Goal: Task Accomplishment & Management: Manage account settings

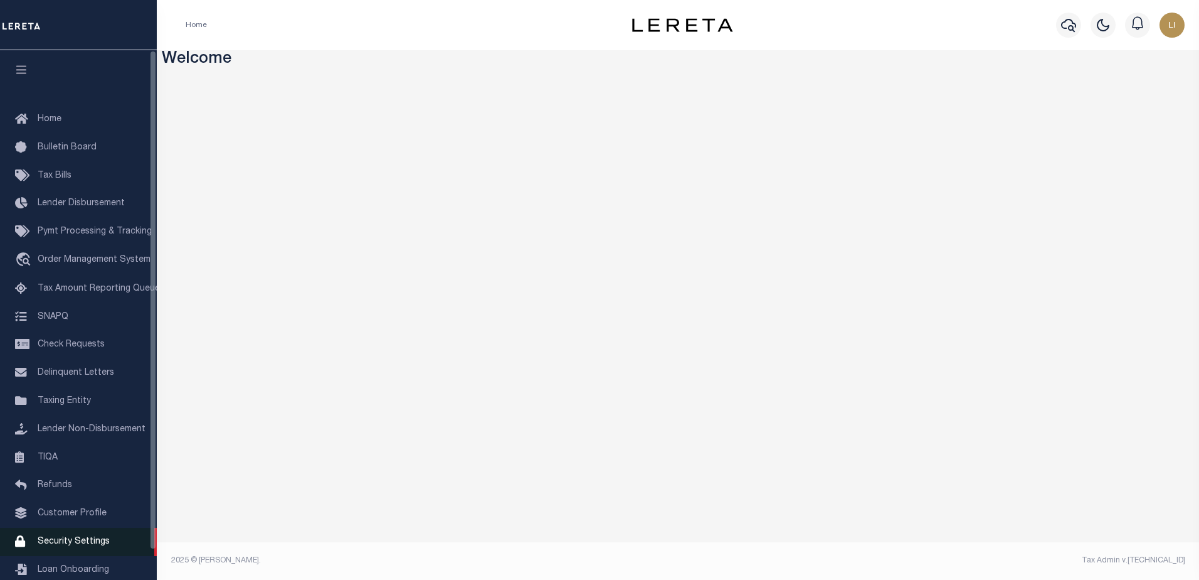
scroll to position [31, 0]
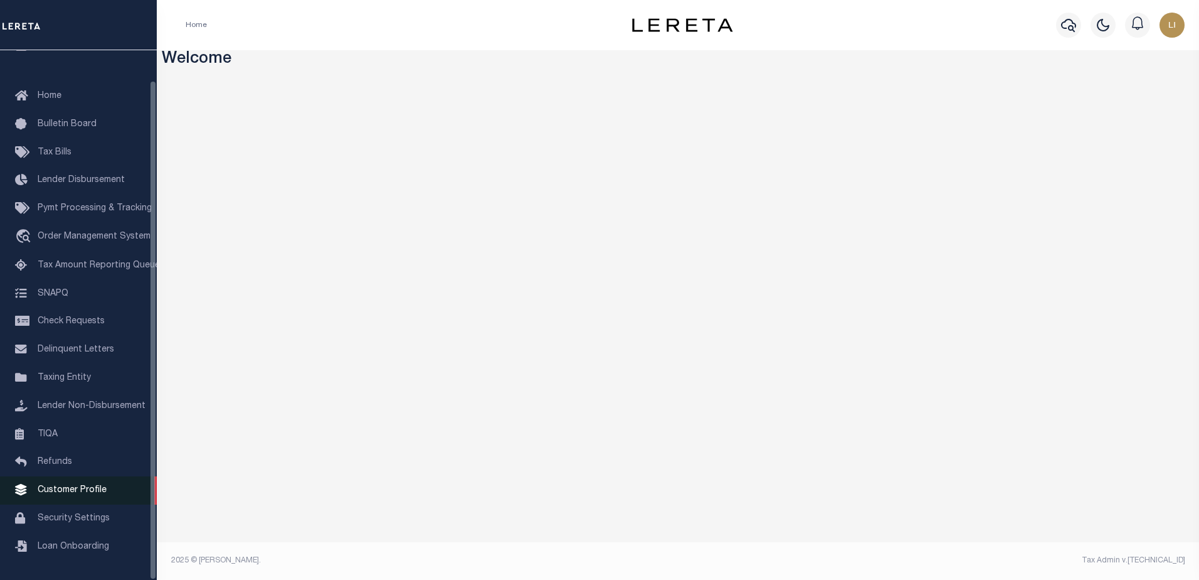
click at [88, 496] on link "Customer Profile" at bounding box center [78, 490] width 157 height 28
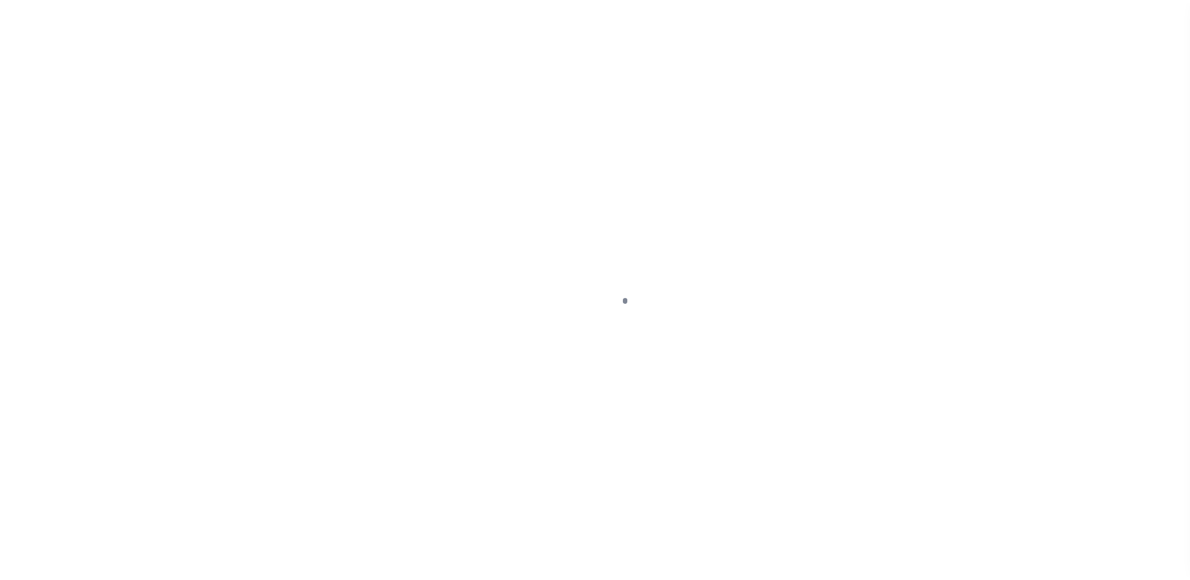
scroll to position [31, 0]
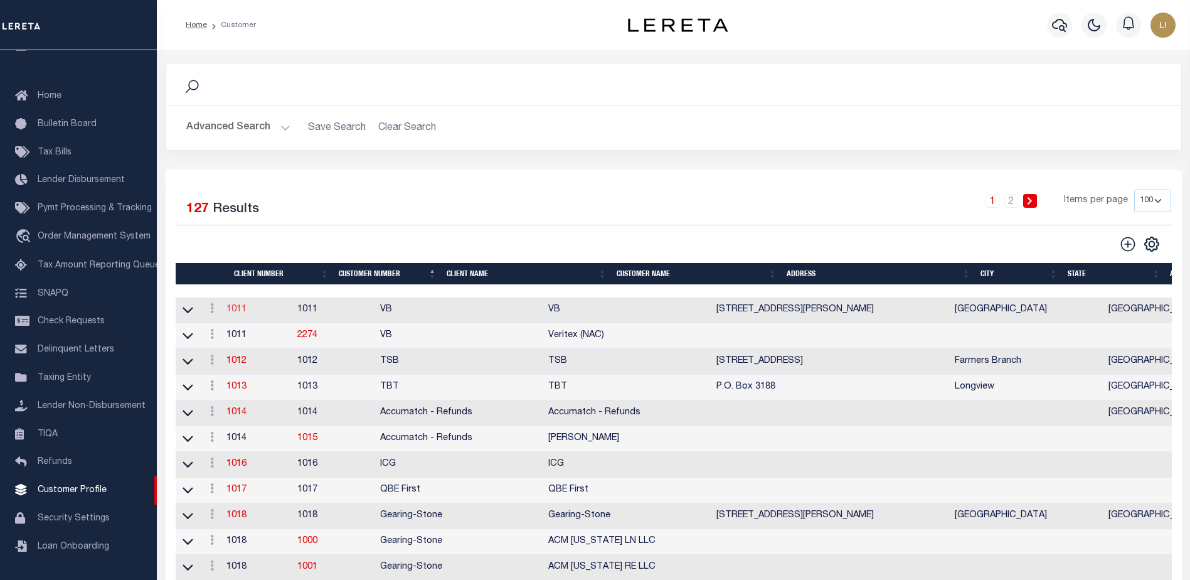
click at [240, 314] on link "1011" at bounding box center [236, 309] width 20 height 9
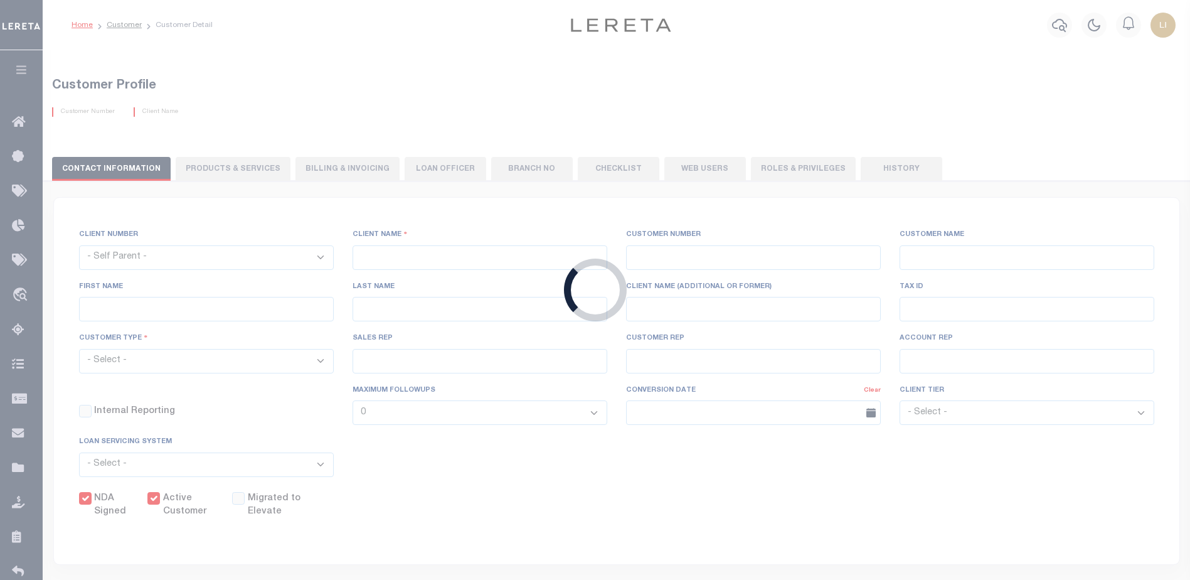
select select
type input "VB"
type input "1011"
type input "VB"
type input "Guy"
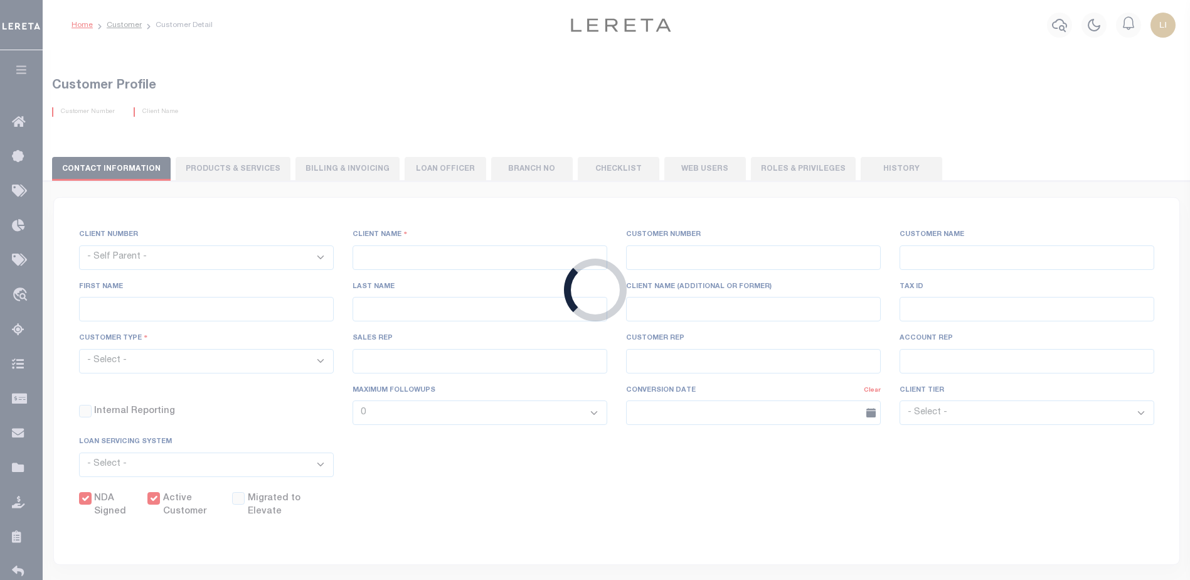
type input "Madison"
select select "Mixed Portfolio"
type input "Paula Kitchens"
type input "[PERSON_NAME]"
type input "11/17/2022"
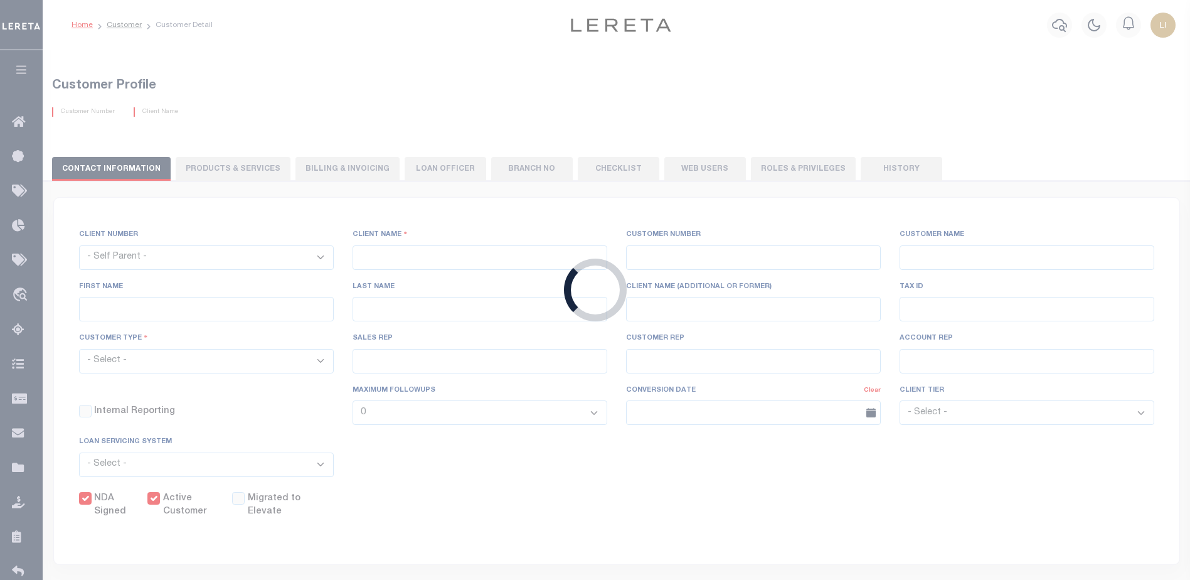
select select "Tier 3"
checkbox input "true"
select select
type textarea "$5 parcel fee for each parcel greater than 4."
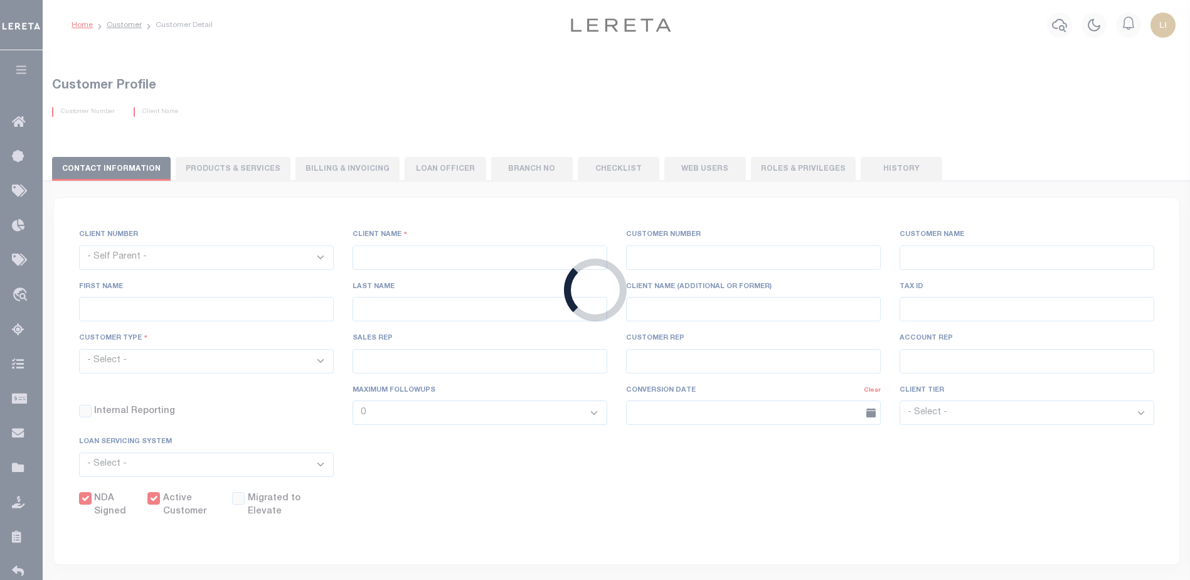
type input "0"
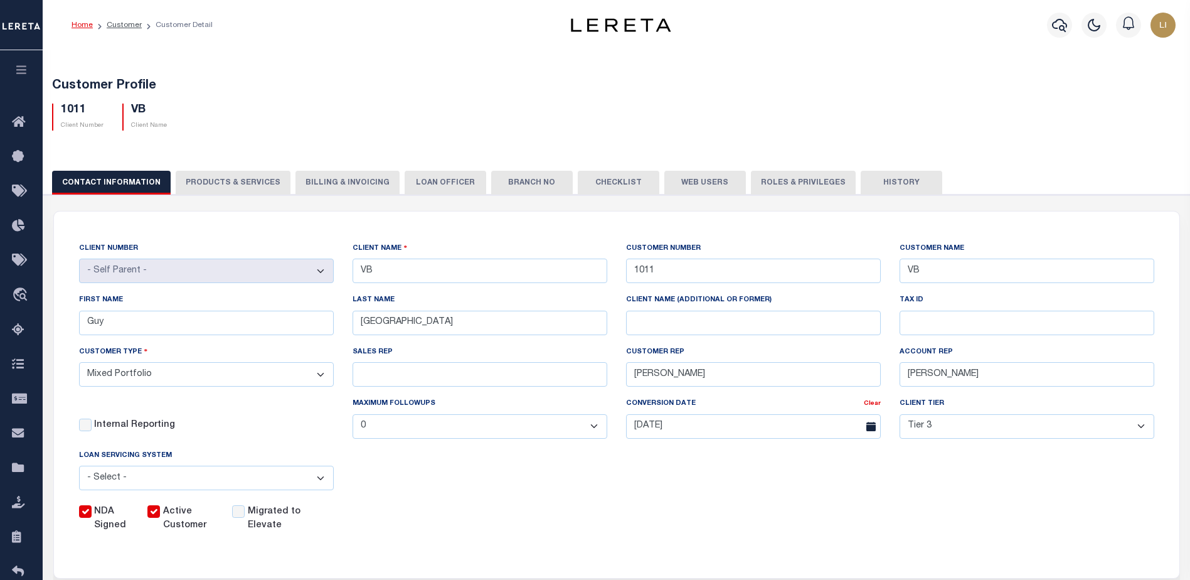
click at [257, 178] on button "PRODUCTS & SERVICES" at bounding box center [233, 183] width 115 height 24
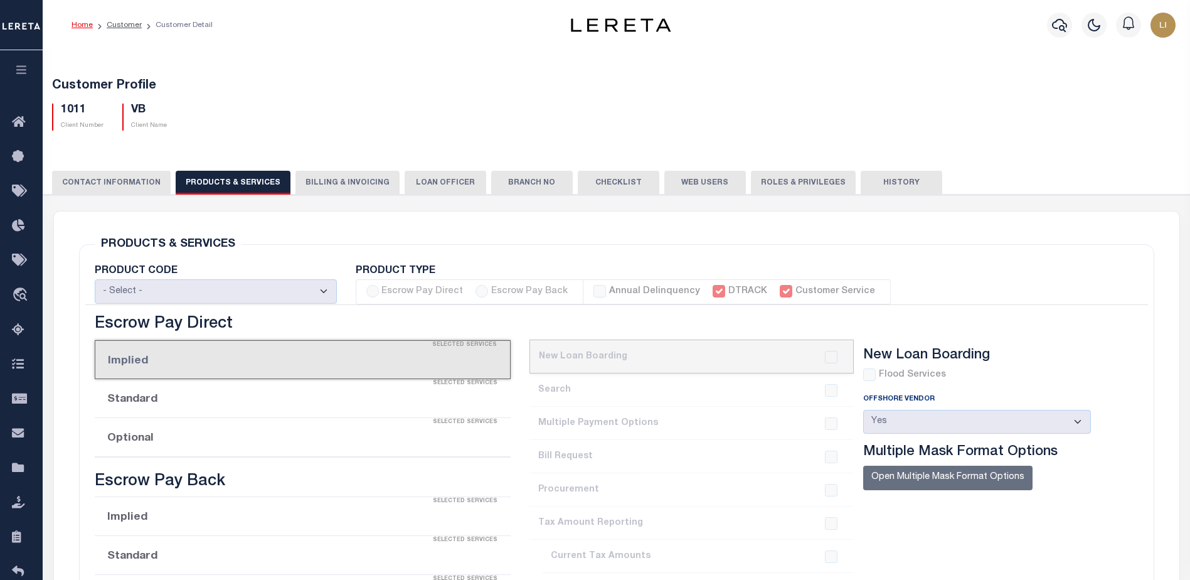
select select "STX"
radio input "true"
checkbox input "true"
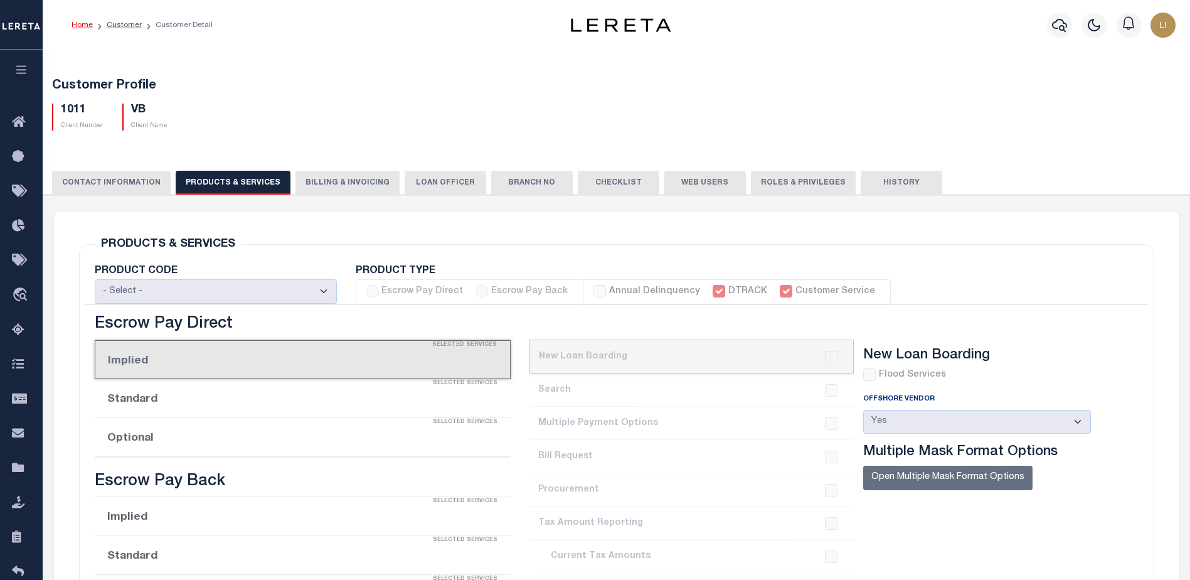
checkbox input "true"
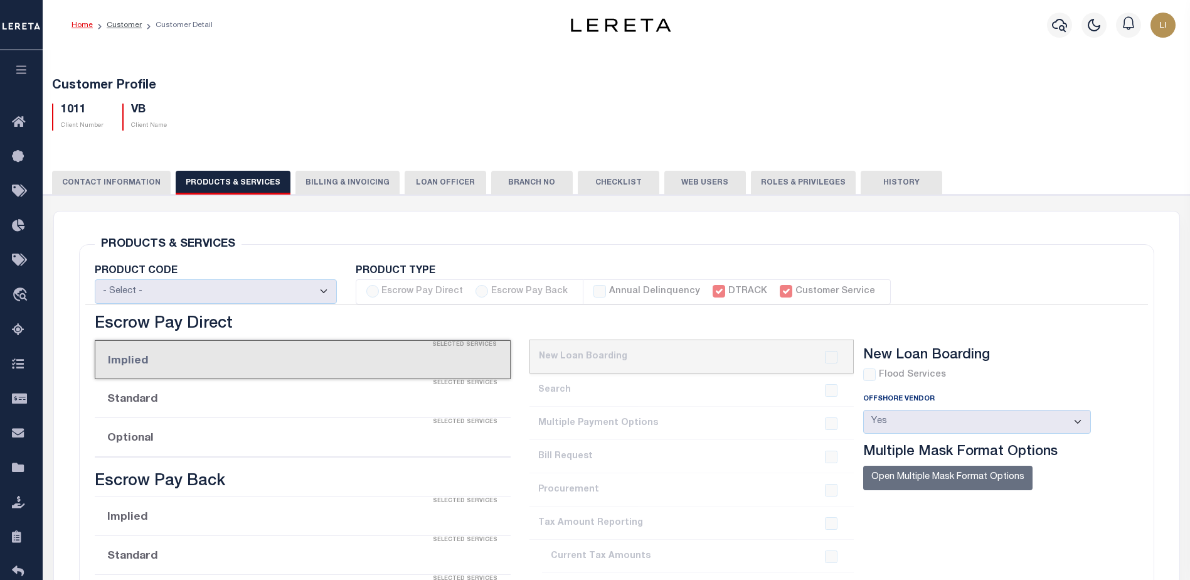
checkbox input "true"
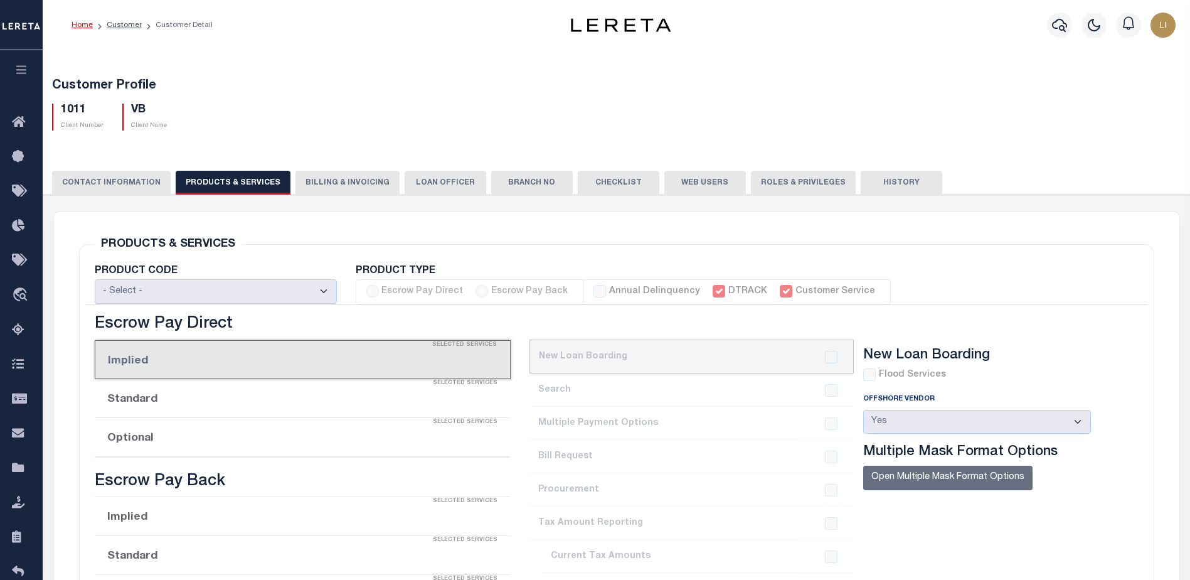
checkbox input "true"
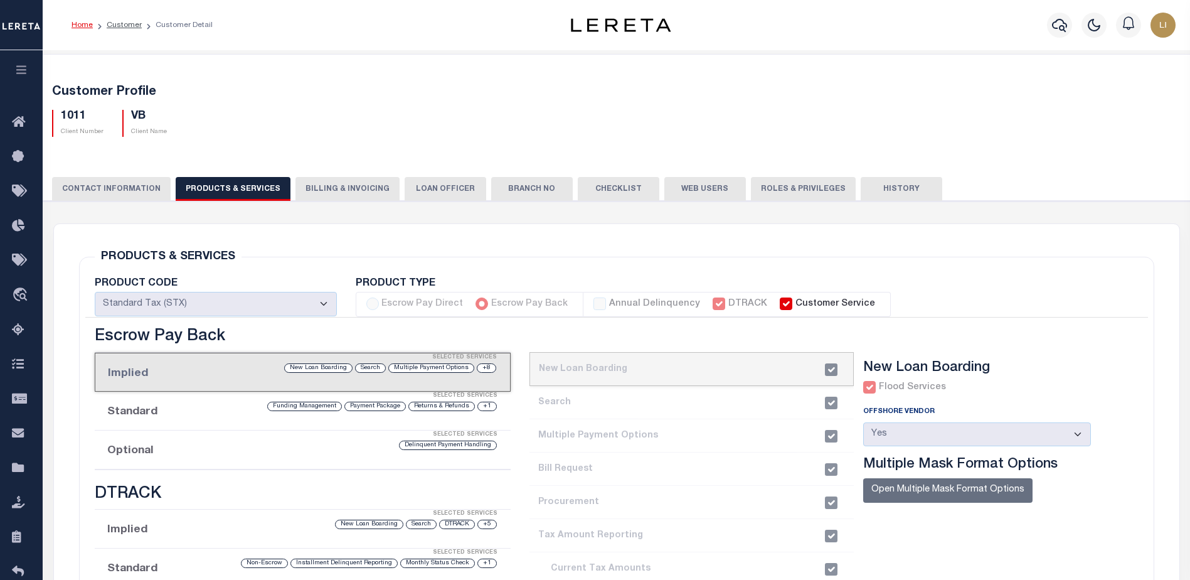
click at [577, 406] on li "2. Search" at bounding box center [691, 402] width 324 height 33
click at [593, 396] on li "2. Search" at bounding box center [691, 402] width 324 height 33
click at [129, 21] on link "Customer" at bounding box center [124, 25] width 35 height 8
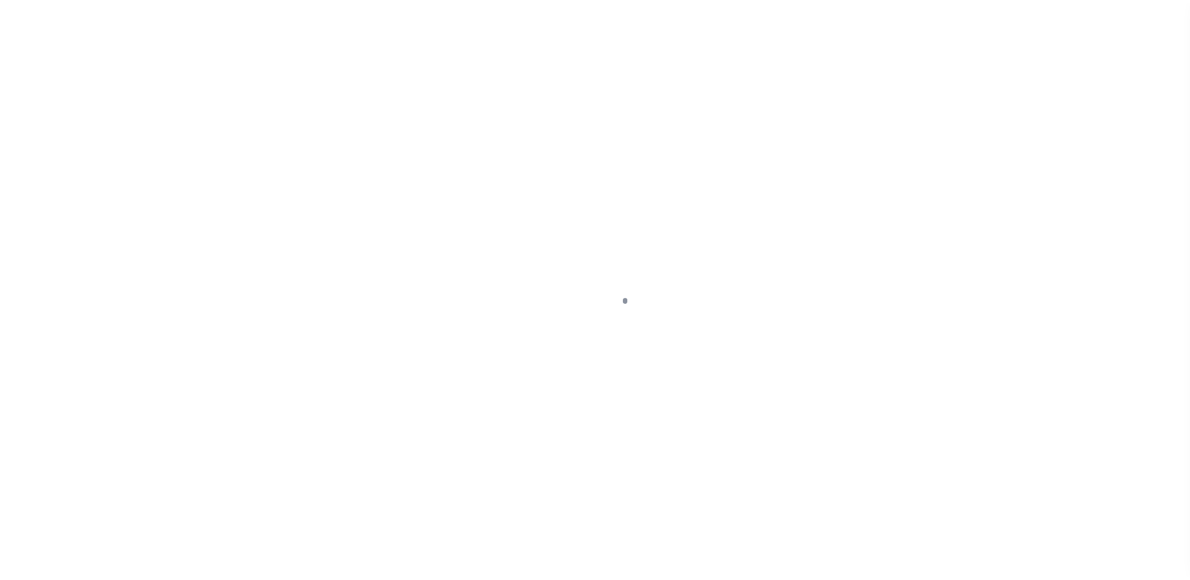
scroll to position [31, 0]
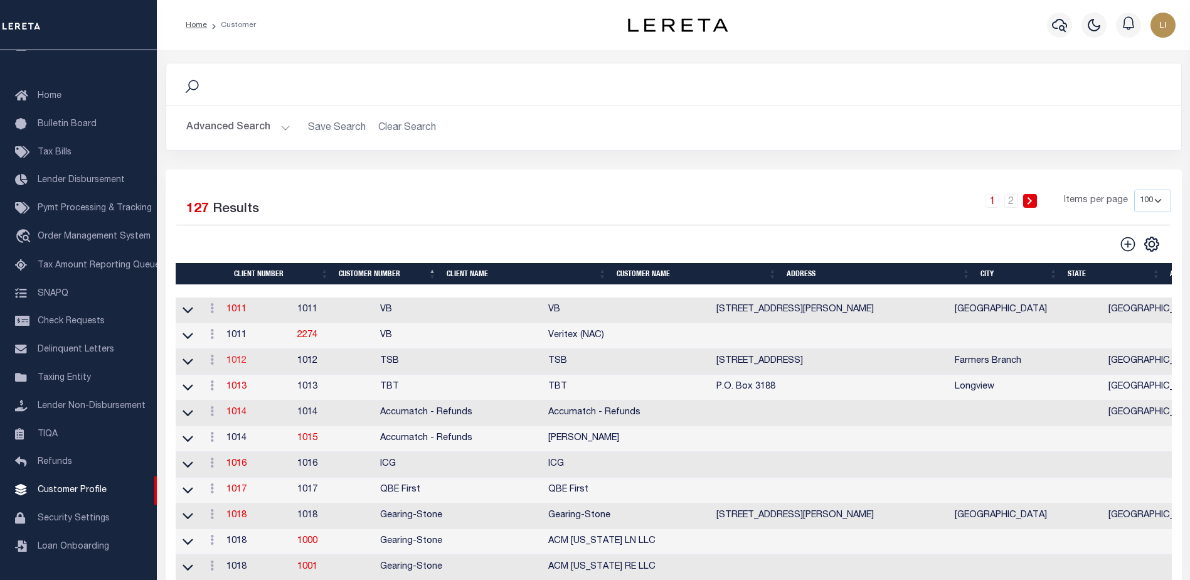
click at [244, 364] on link "1012" at bounding box center [236, 360] width 20 height 9
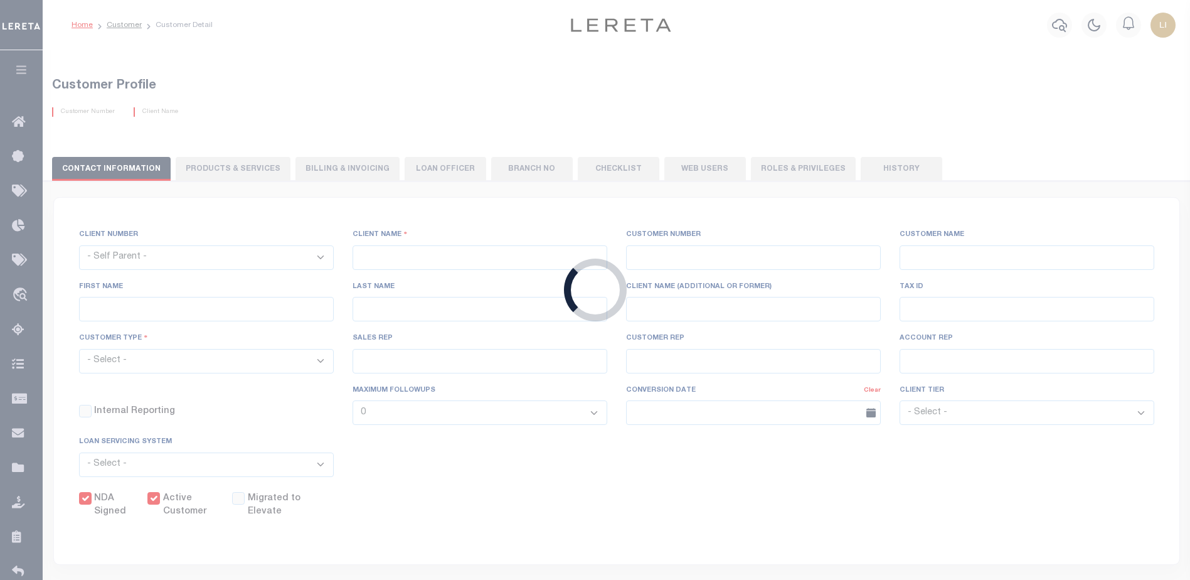
select select
type input "TSB"
type input "1012"
type input "TSB"
type input "Mae"
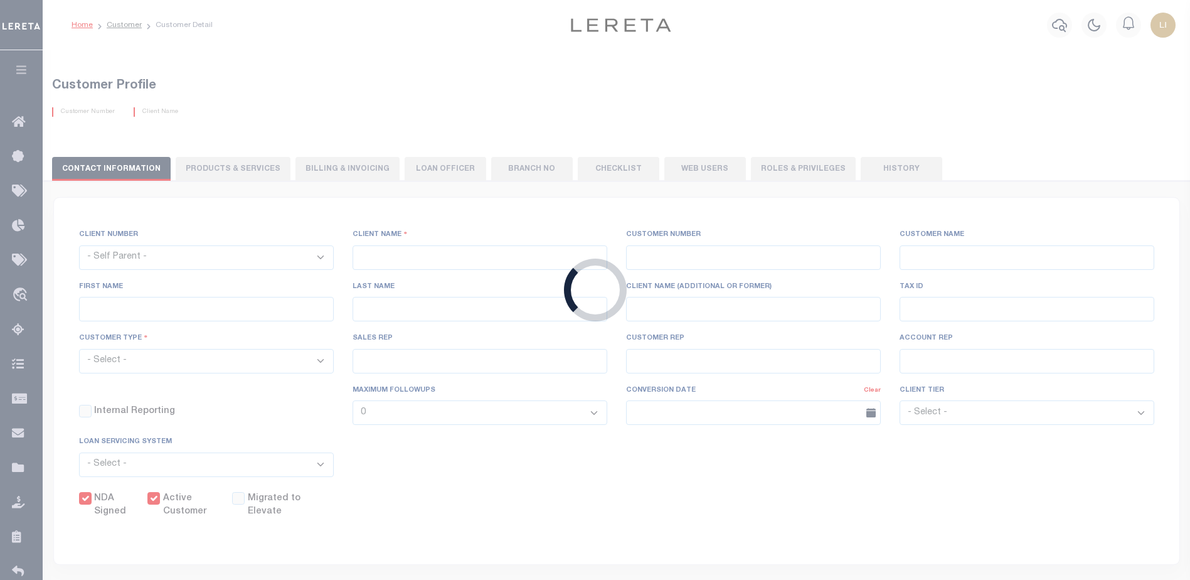
type input "Cavins"
select select "Mixed Portfolio"
type input "Barbara Kendrick"
type input "[PERSON_NAME]"
checkbox input "true"
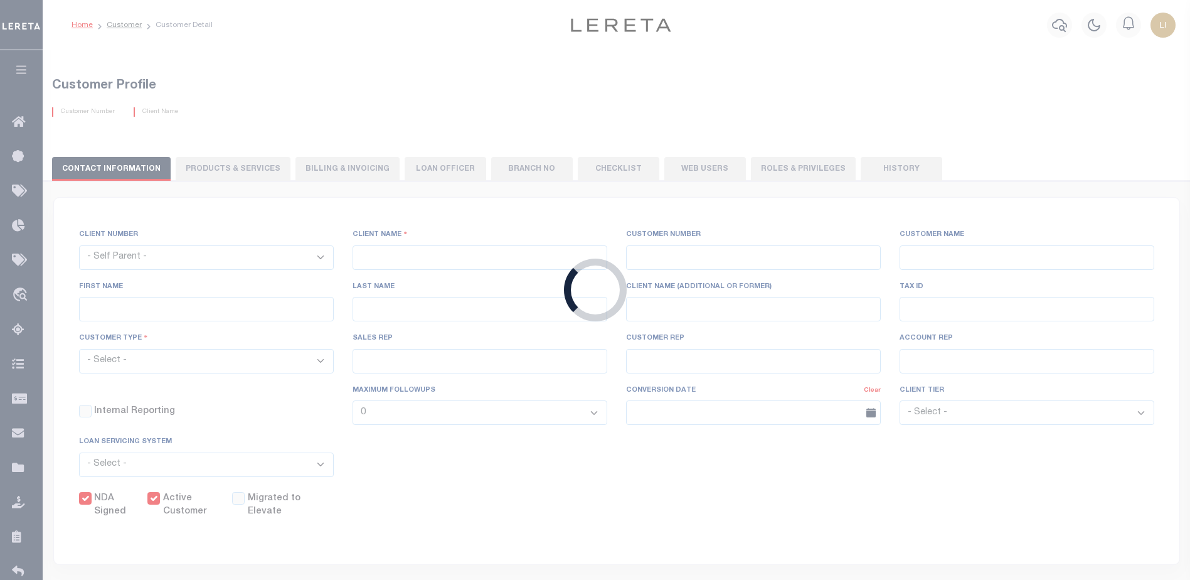
checkbox input "true"
select select
type input "0"
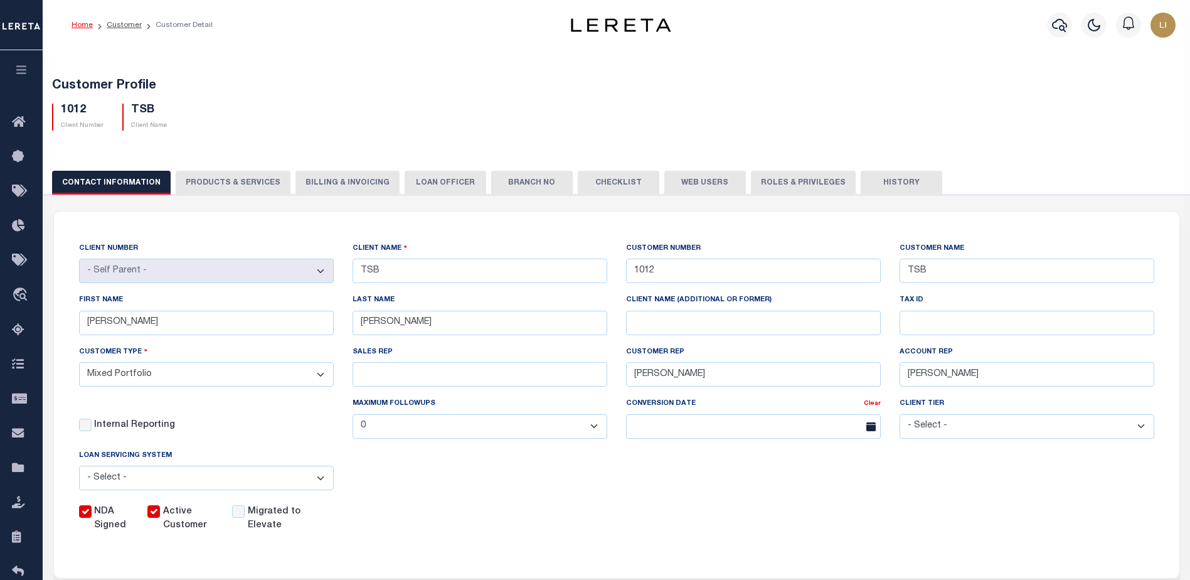
click at [252, 174] on button "PRODUCTS & SERVICES" at bounding box center [233, 183] width 115 height 24
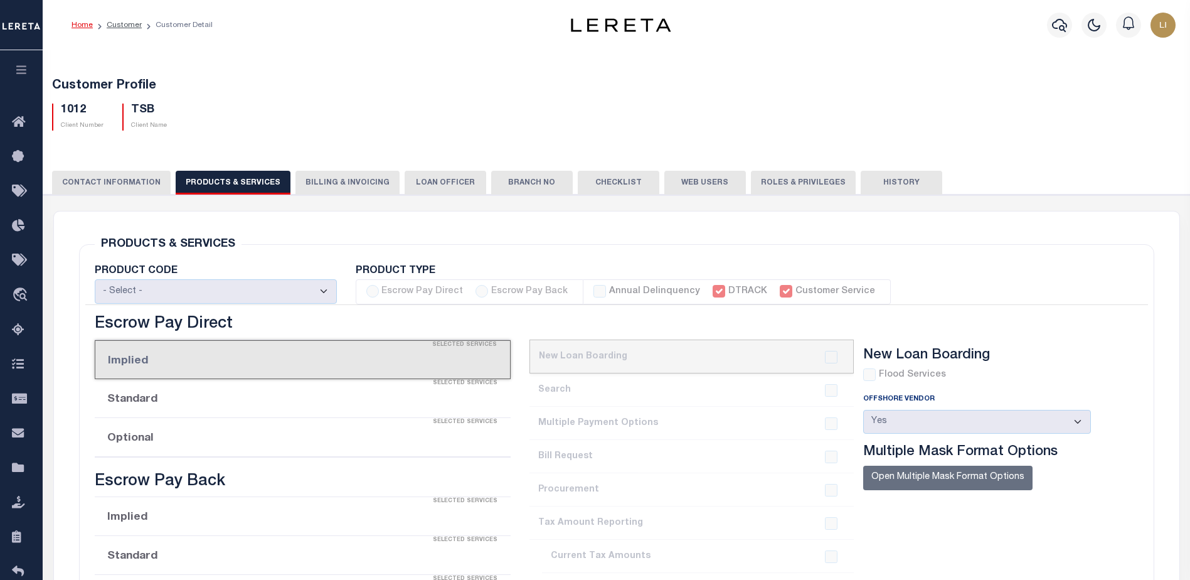
select select "STX"
checkbox input "true"
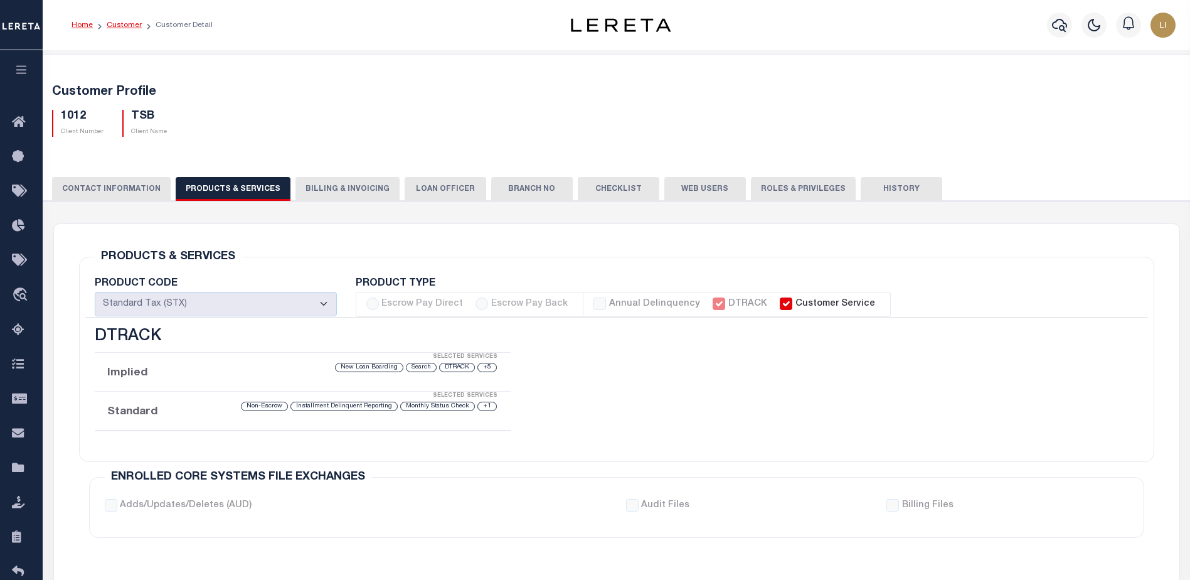
click at [124, 23] on link "Customer" at bounding box center [124, 25] width 35 height 8
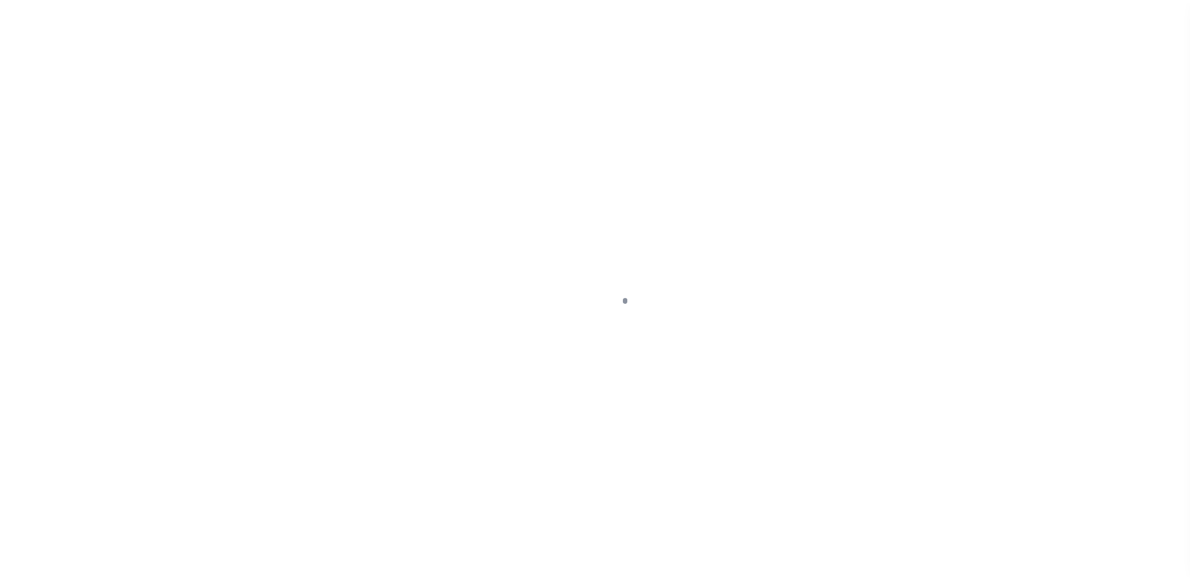
scroll to position [31, 0]
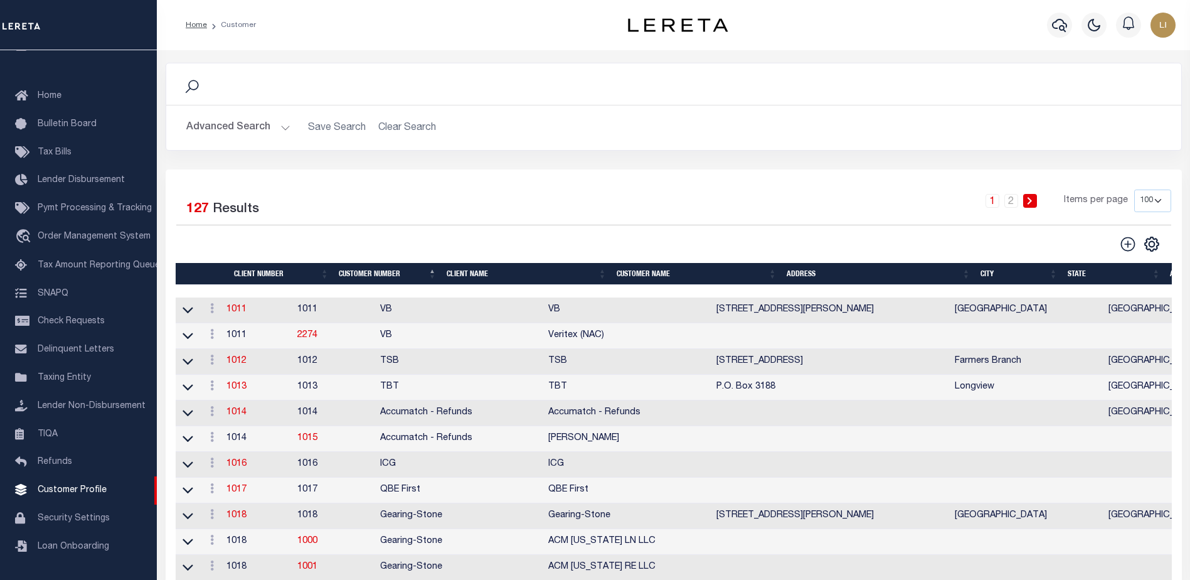
click at [471, 271] on th "Client Name" at bounding box center [527, 274] width 170 height 22
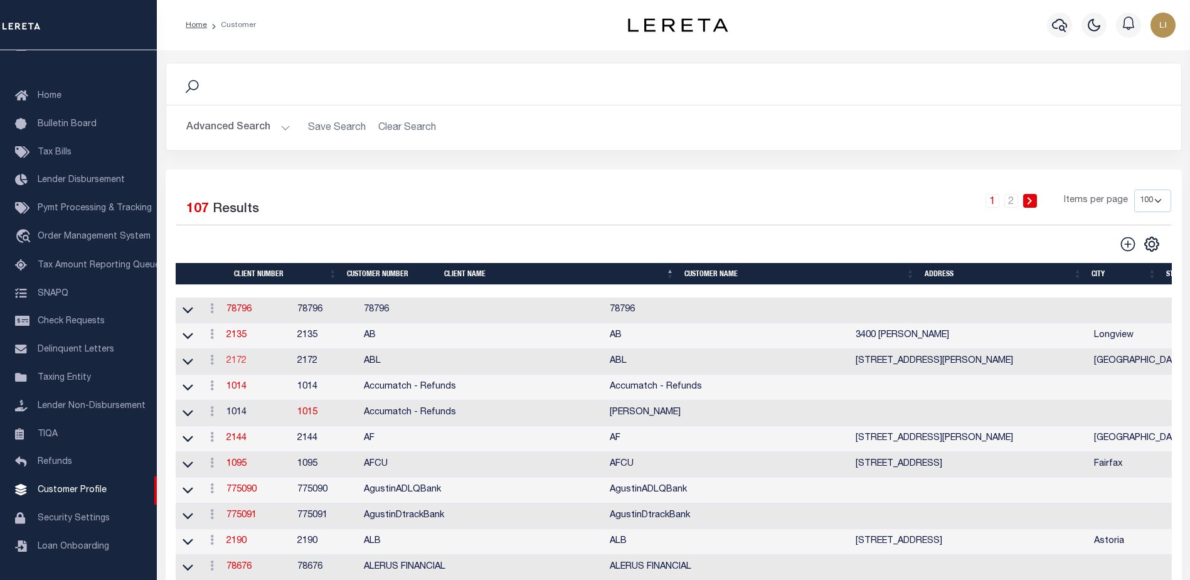
click at [243, 362] on link "2172" at bounding box center [236, 360] width 20 height 9
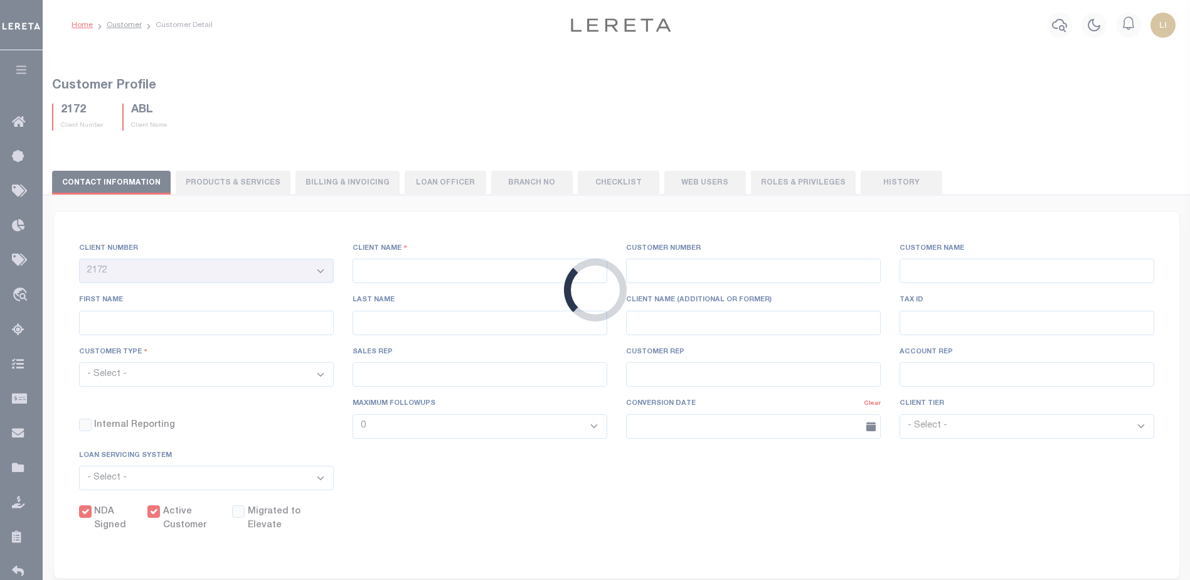
select select
type input "ABL"
type input "2172"
type input "ABL"
type input "Daniel"
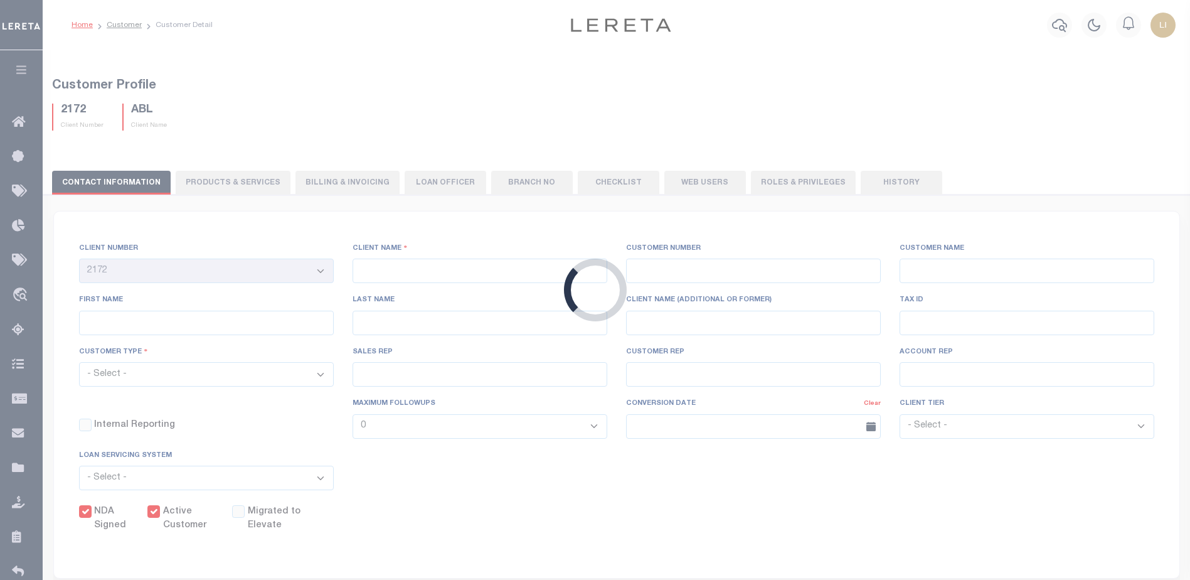
type input "Gotay"
select select "Commercial"
type input "Aaron Anderson"
type input "Barbara Kendrick"
type input "Beth Wiebe"
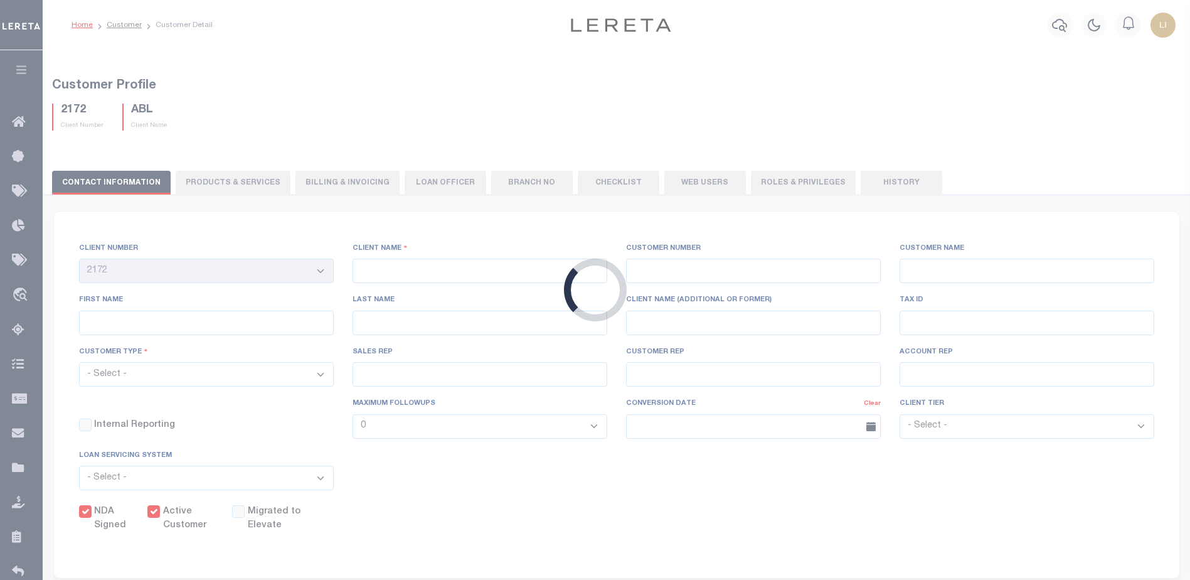
checkbox input "true"
select select
checkbox input "true"
type input "10"
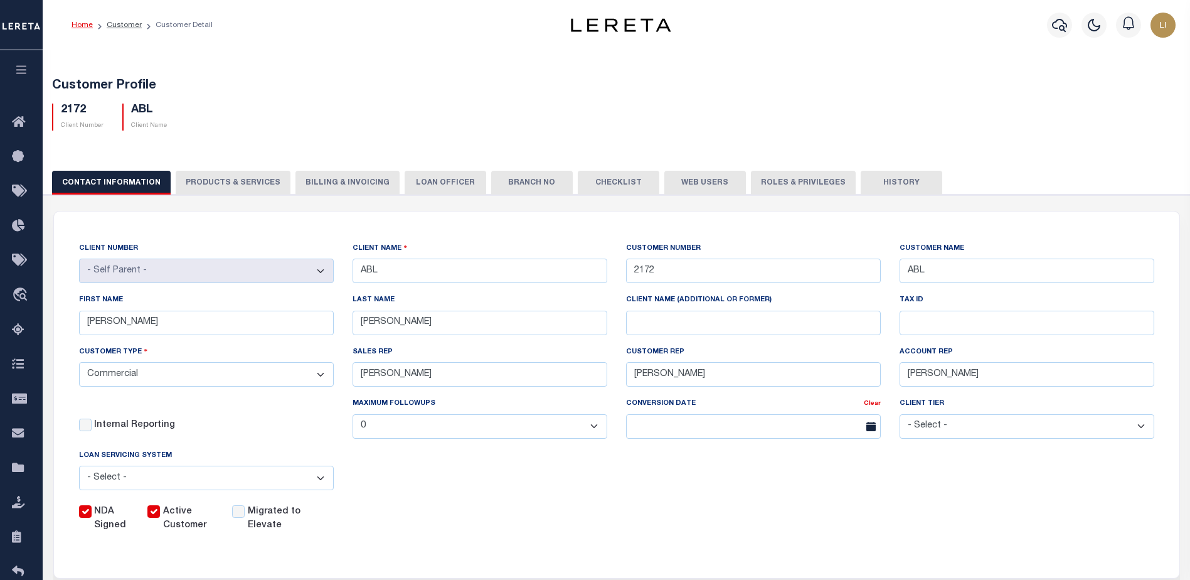
click at [259, 168] on div "CONTACT INFORMATION PRODUCTS & SERVICES PRODUCTS & SERVICES Billing & Invoicing…" at bounding box center [616, 587] width 1159 height 863
click at [260, 180] on button "PRODUCTS & SERVICES" at bounding box center [233, 183] width 115 height 24
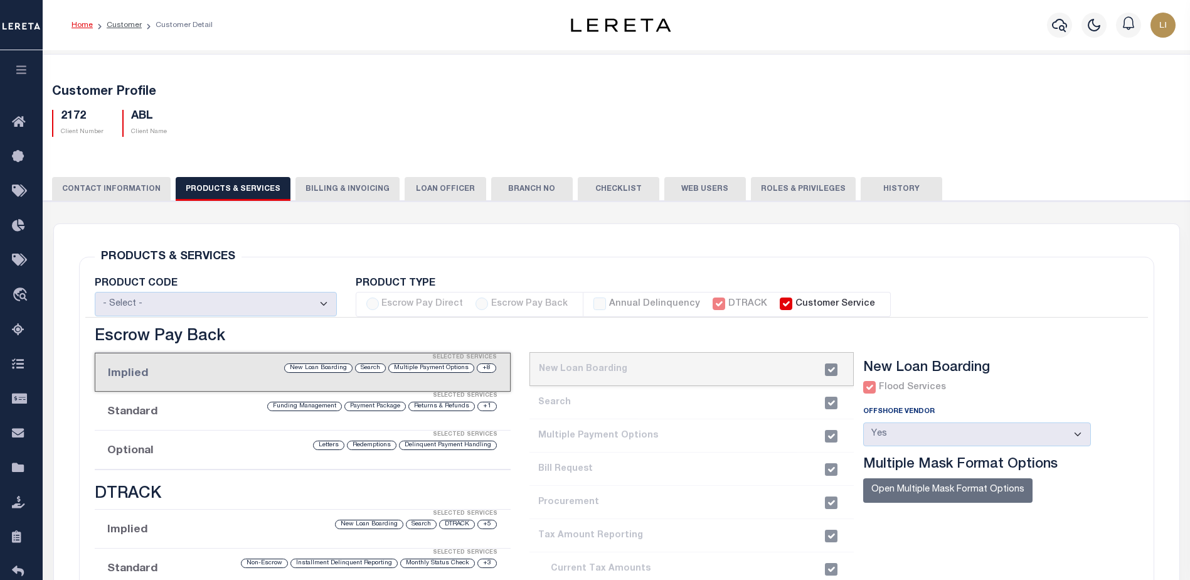
select select "STX"
radio input "true"
checkbox input "true"
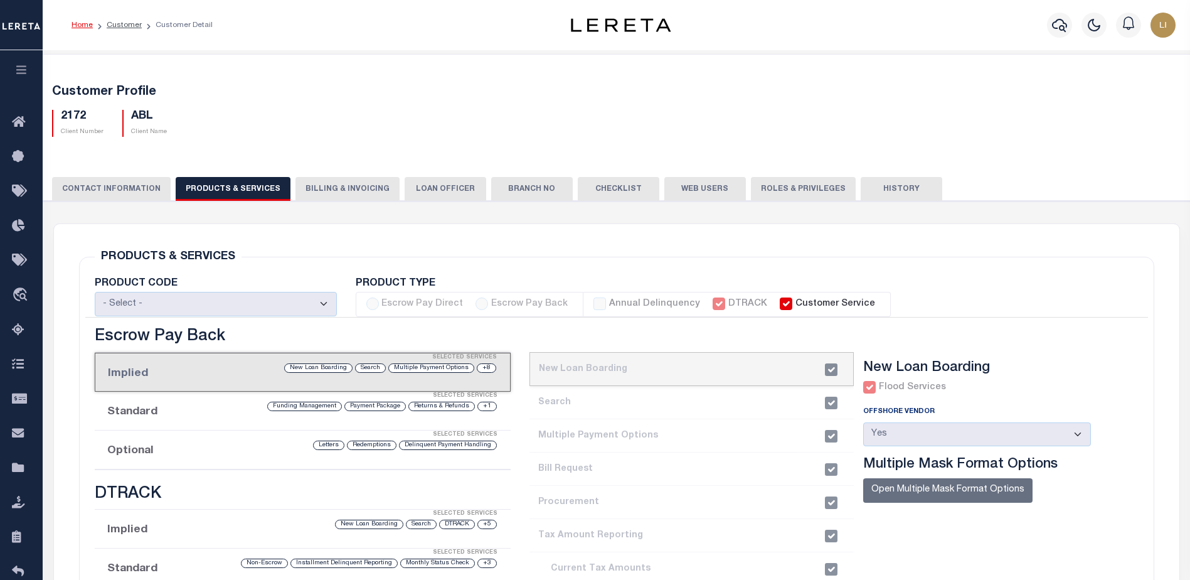
checkbox input "true"
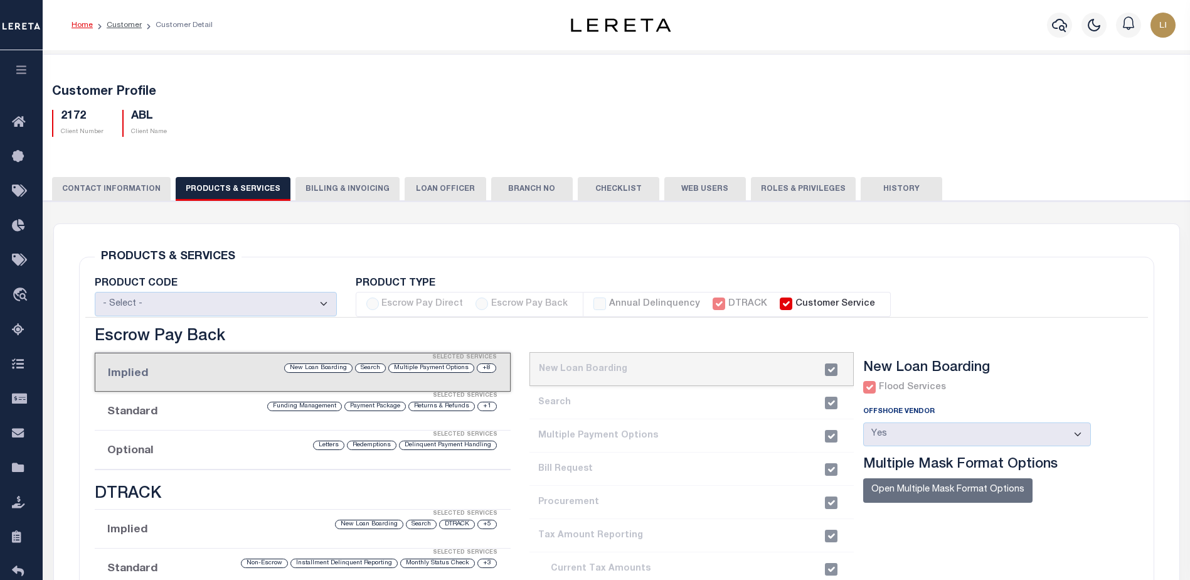
checkbox input "true"
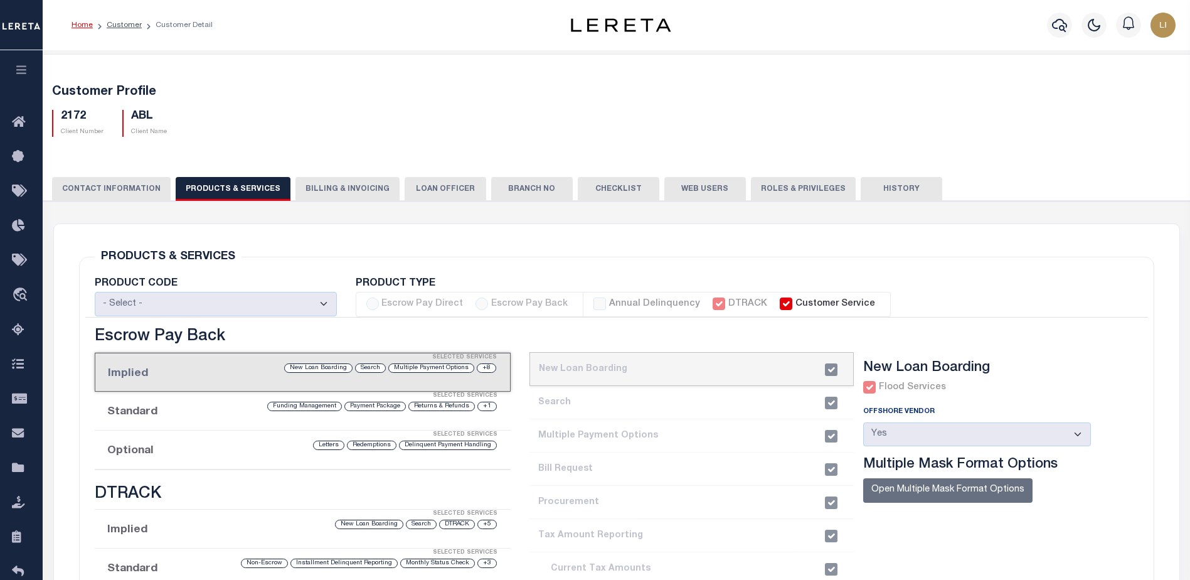
checkbox input "true"
click at [675, 472] on li "4. Bill Request" at bounding box center [691, 468] width 324 height 33
click at [609, 384] on li "current step: 1. New Loan Boarding" at bounding box center [691, 369] width 324 height 34
click at [616, 408] on li "2. Search" at bounding box center [691, 402] width 324 height 33
click at [134, 25] on link "Customer" at bounding box center [124, 25] width 35 height 8
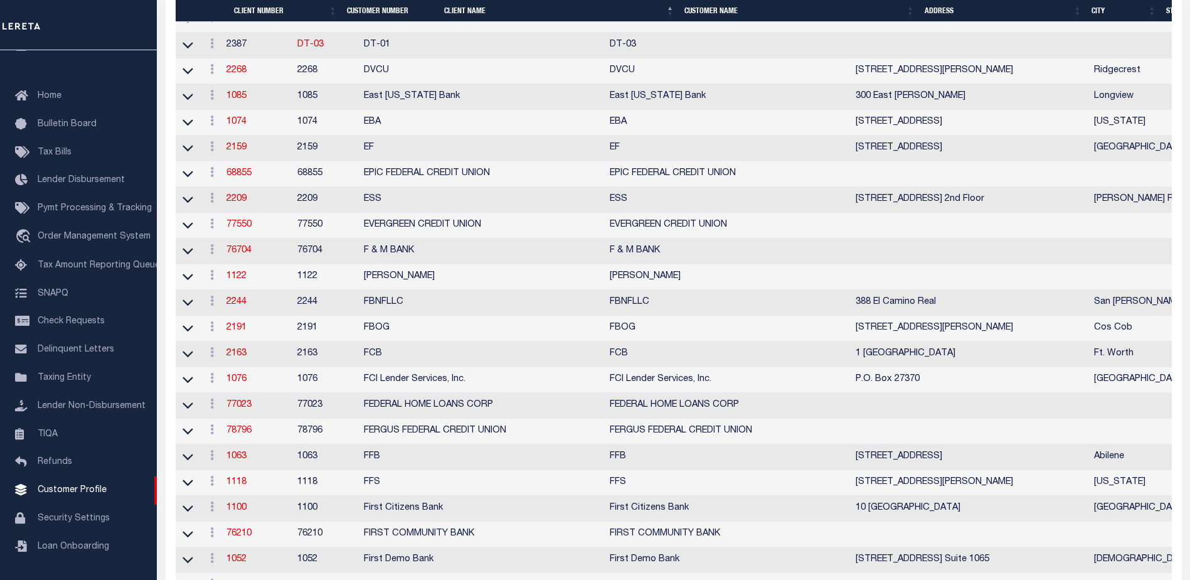
scroll to position [2509, 0]
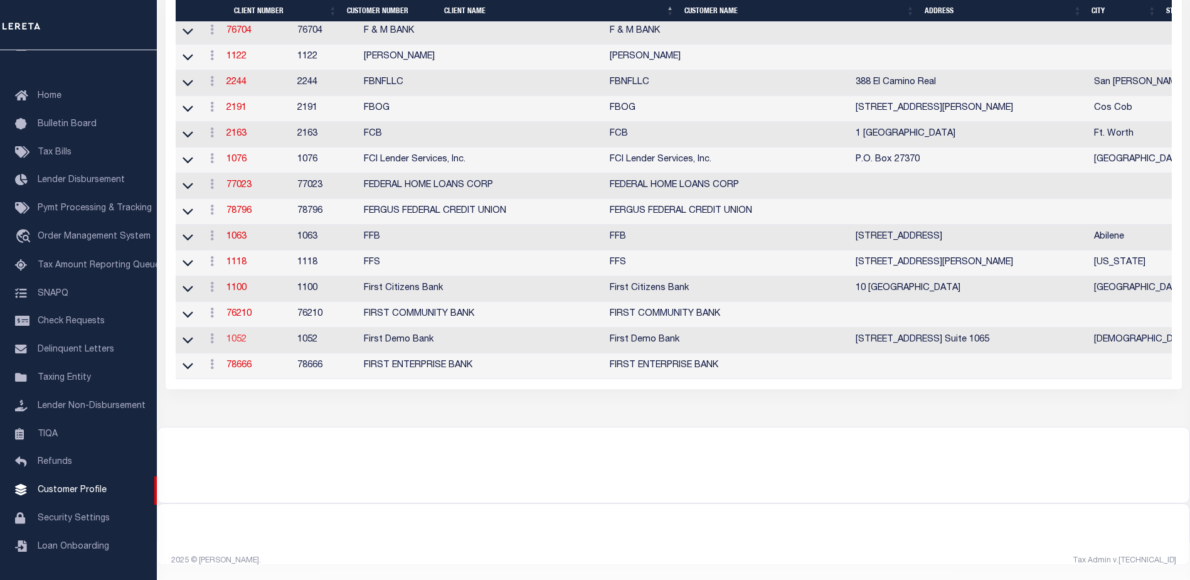
click at [246, 344] on link "1052" at bounding box center [236, 339] width 20 height 9
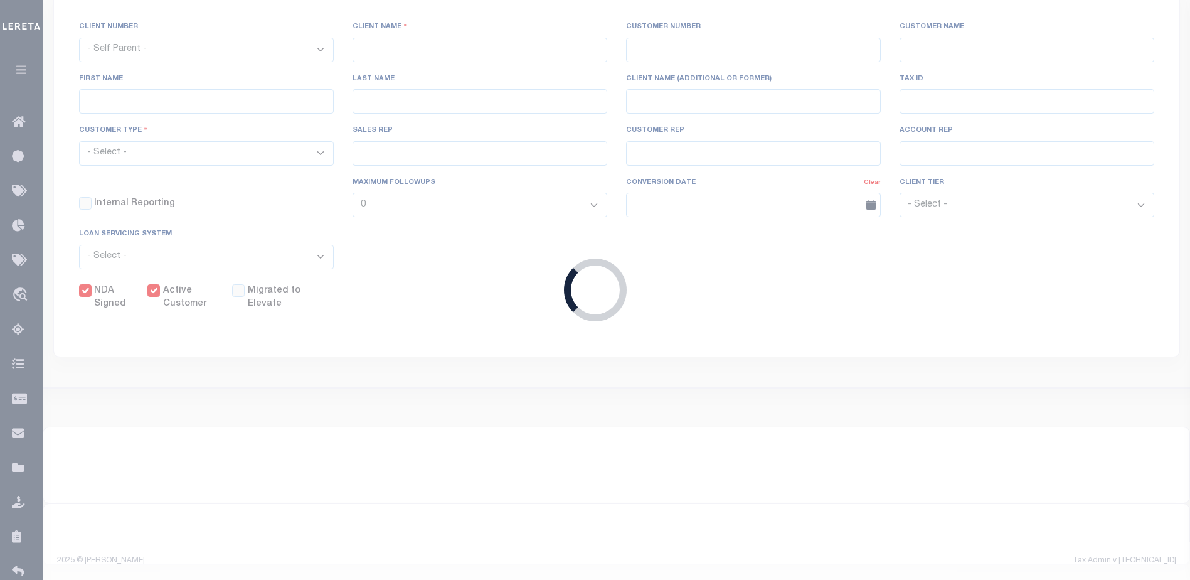
scroll to position [41, 0]
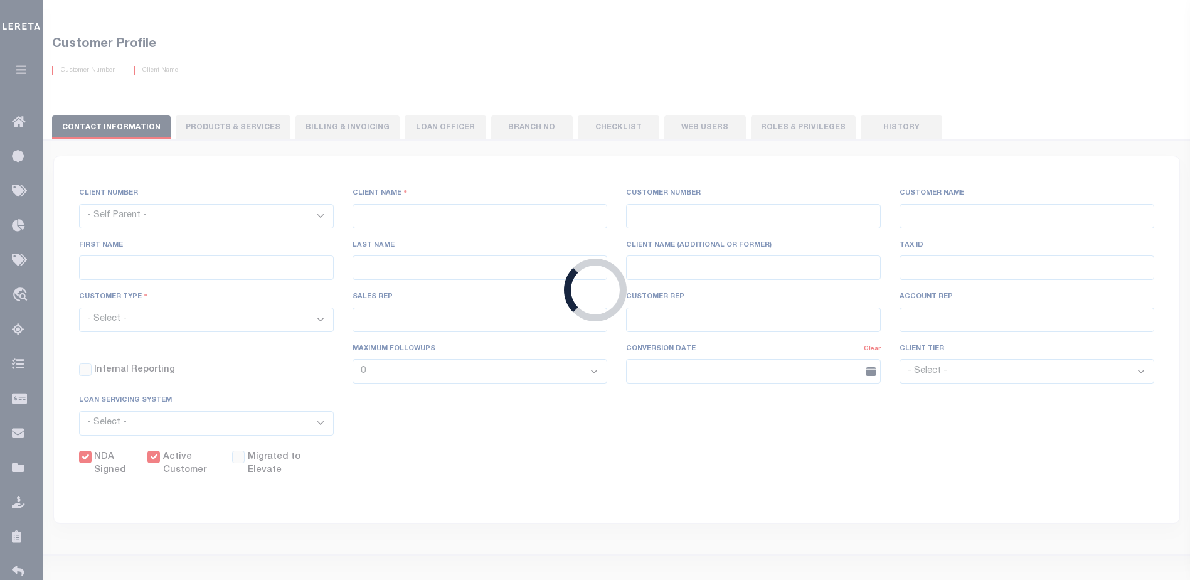
select select
type input "First Demo Bank"
type input "1052"
type input "First Demo Bank"
select select "Mixed Portfolio"
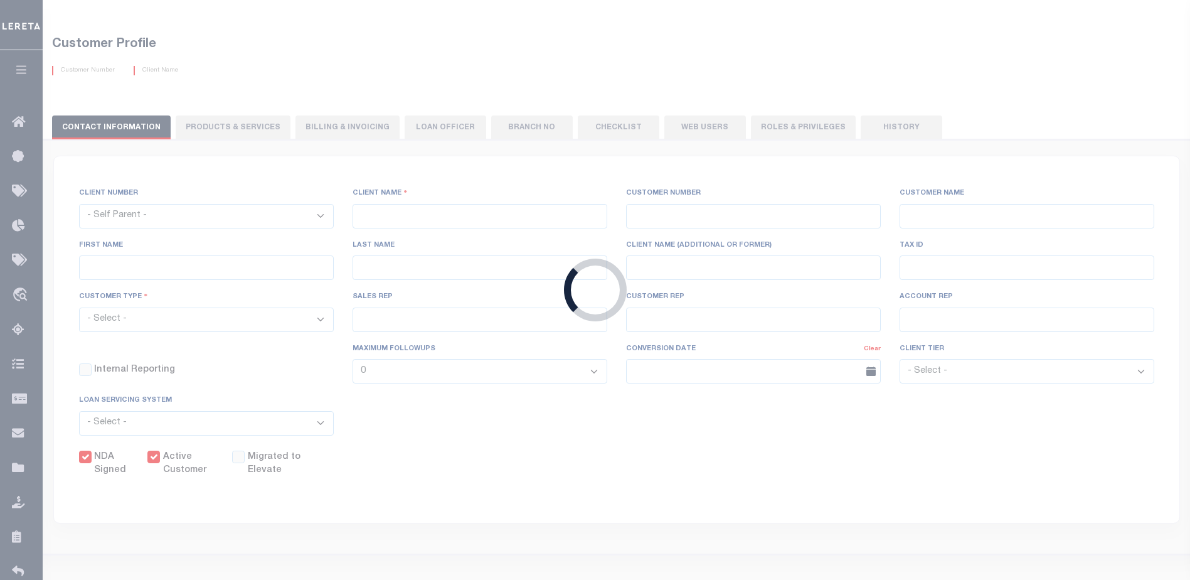
type input "[PERSON_NAME]"
type input "10/30/2022"
select select "Tier 1"
checkbox input "true"
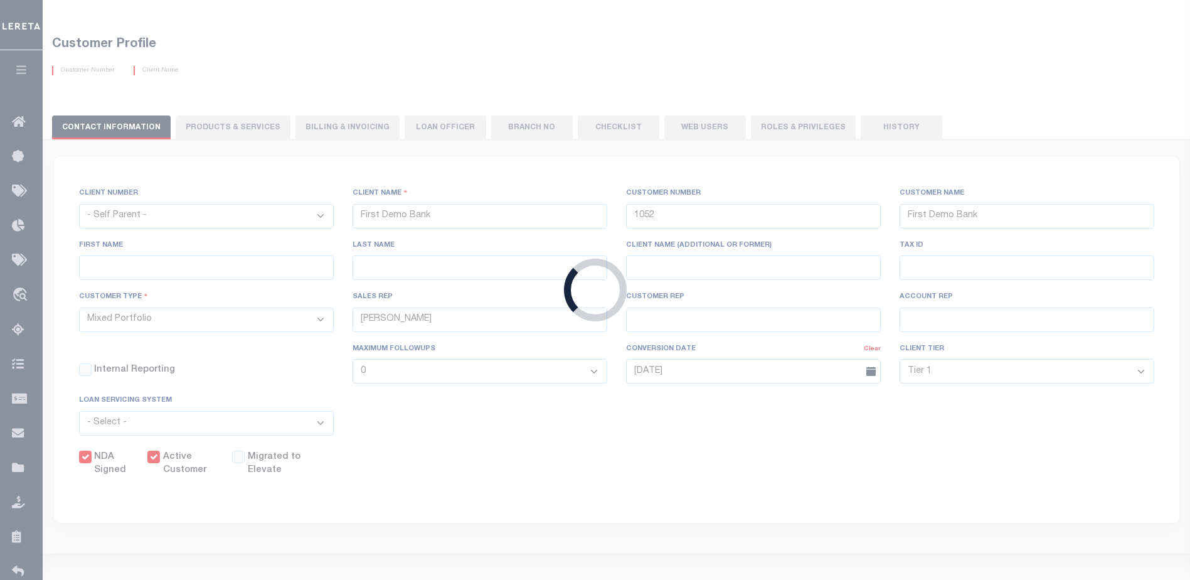
select select
checkbox input "true"
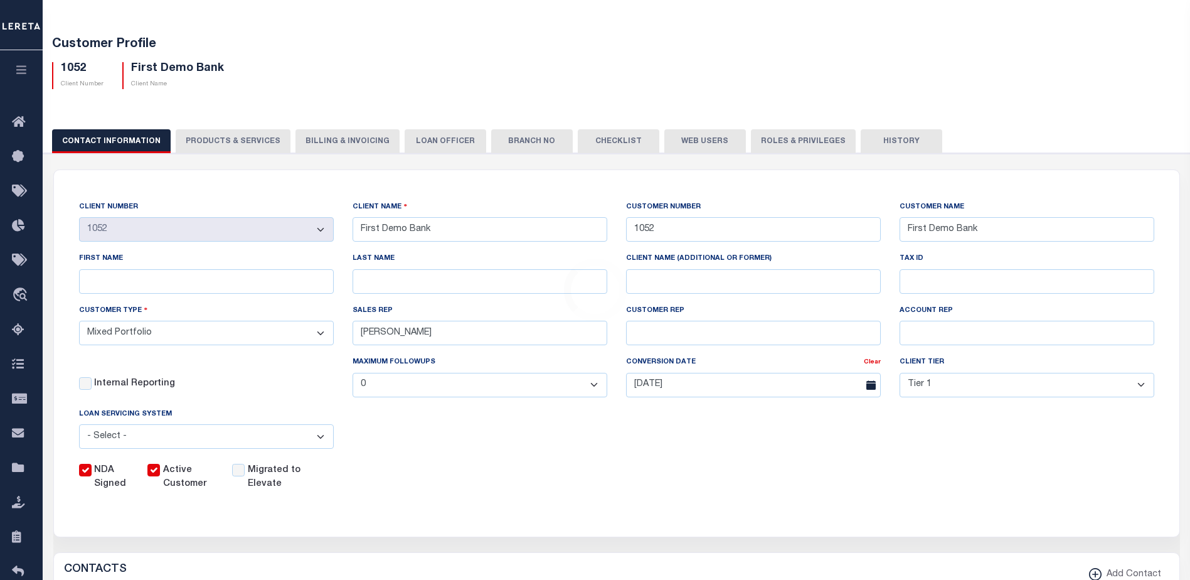
scroll to position [0, 0]
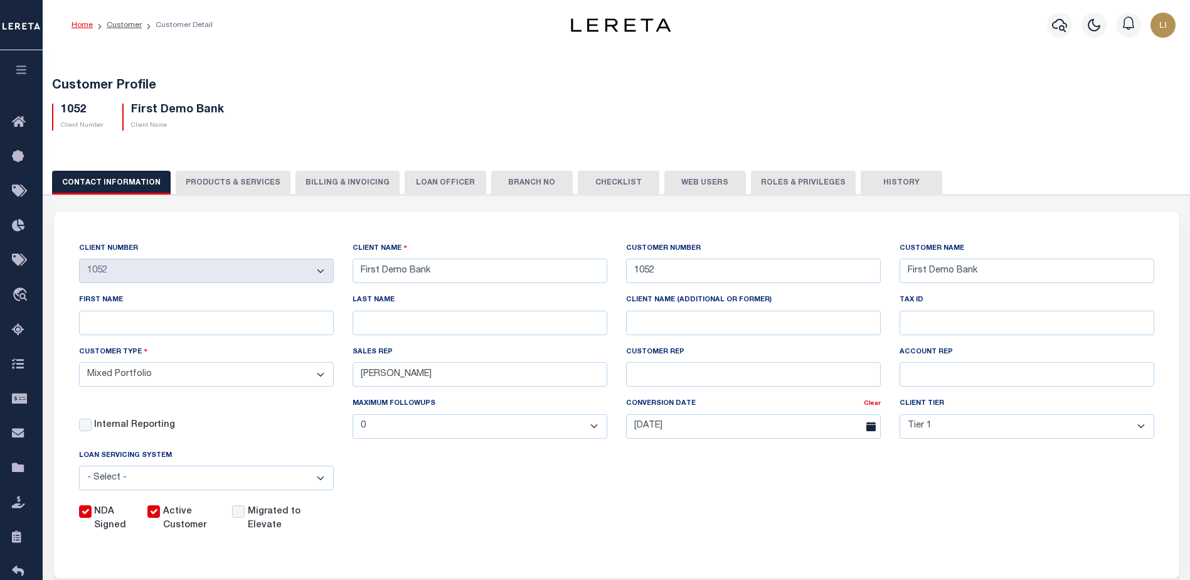
click at [233, 190] on button "PRODUCTS & SERVICES" at bounding box center [233, 183] width 115 height 24
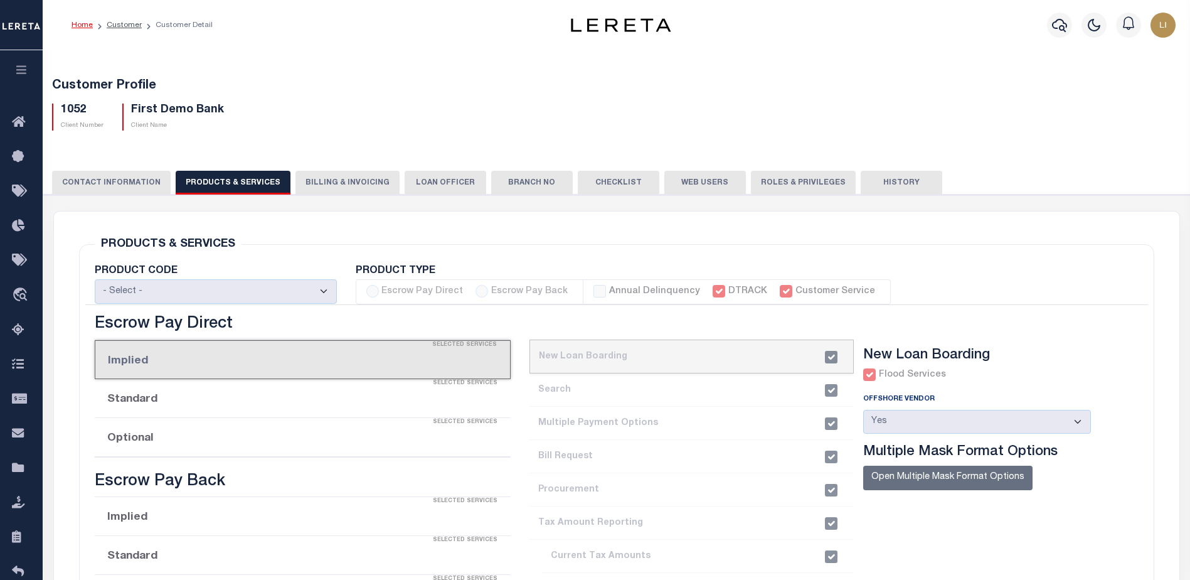
select select "STX"
radio input "true"
checkbox input "true"
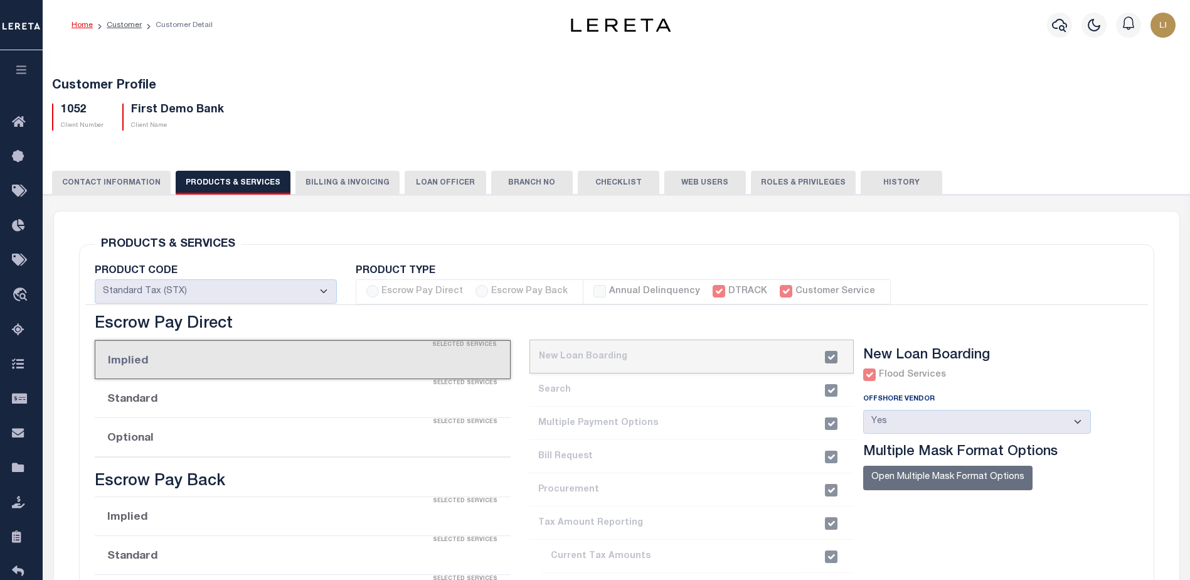
checkbox input "true"
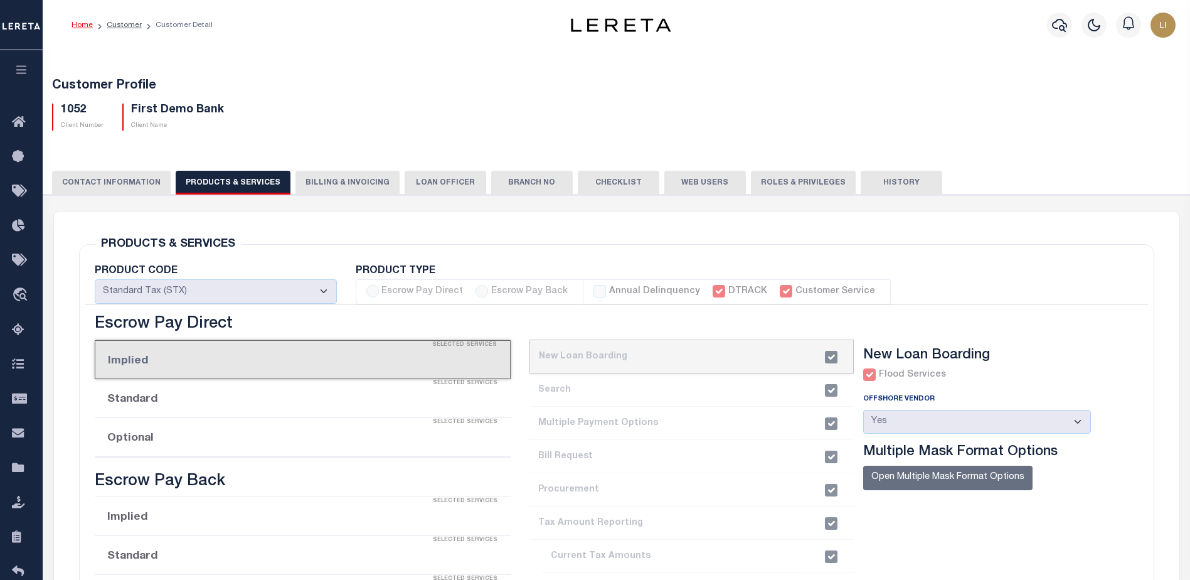
checkbox input "true"
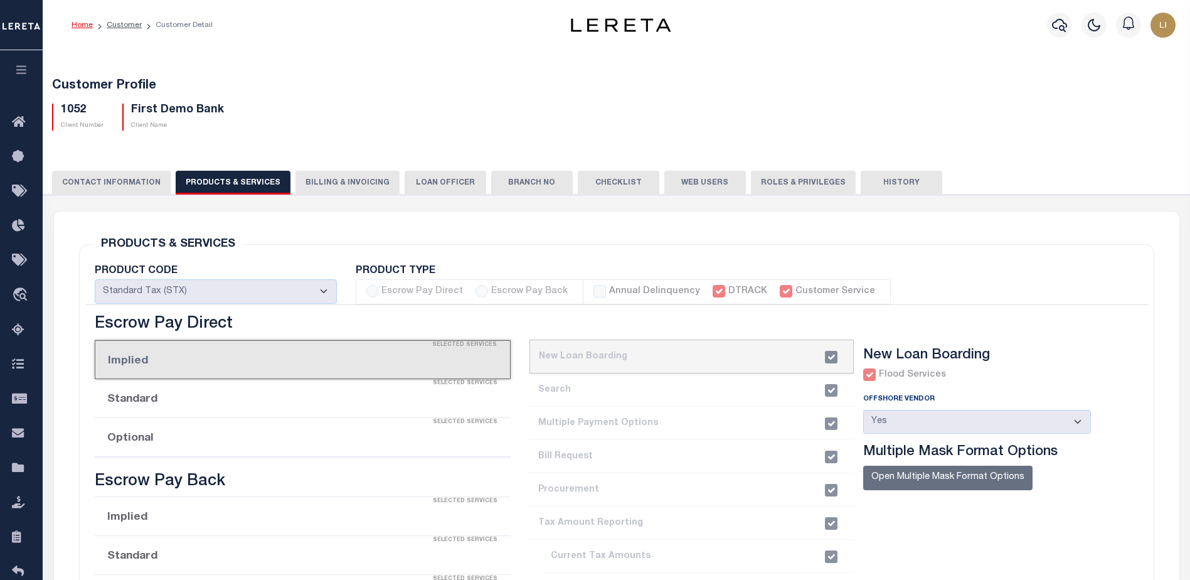
checkbox input "true"
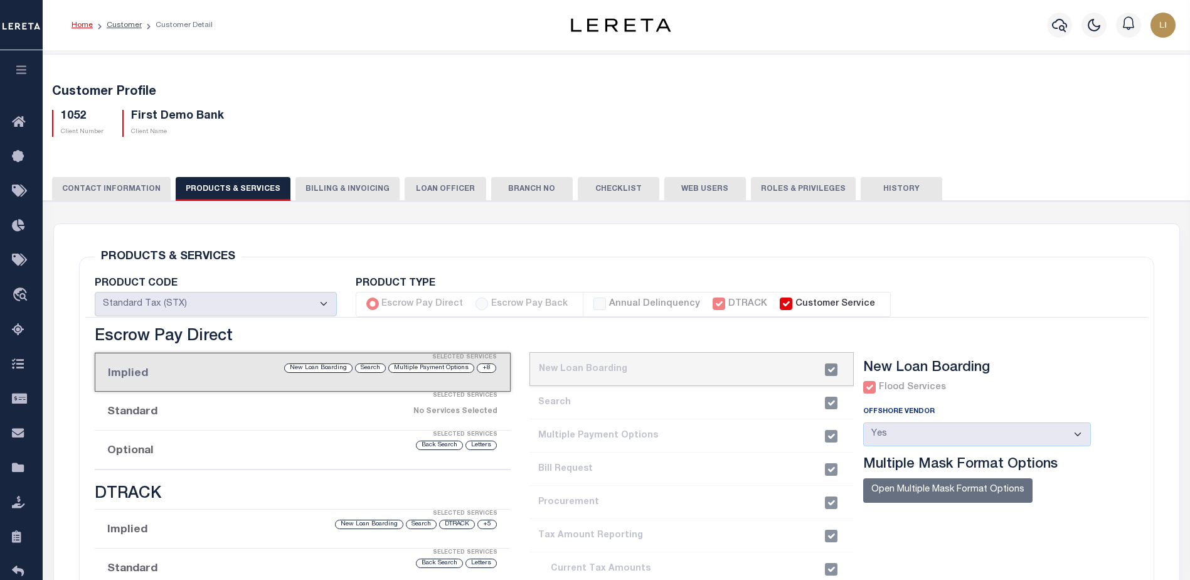
click at [684, 426] on li "3. Multiple Payment Options" at bounding box center [691, 435] width 324 height 33
click at [628, 401] on li "2. Search" at bounding box center [691, 402] width 324 height 33
click at [20, 70] on icon "button" at bounding box center [21, 69] width 14 height 11
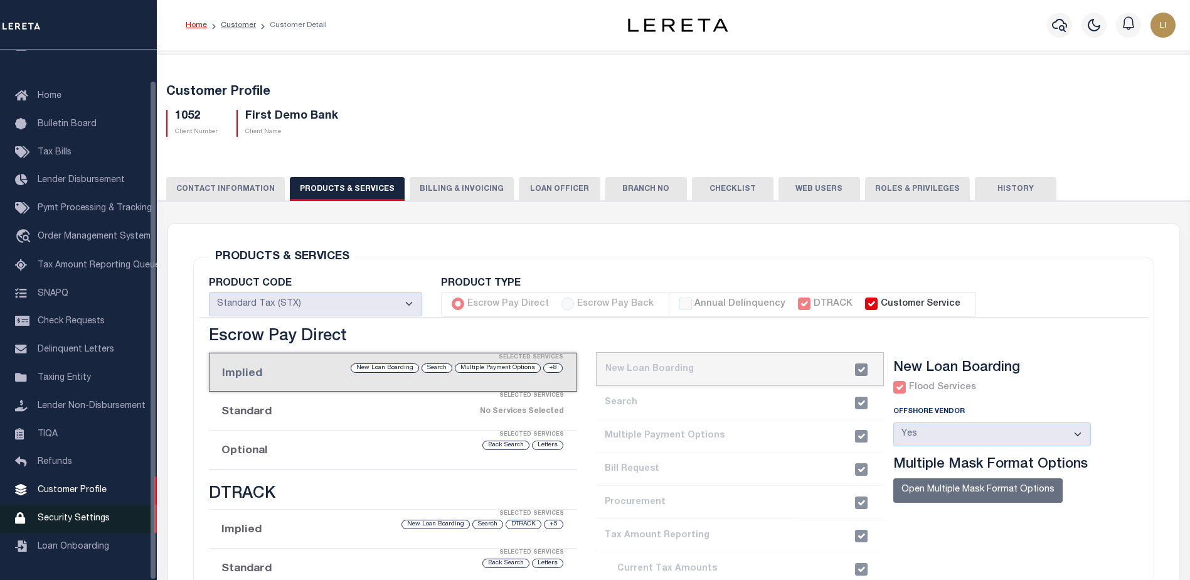
scroll to position [251, 0]
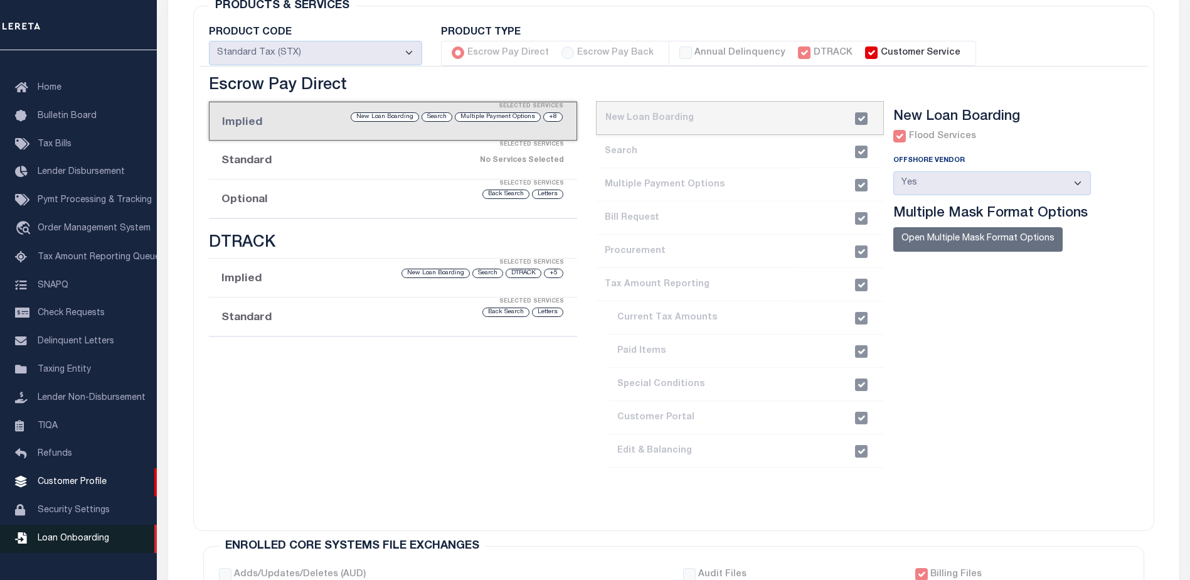
click at [59, 543] on span "Loan Onboarding" at bounding box center [73, 538] width 71 height 9
click at [56, 514] on span "Security Settings" at bounding box center [74, 510] width 72 height 9
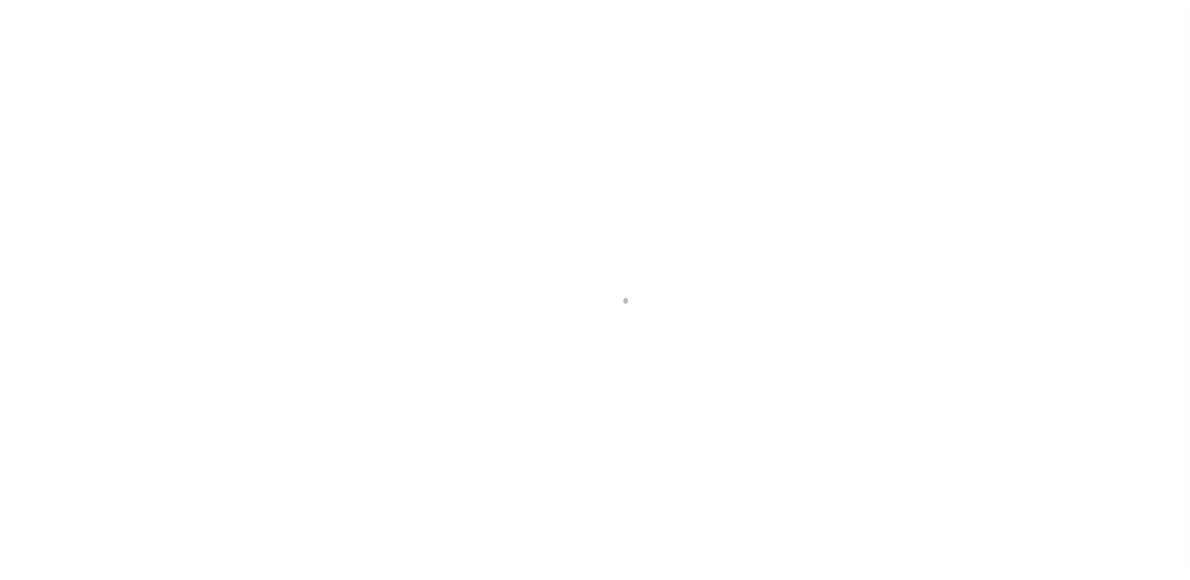
select select "100"
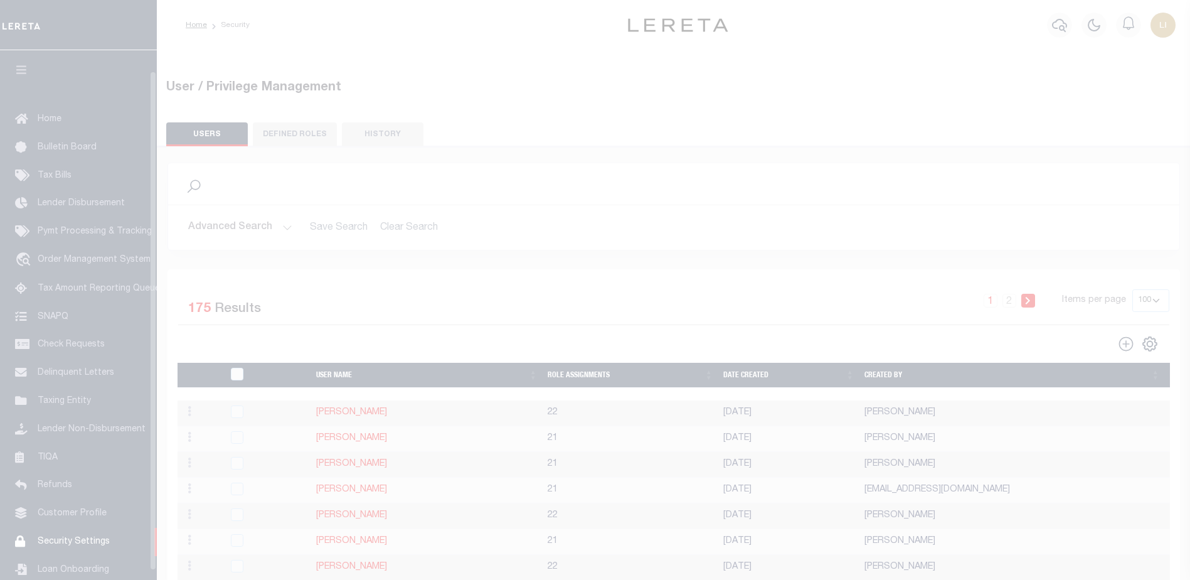
scroll to position [22, 0]
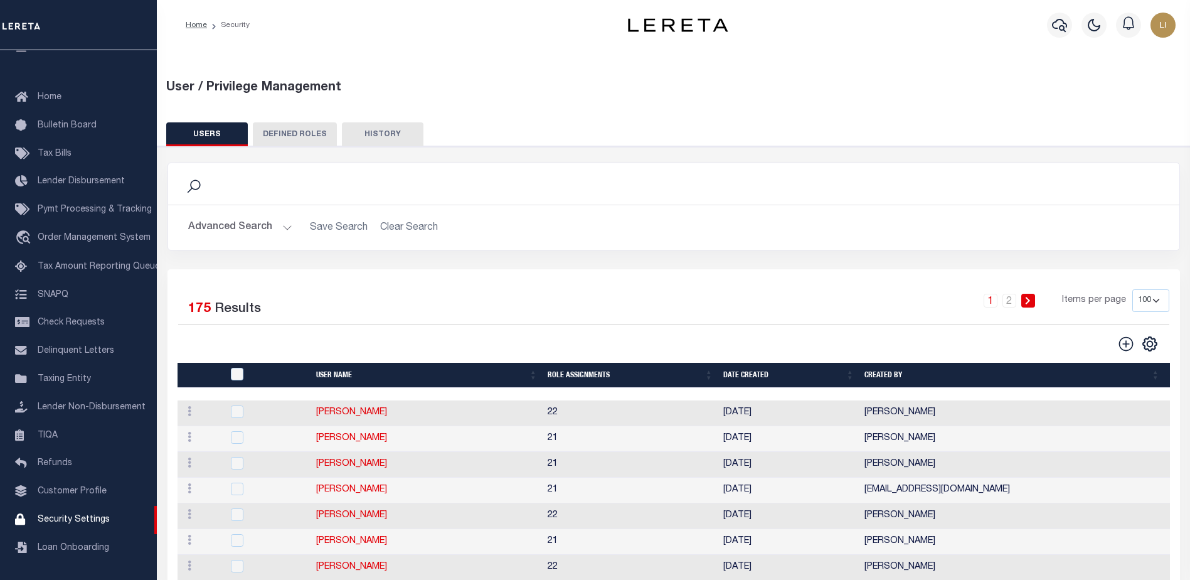
click at [277, 230] on button "Advanced Search" at bounding box center [240, 227] width 104 height 24
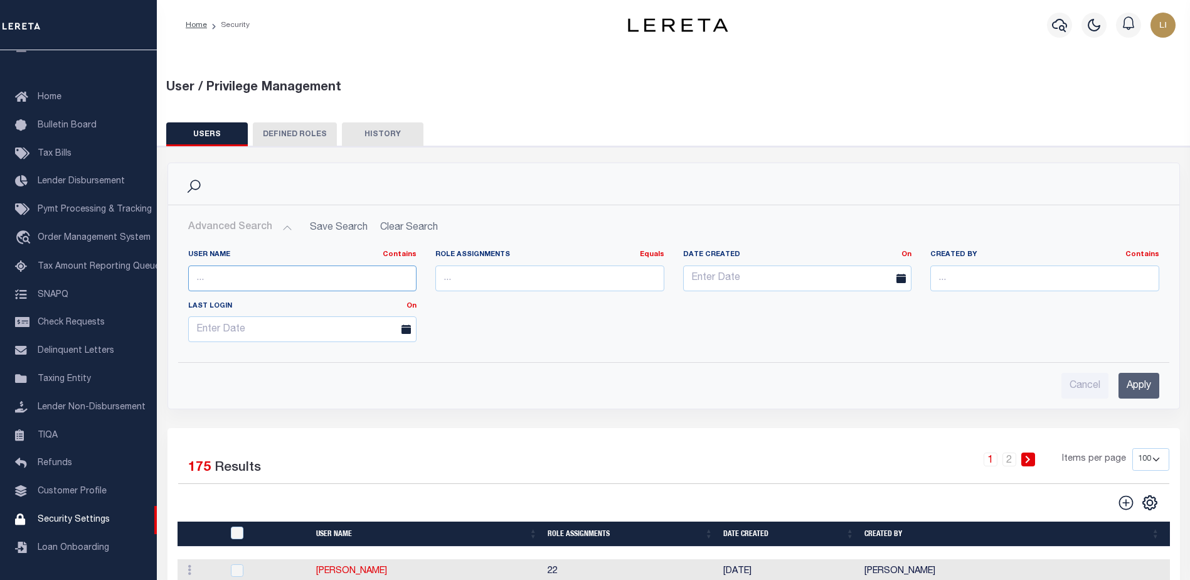
click at [275, 277] on input "text" at bounding box center [302, 278] width 229 height 26
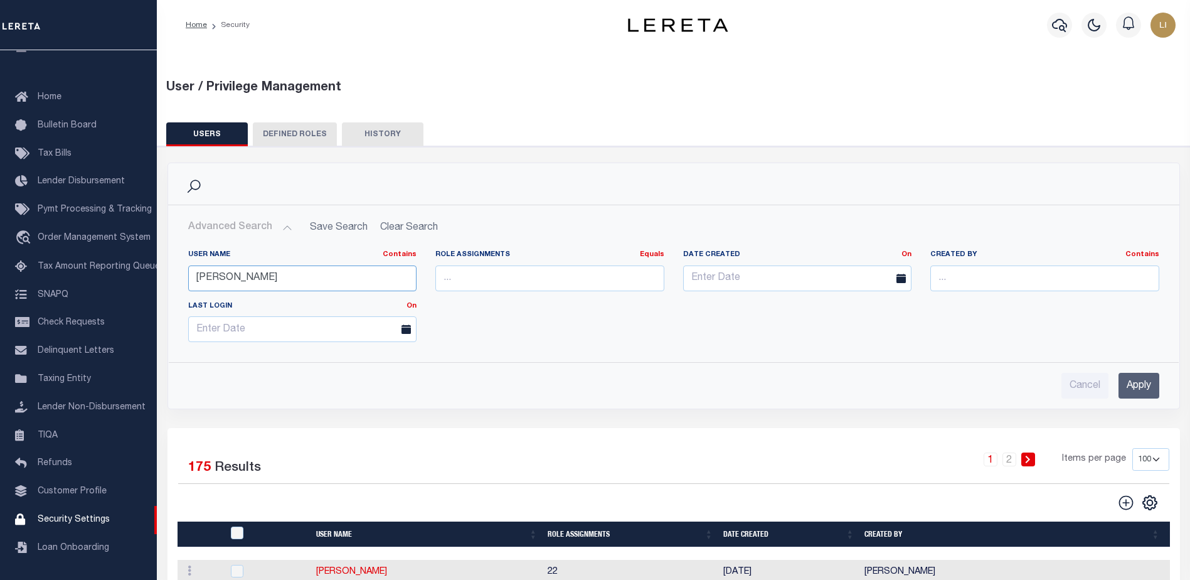
type input "lisa"
click at [1126, 384] on input "Apply" at bounding box center [1138, 386] width 41 height 26
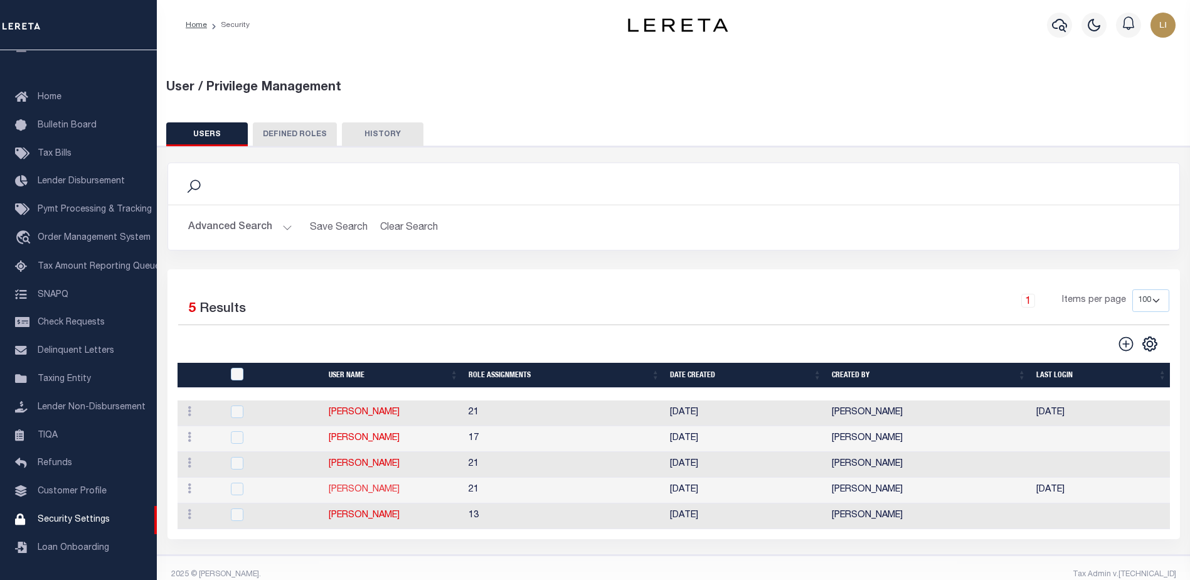
click at [351, 492] on link "[PERSON_NAME]" at bounding box center [364, 489] width 71 height 9
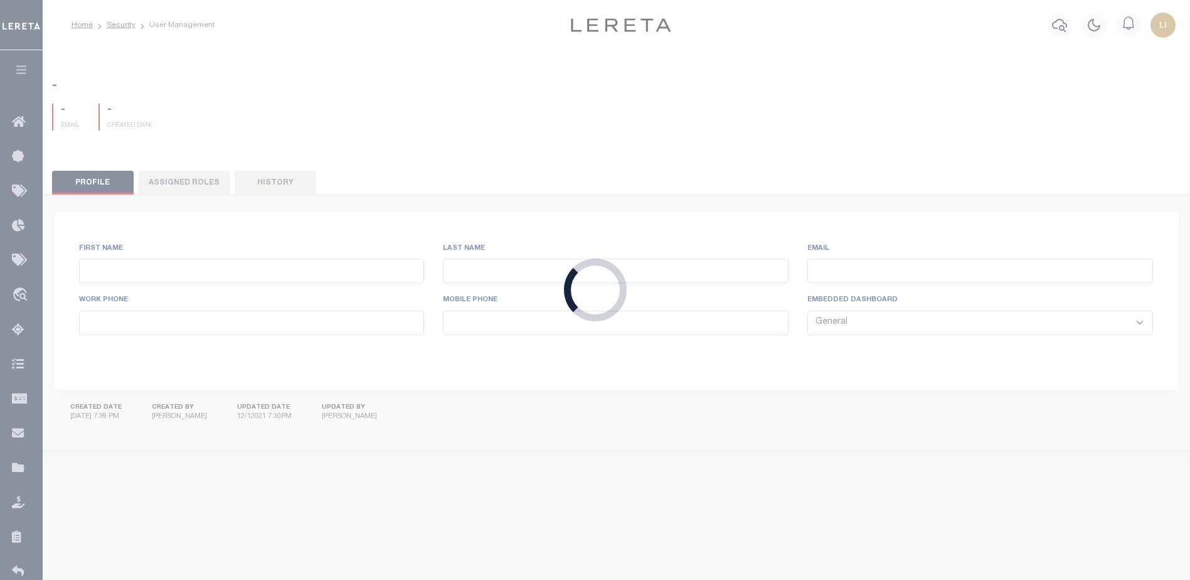
type input "Lisa"
type input "Lewin"
type input "Lisa.Lewin@accumatch.com"
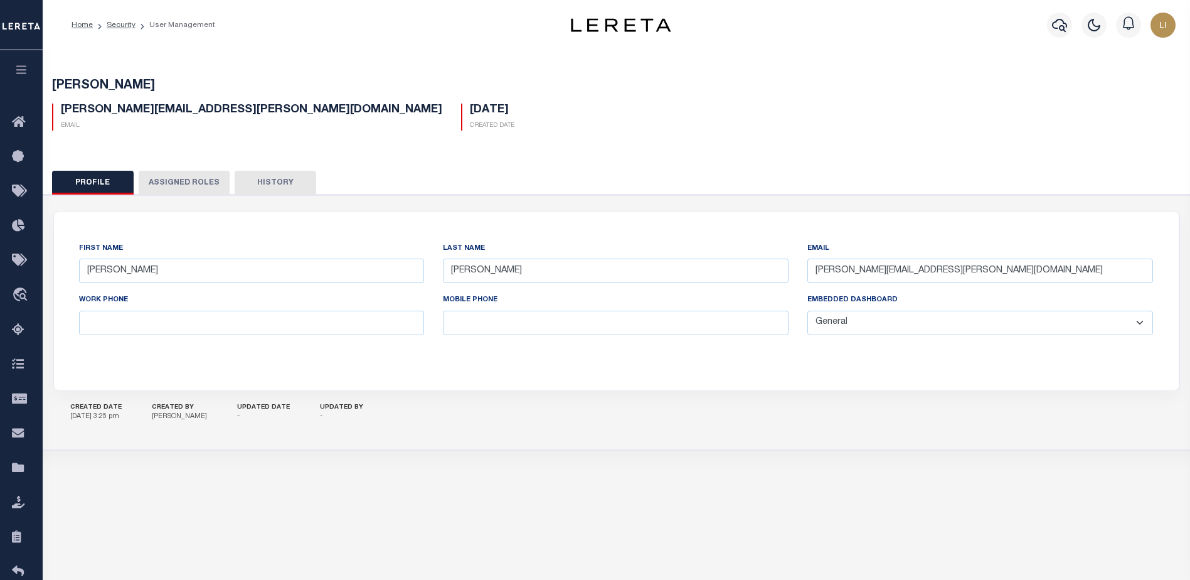
click at [156, 175] on button "Assigned Roles" at bounding box center [184, 183] width 91 height 24
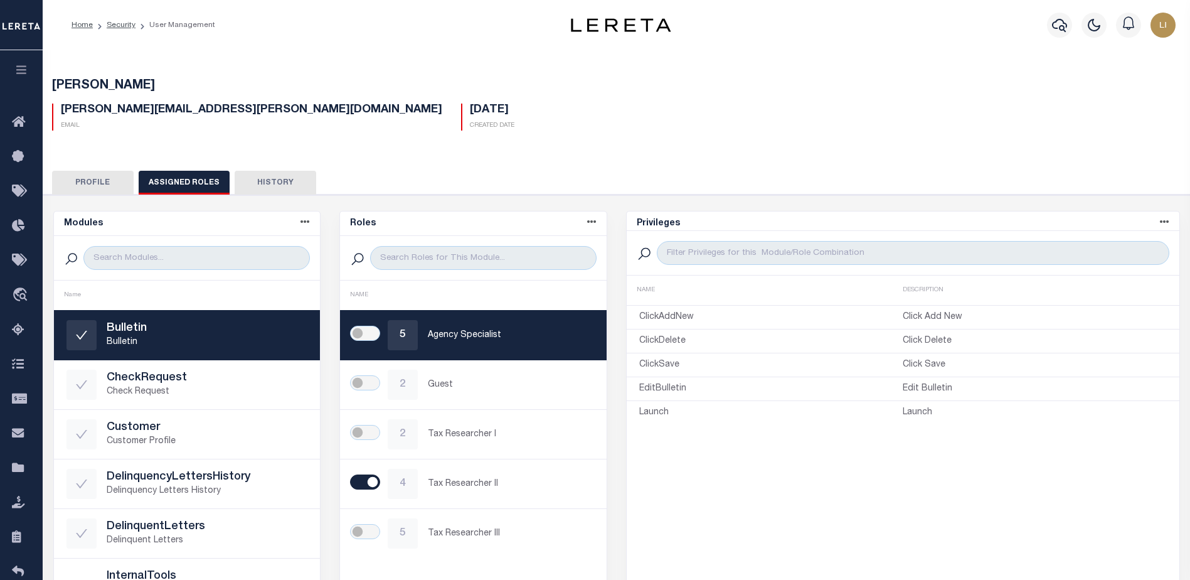
click at [102, 186] on button "Profile" at bounding box center [93, 183] width 82 height 24
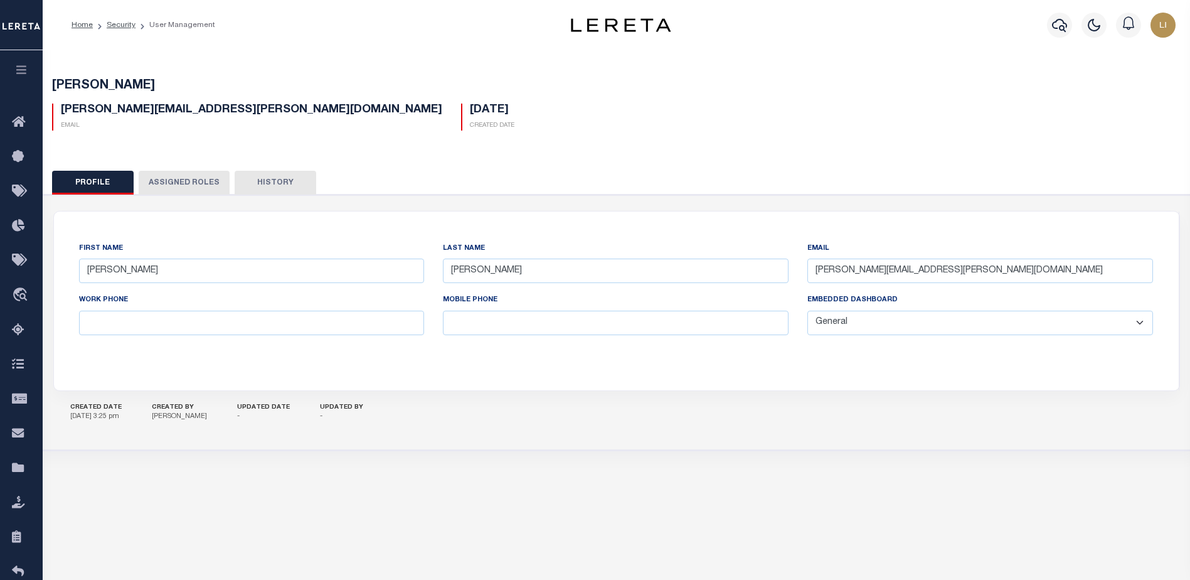
click at [162, 187] on button "Assigned Roles" at bounding box center [184, 183] width 91 height 24
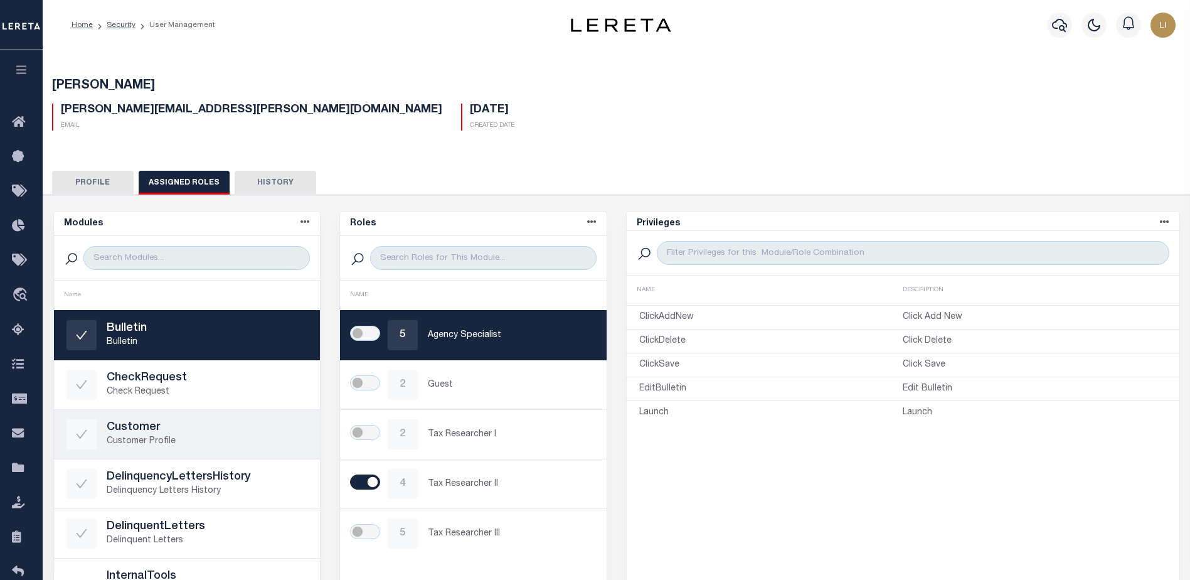
click at [167, 432] on h5 "Customer" at bounding box center [207, 428] width 201 height 14
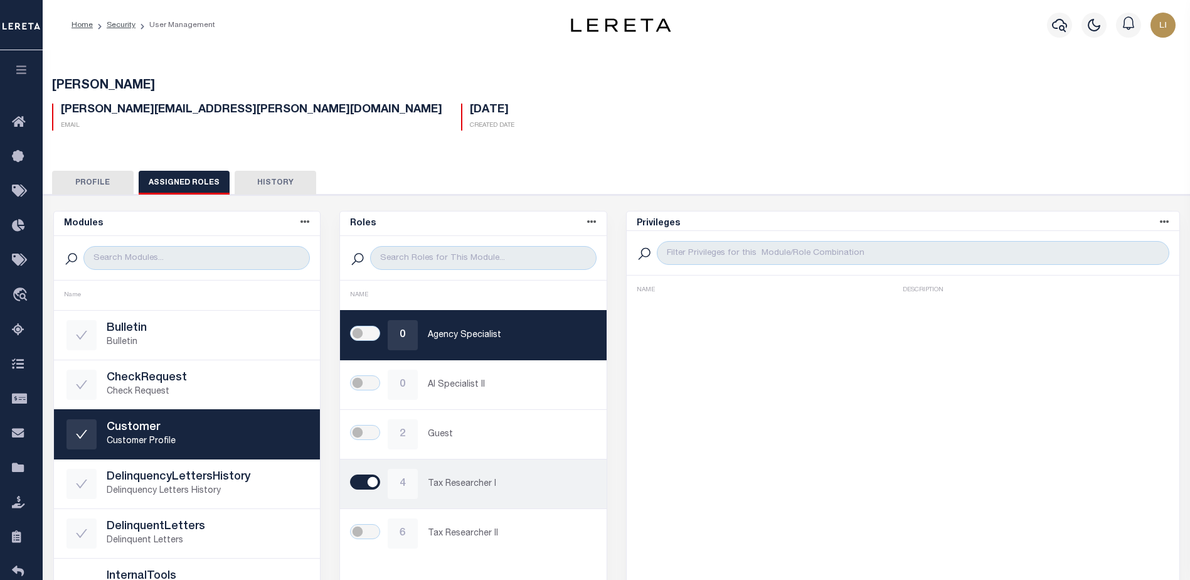
click at [499, 482] on p "Tax Researcher I" at bounding box center [511, 483] width 166 height 13
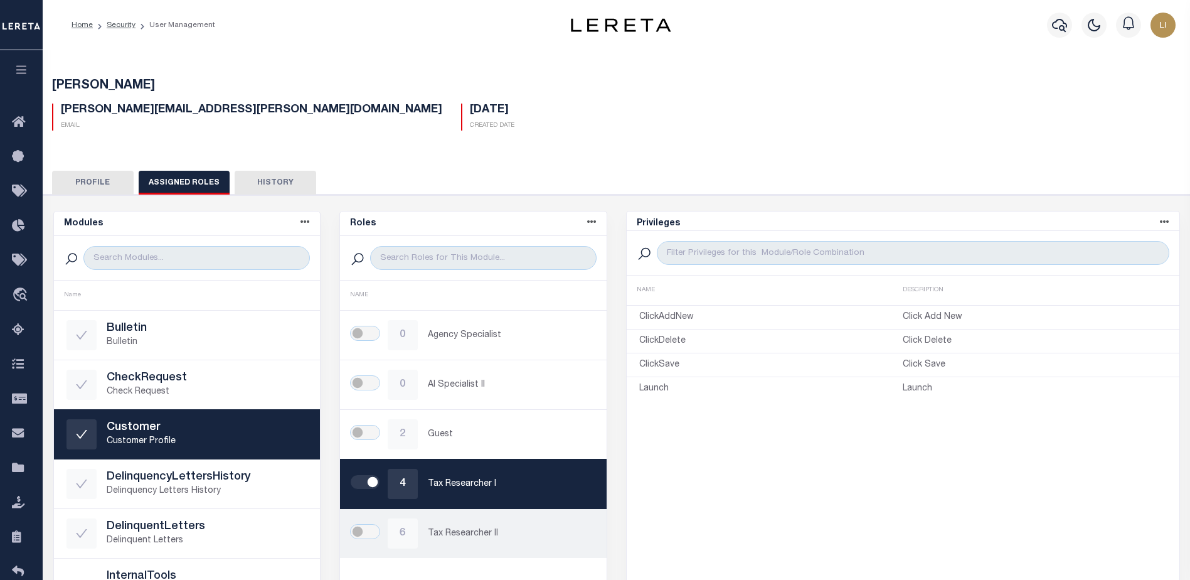
click at [471, 541] on div "6 Tax Researcher II" at bounding box center [472, 533] width 241 height 30
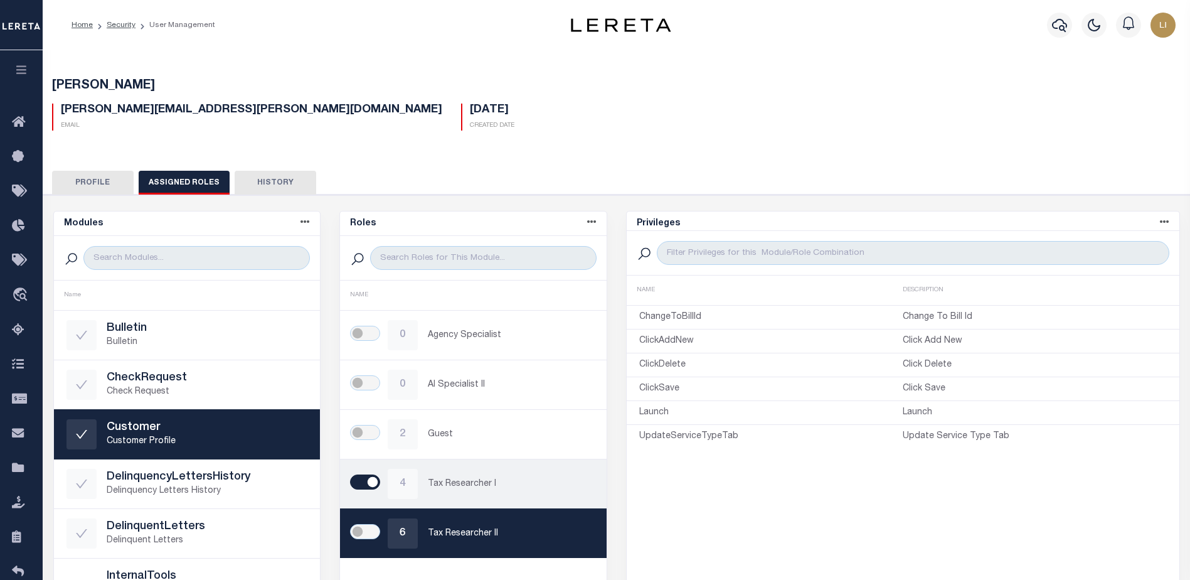
click at [469, 489] on p "Tax Researcher I" at bounding box center [511, 483] width 166 height 13
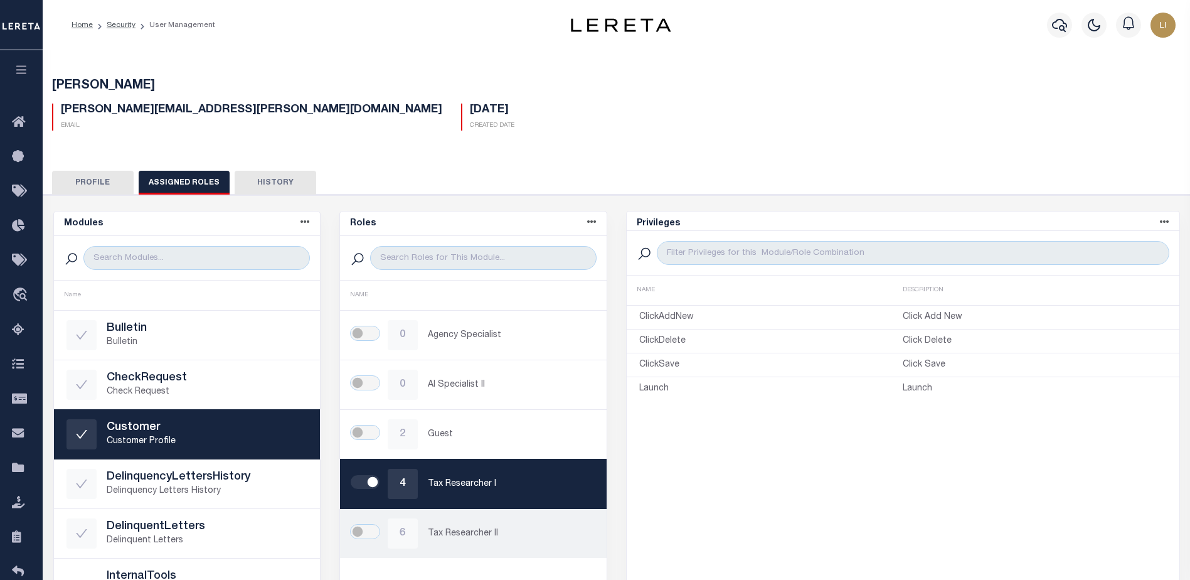
click at [452, 533] on p "Tax Researcher II" at bounding box center [511, 533] width 166 height 13
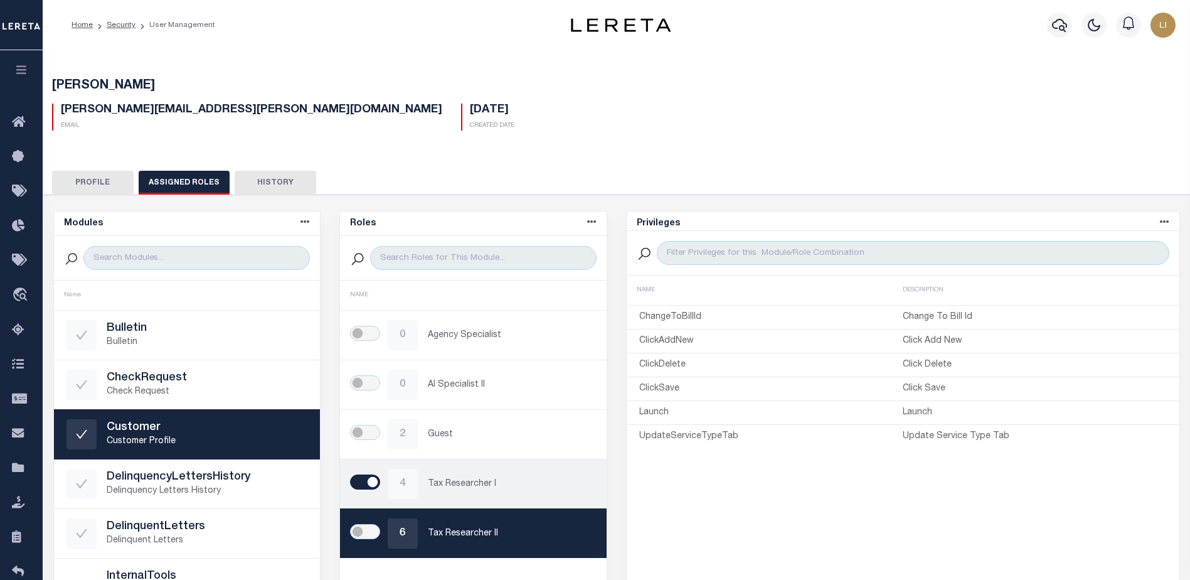
click at [460, 475] on div "4 Tax Researcher I" at bounding box center [472, 484] width 241 height 30
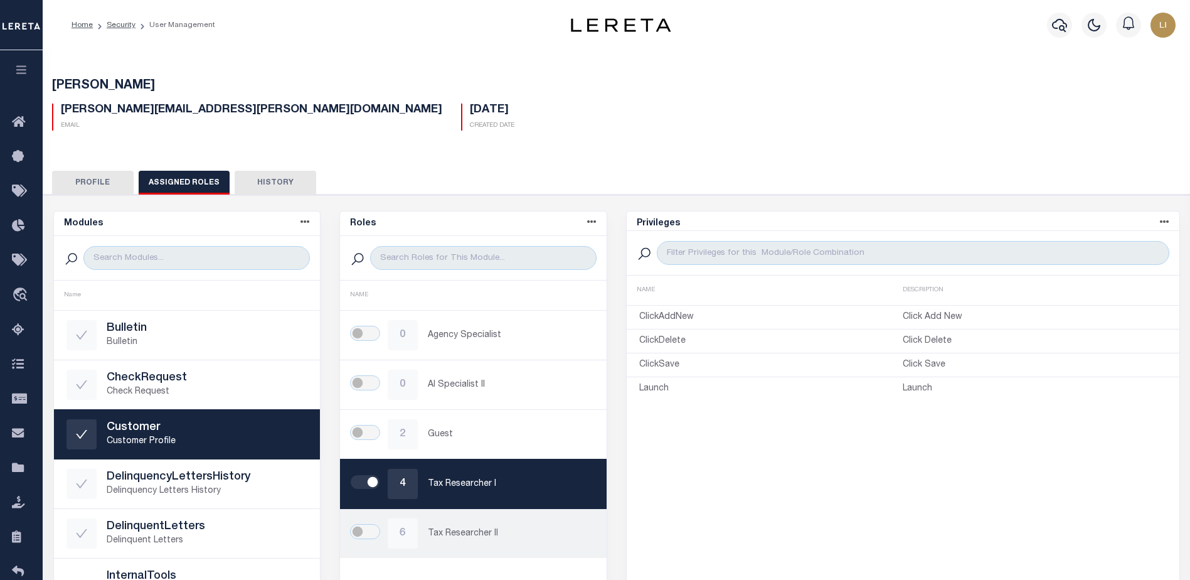
click at [460, 538] on p "Tax Researcher II" at bounding box center [511, 533] width 166 height 13
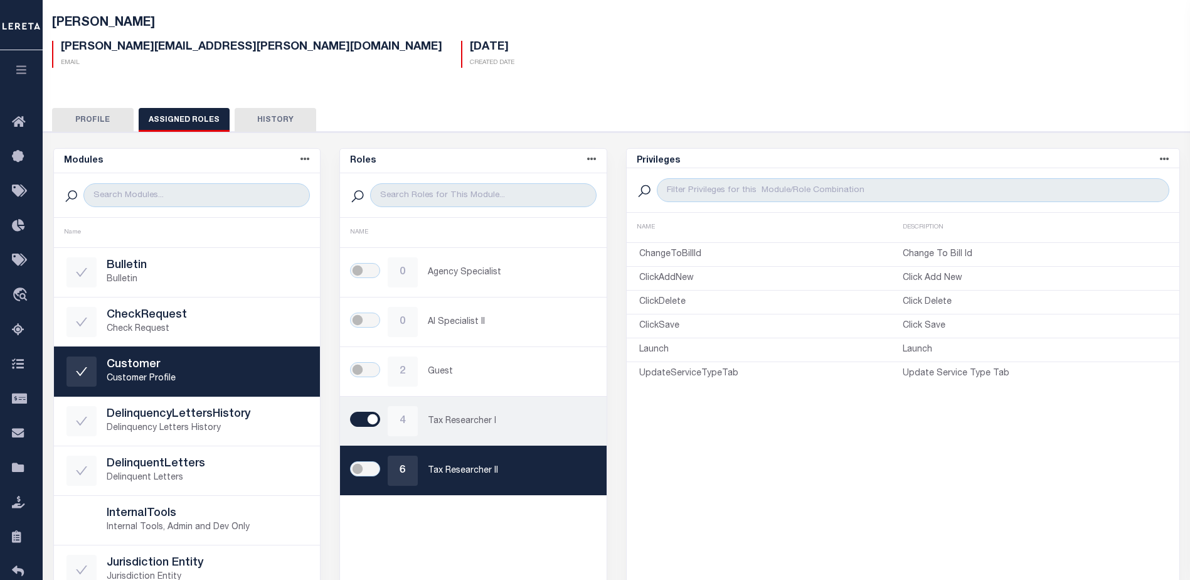
scroll to position [125, 0]
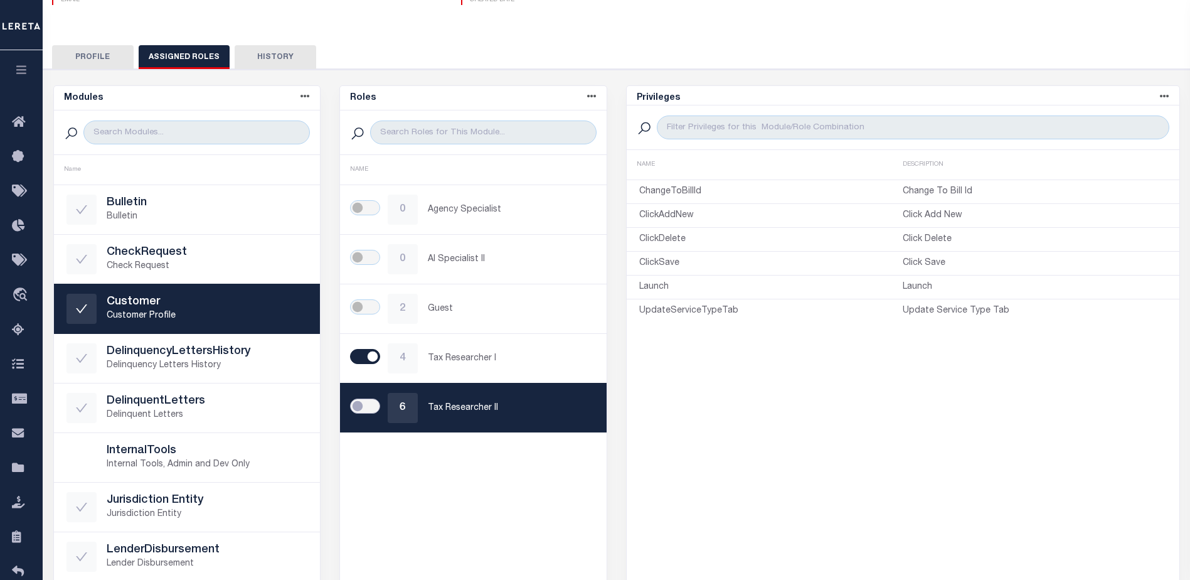
click at [367, 401] on input "checkbox" at bounding box center [365, 405] width 30 height 15
checkbox input "true"
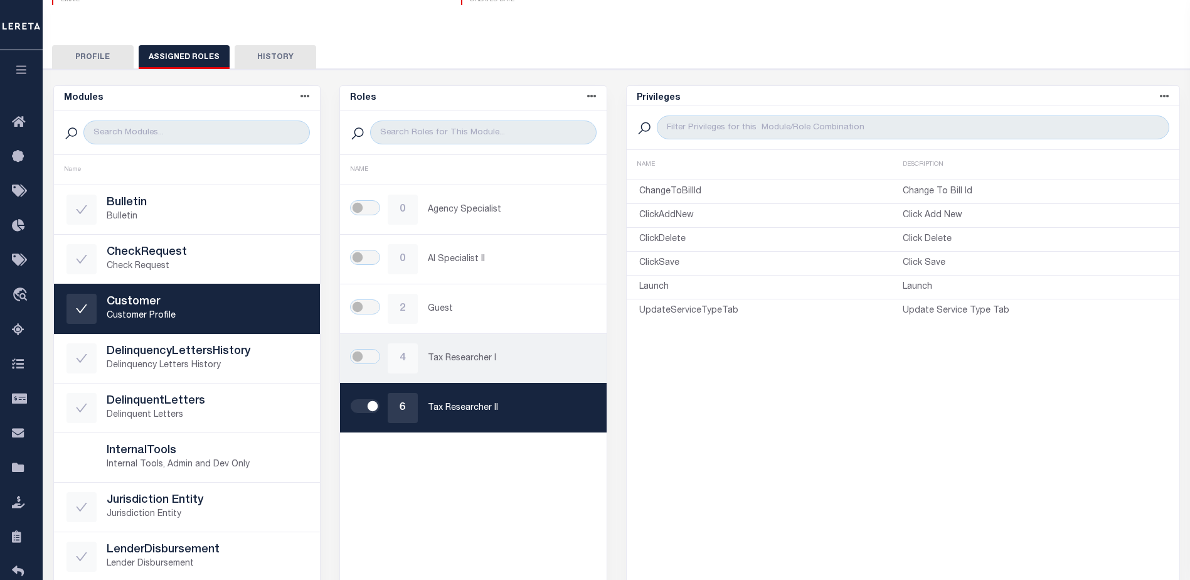
click at [474, 369] on div "4 Tax Researcher I" at bounding box center [472, 358] width 241 height 30
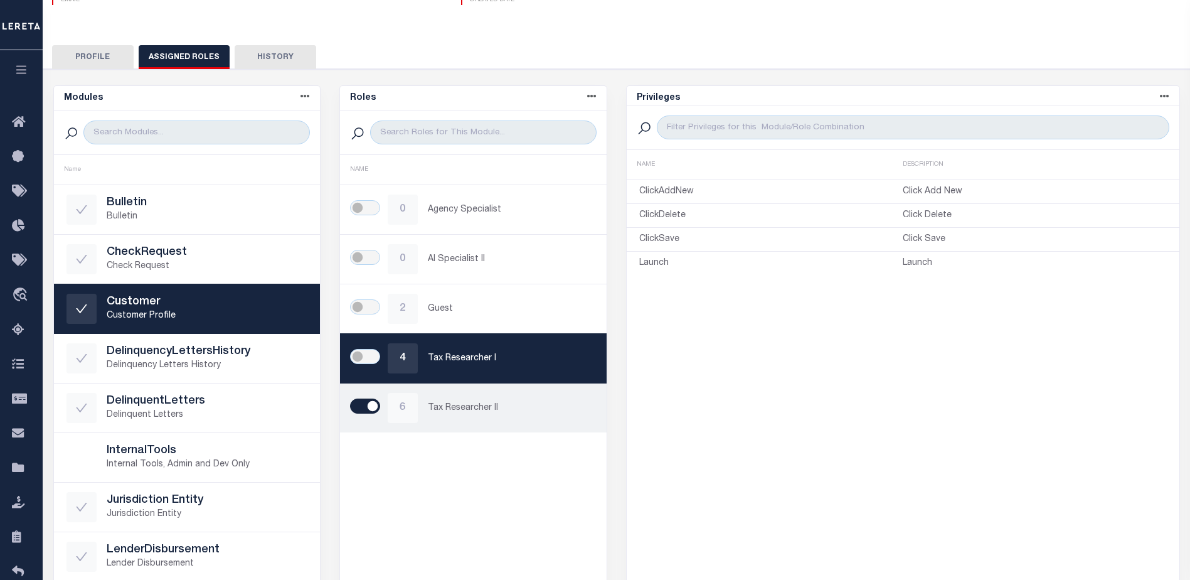
click at [474, 400] on div "6 Tax Researcher II" at bounding box center [472, 408] width 241 height 30
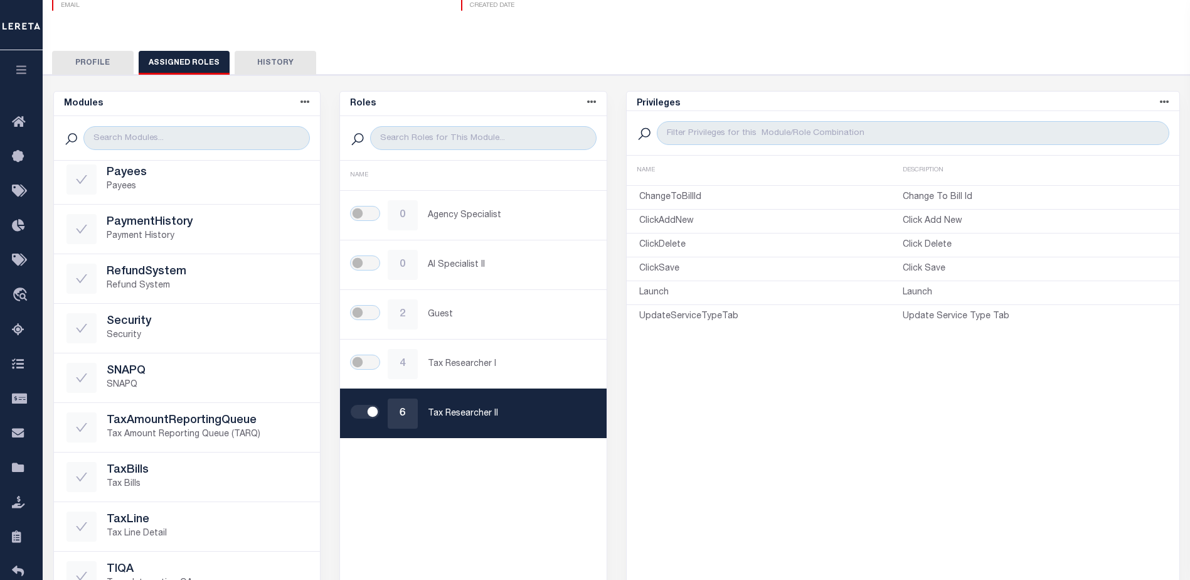
scroll to position [57, 0]
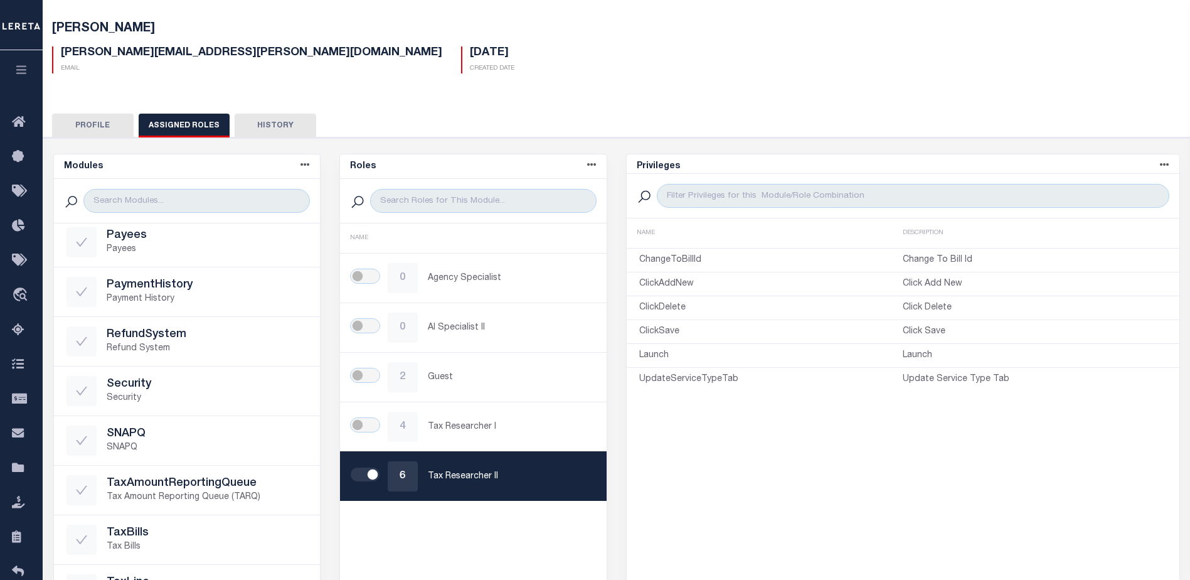
click at [31, 58] on button "button" at bounding box center [21, 71] width 43 height 43
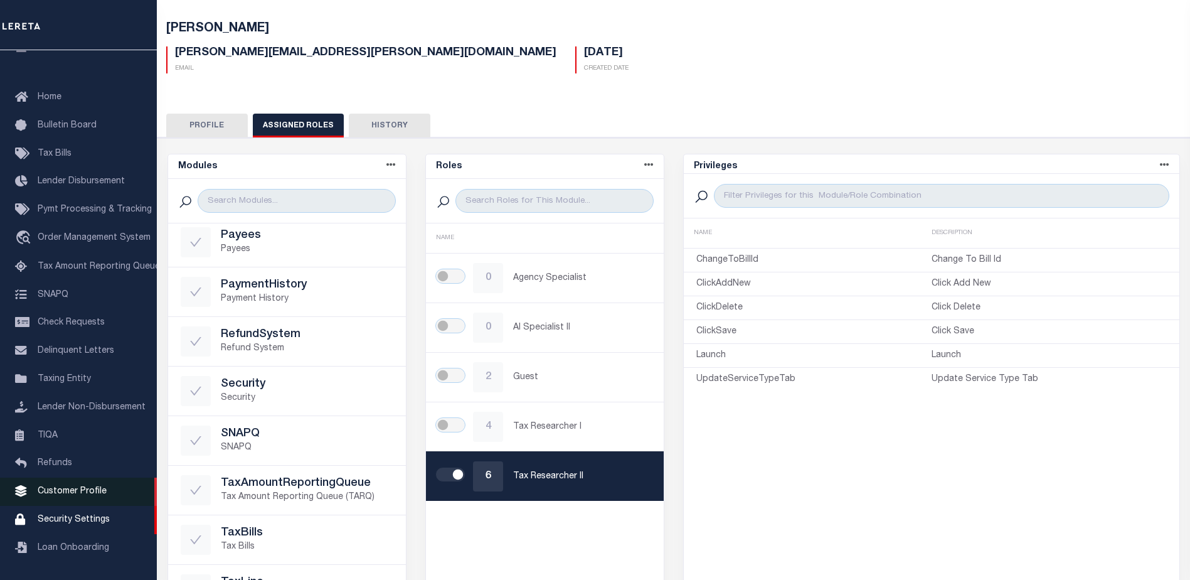
click at [77, 495] on span "Customer Profile" at bounding box center [72, 491] width 69 height 9
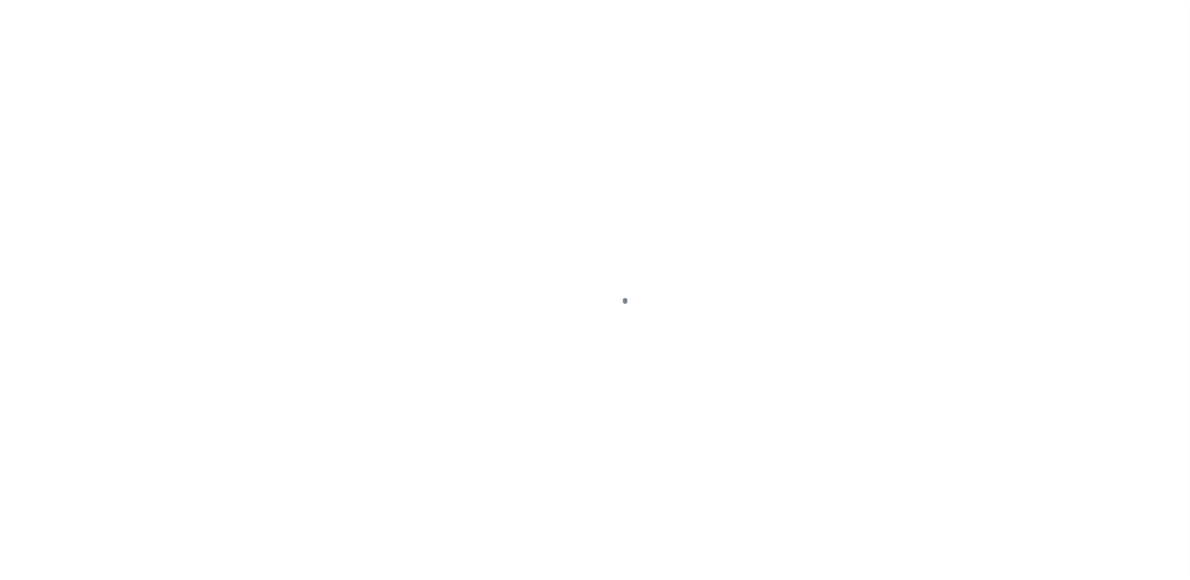
scroll to position [31, 0]
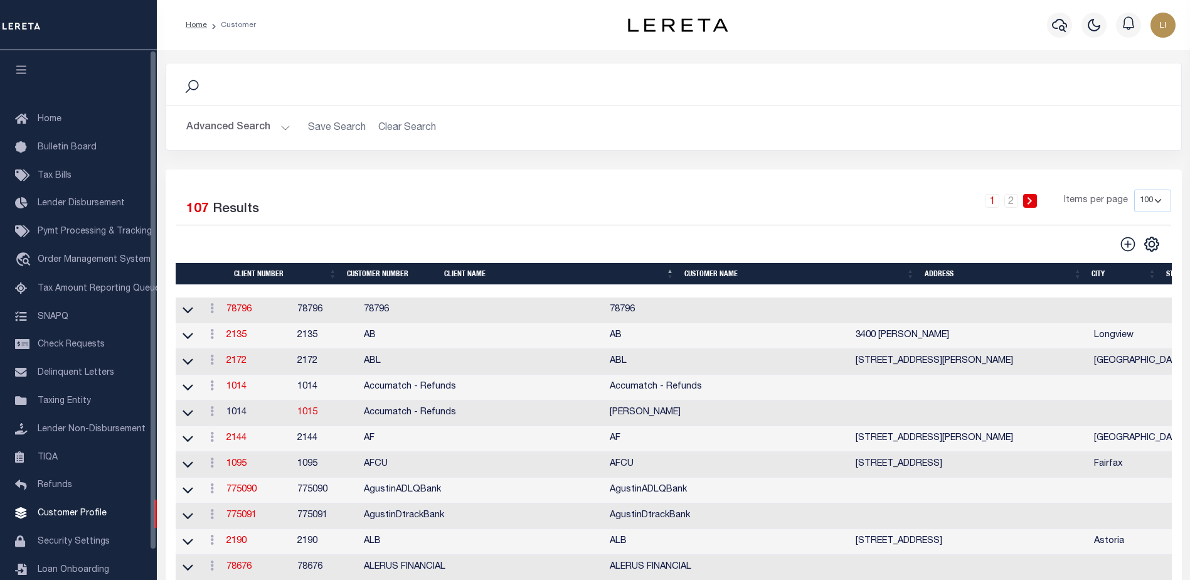
click at [19, 70] on icon "button" at bounding box center [21, 69] width 14 height 11
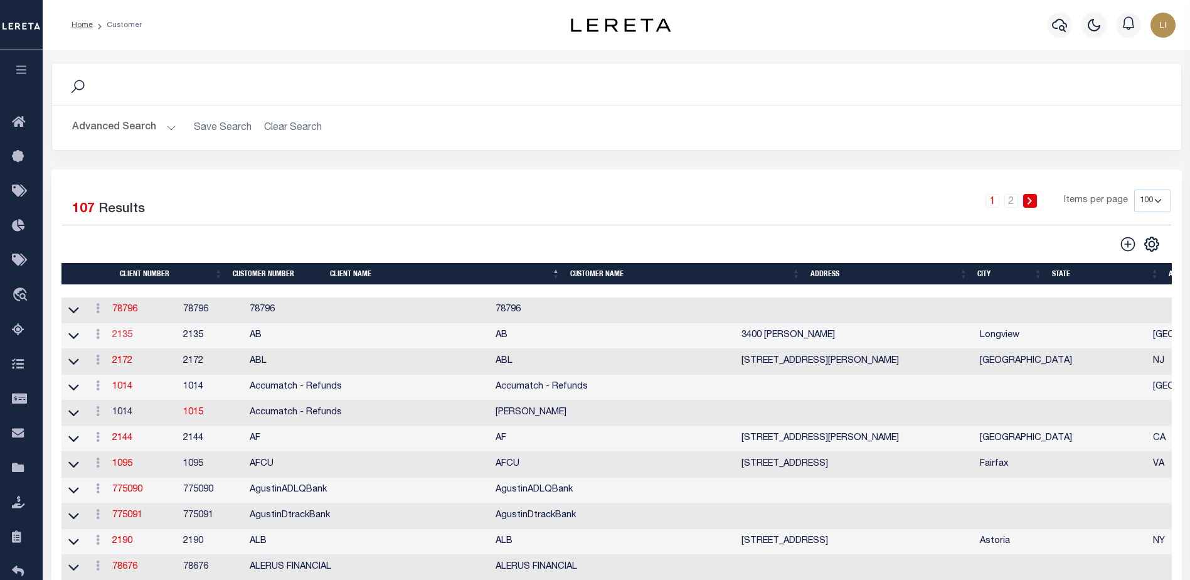
click at [132, 339] on link "2135" at bounding box center [122, 335] width 20 height 9
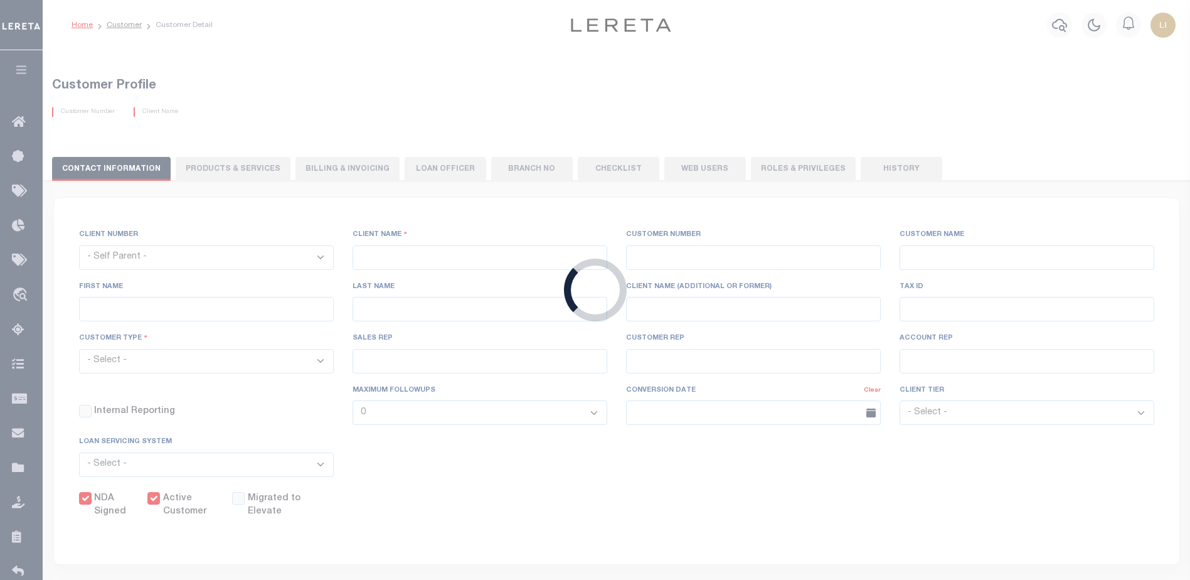
select select
type input "AB"
type input "2135"
type input "AB"
type input "[PERSON_NAME]"
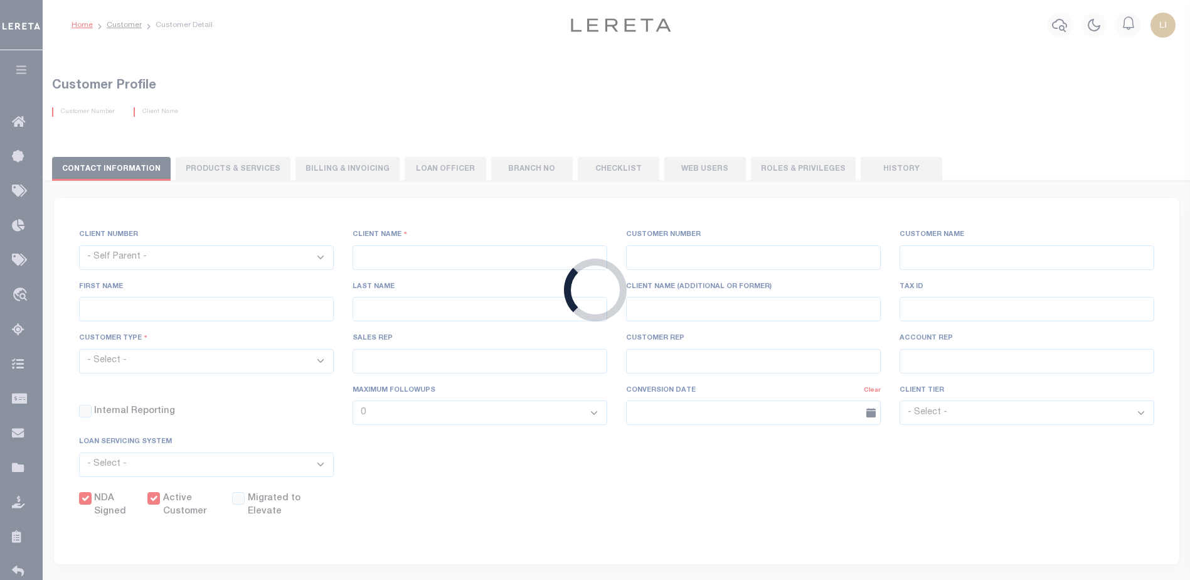
type input "[PERSON_NAME]"
select select "Mixed Portfolio"
type input "[PERSON_NAME]"
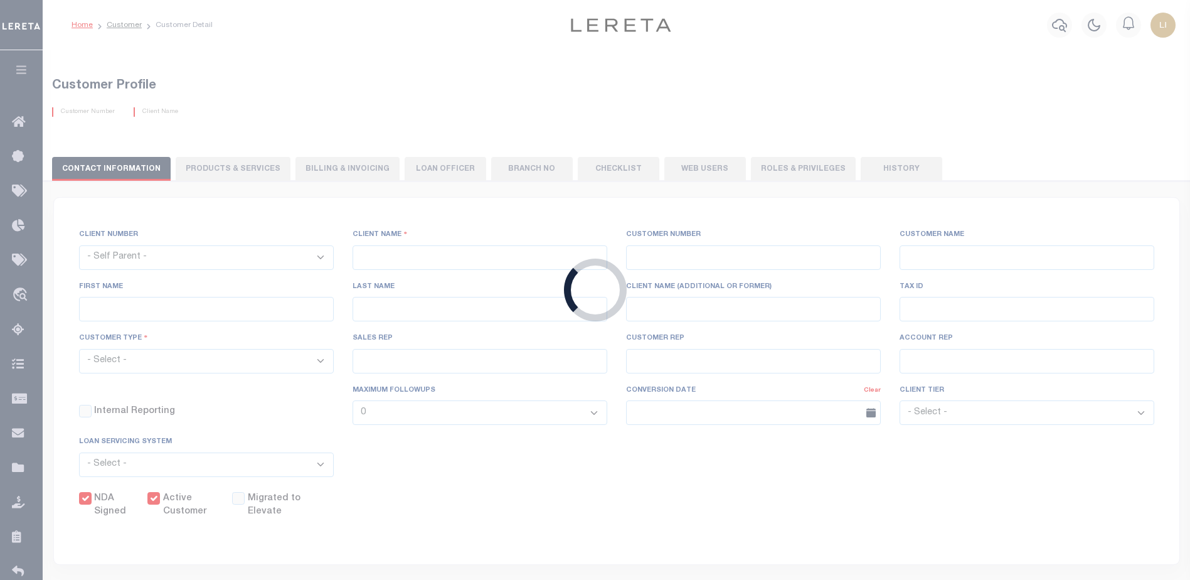
select select "FIS"
checkbox input "true"
select select
type textarea "Purchased / Acquired Mortgage Loans - $10.00 per loan"
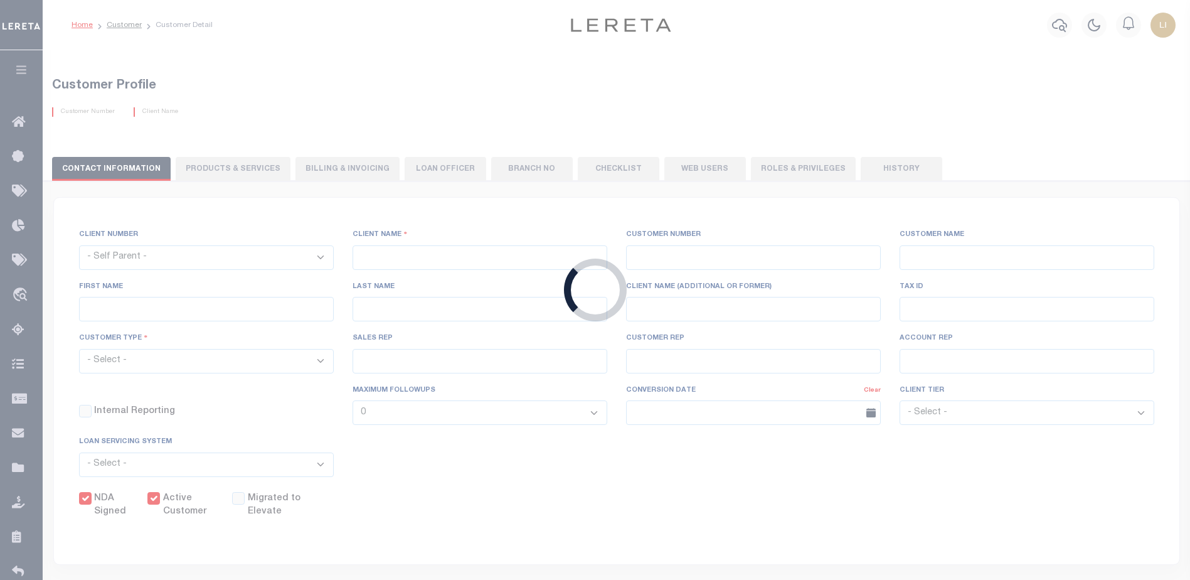
type input "50"
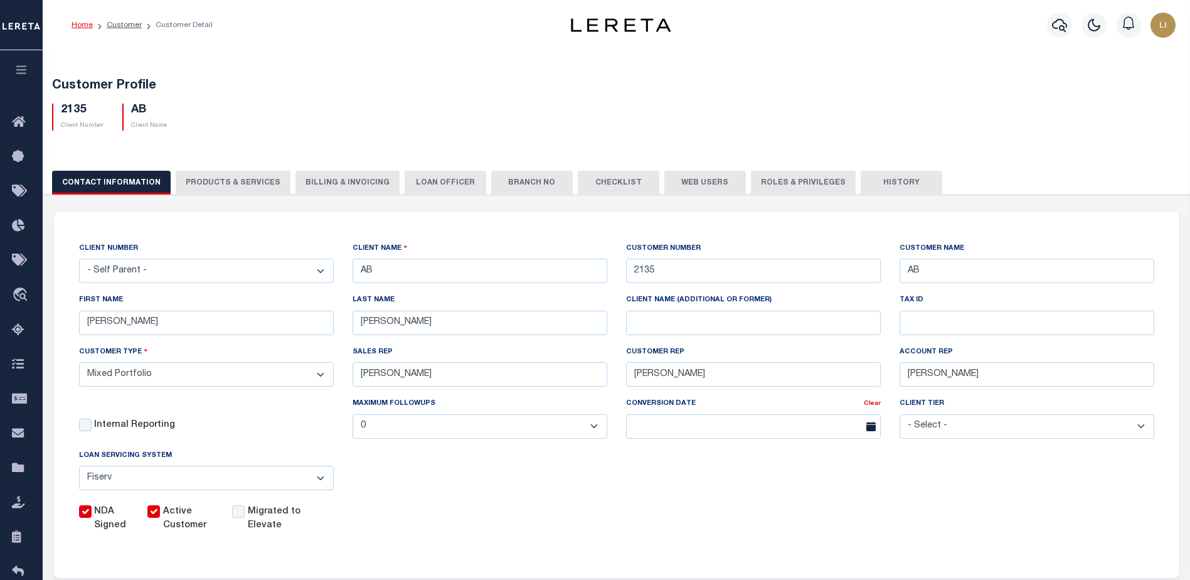
click at [238, 188] on button "PRODUCTS & SERVICES" at bounding box center [233, 183] width 115 height 24
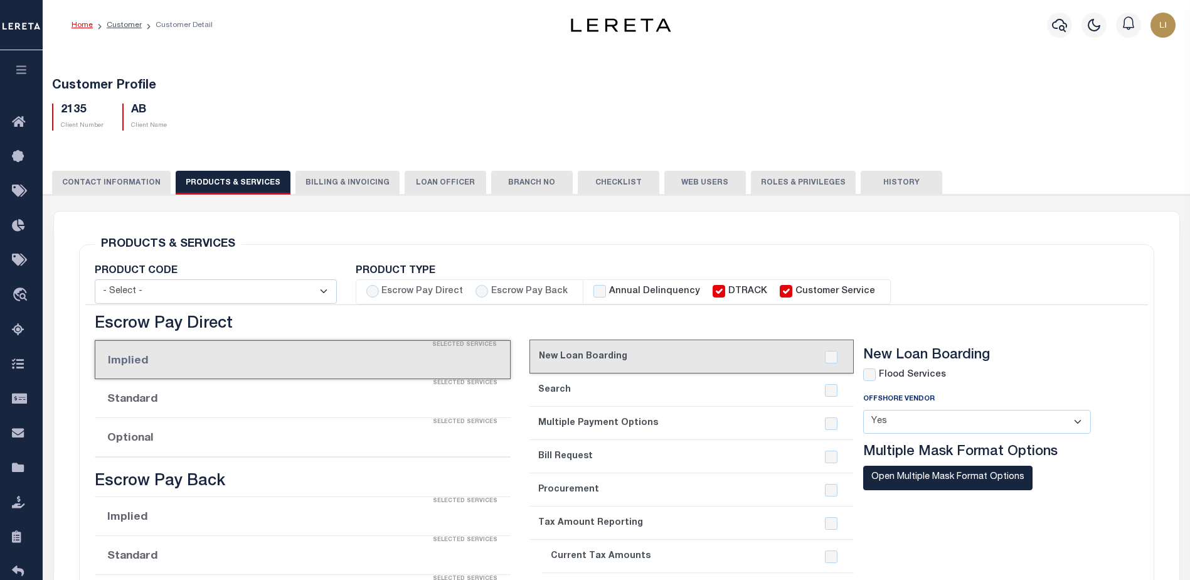
select select "STX"
radio input "true"
checkbox input "true"
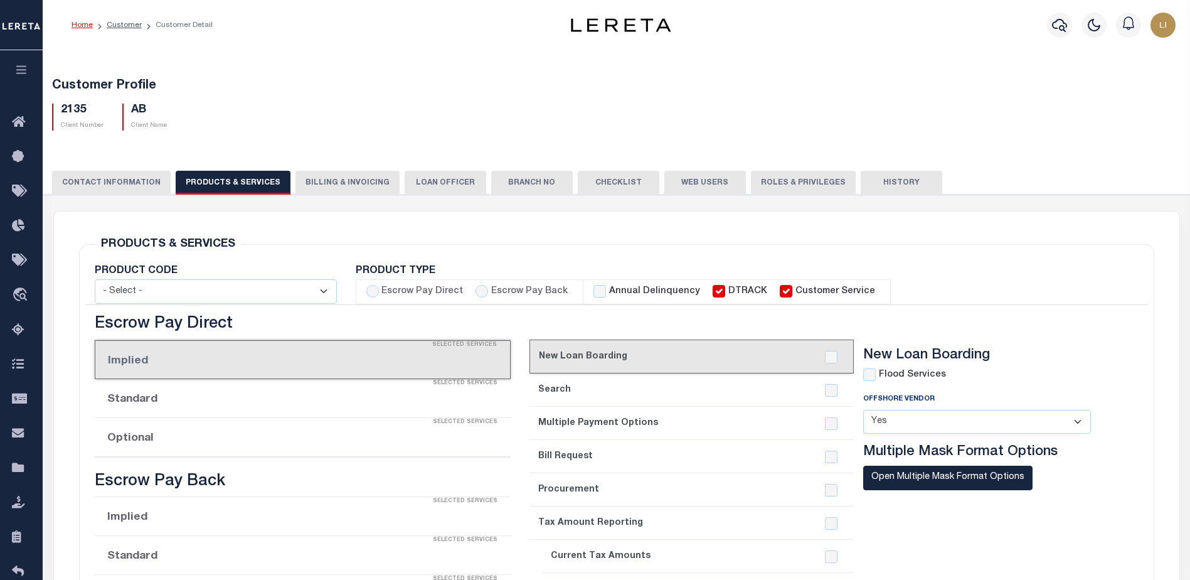
checkbox input "true"
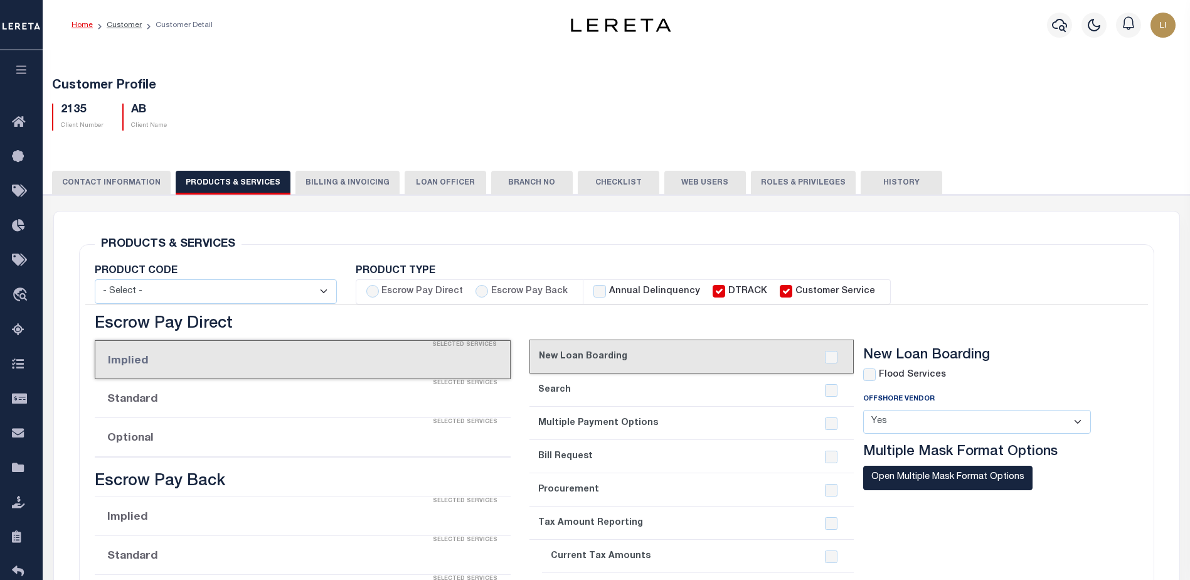
checkbox input "true"
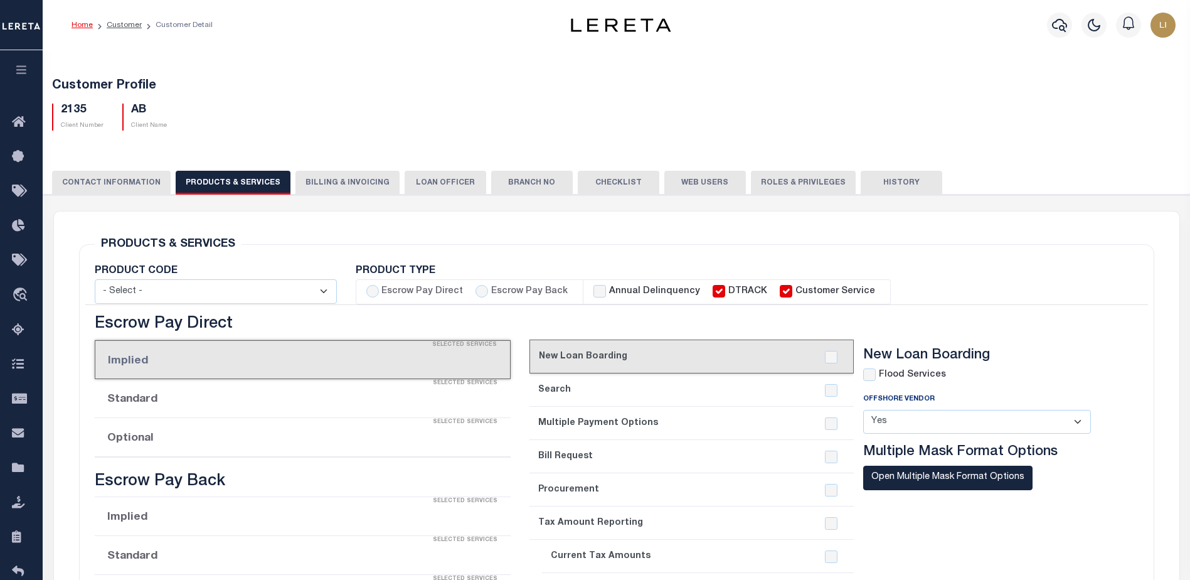
checkbox input "true"
select select "Y"
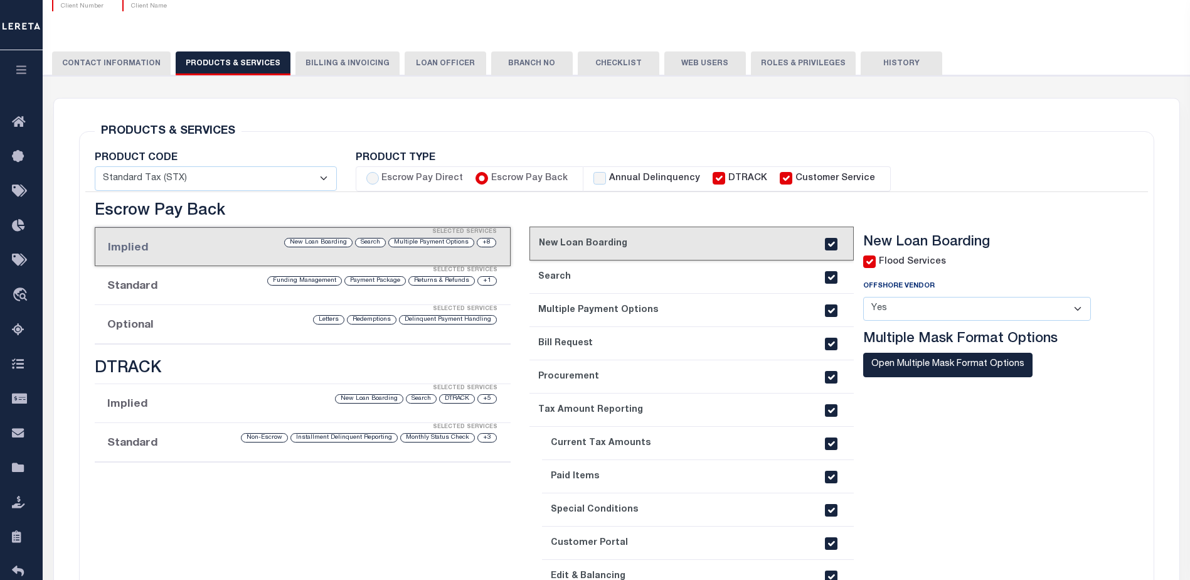
scroll to position [188, 0]
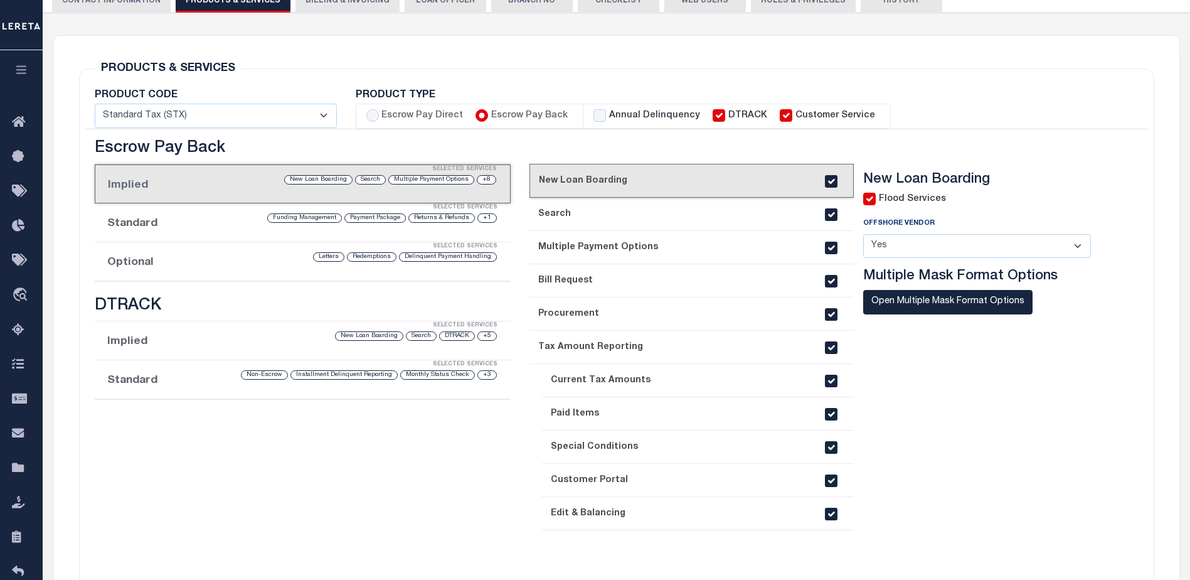
click at [596, 216] on link "2. Search" at bounding box center [691, 214] width 324 height 33
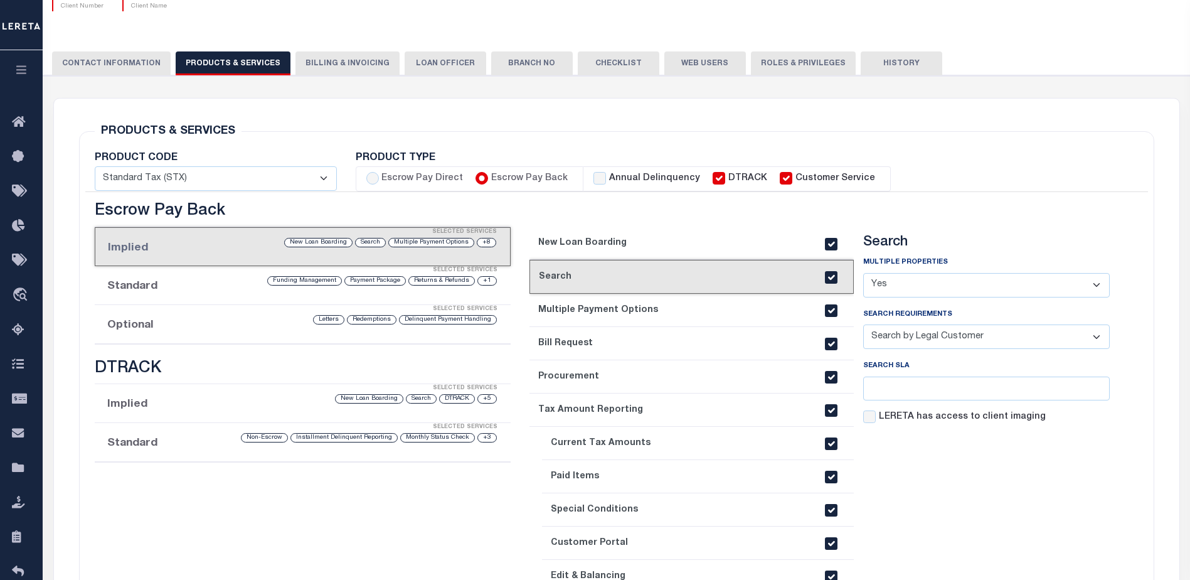
scroll to position [0, 0]
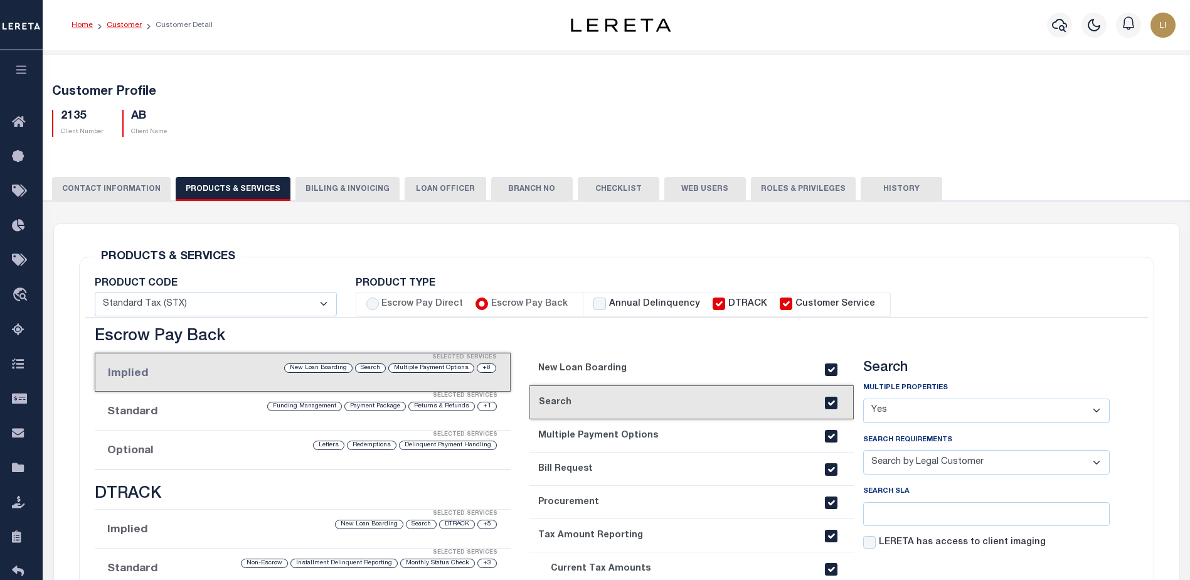
click at [119, 24] on link "Customer" at bounding box center [124, 25] width 35 height 8
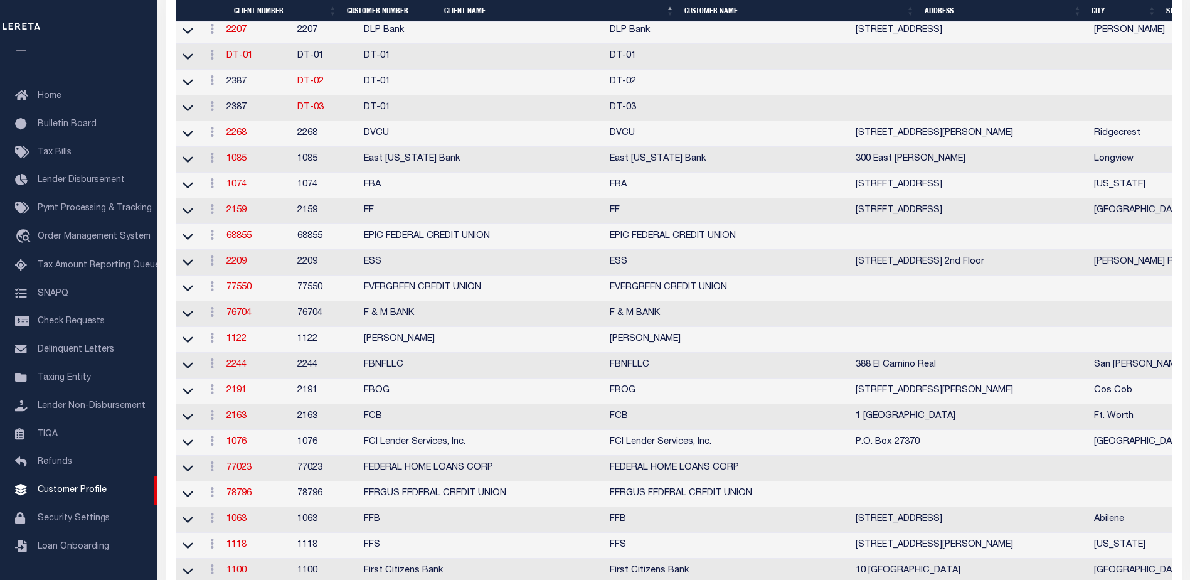
scroll to position [2383, 0]
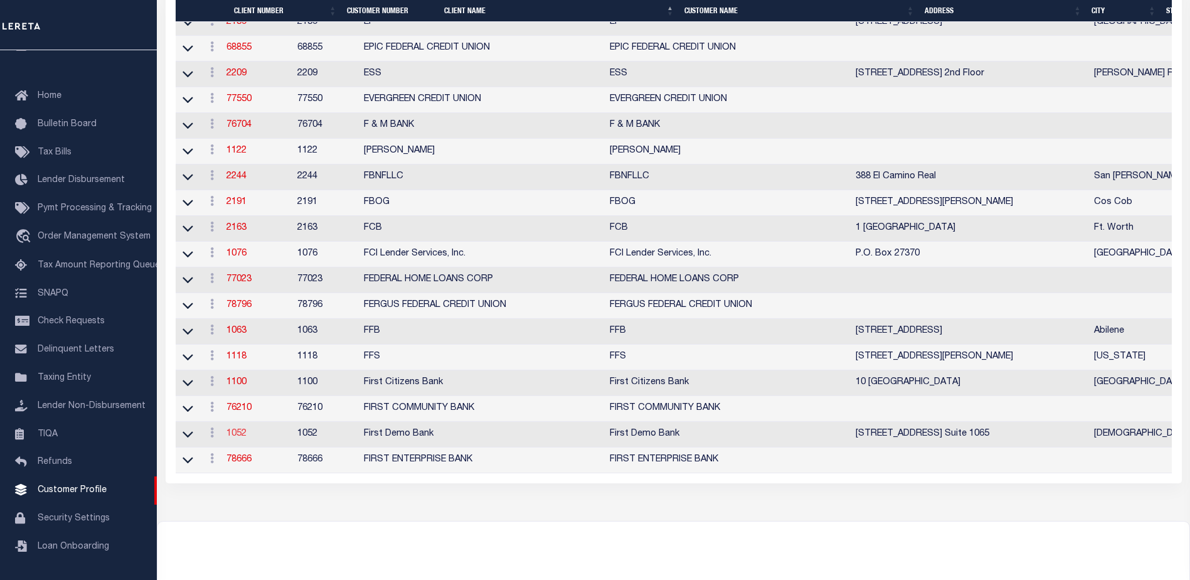
click at [237, 438] on link "1052" at bounding box center [236, 433] width 20 height 9
select select
type input "First Demo Bank"
type input "1052"
type input "First Demo Bank"
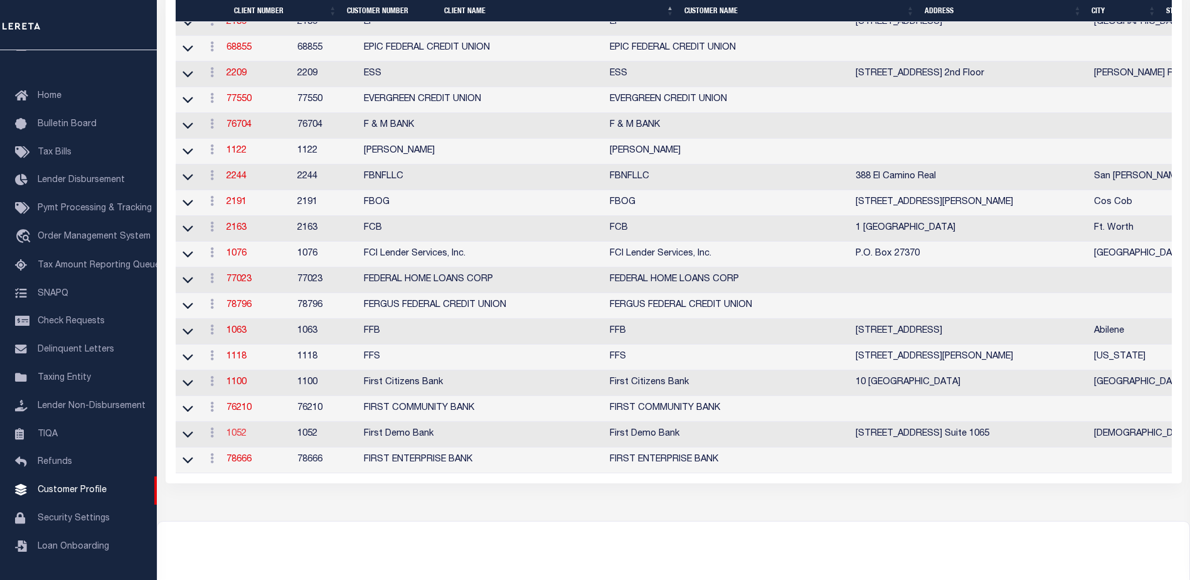
select select "Mixed Portfolio"
type input "[PERSON_NAME]"
type input "10/30/2022"
select select "Tier 1"
checkbox input "true"
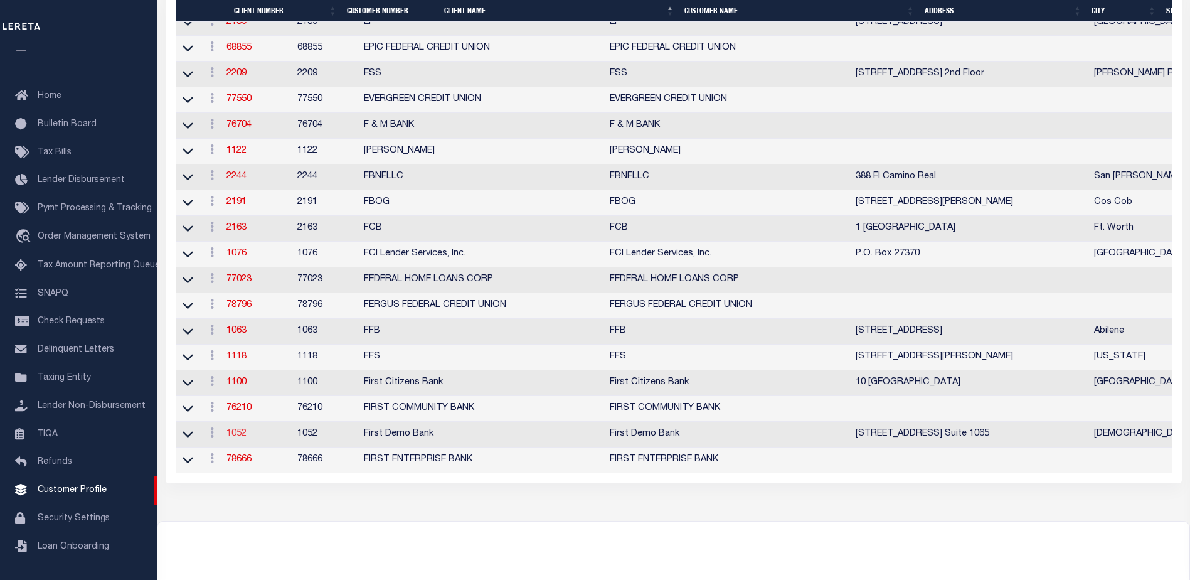
checkbox input "true"
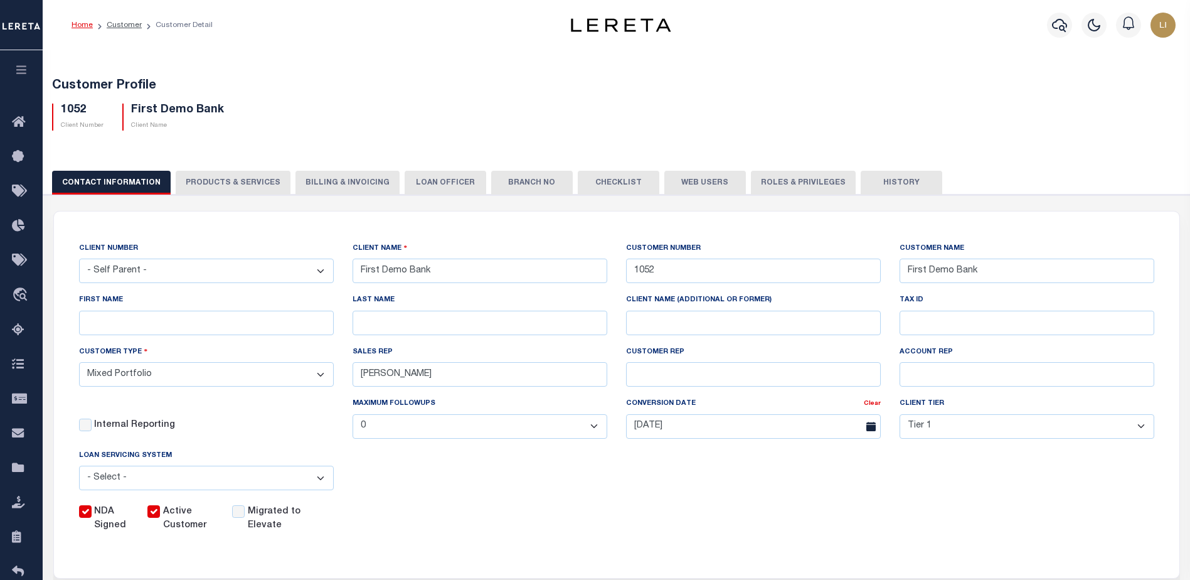
click at [255, 183] on button "PRODUCTS & SERVICES" at bounding box center [233, 183] width 115 height 24
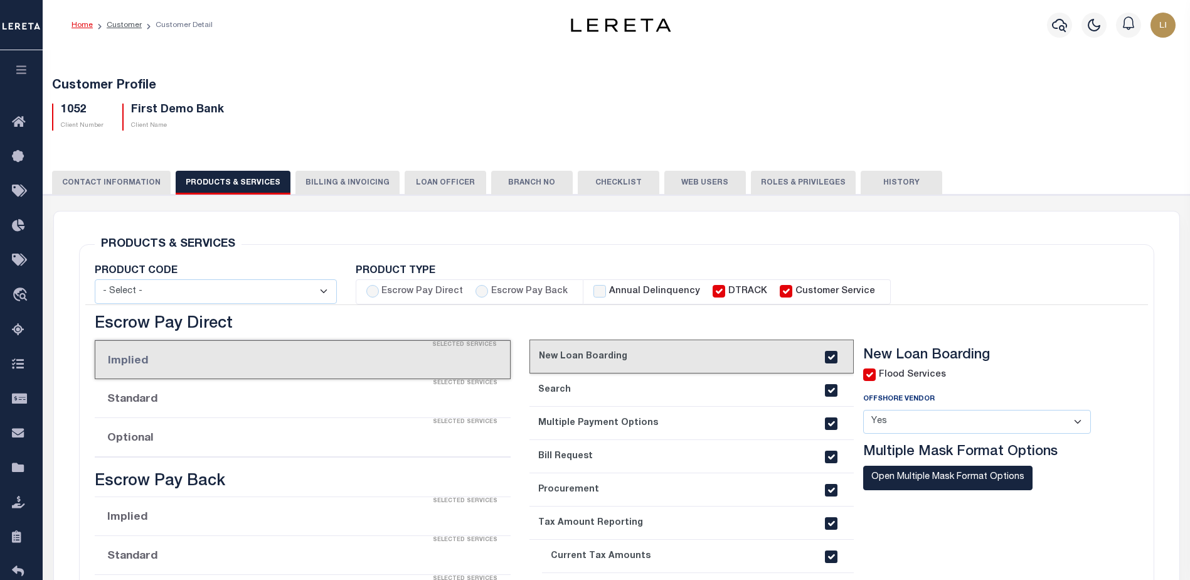
select select "STX"
radio input "true"
checkbox input "true"
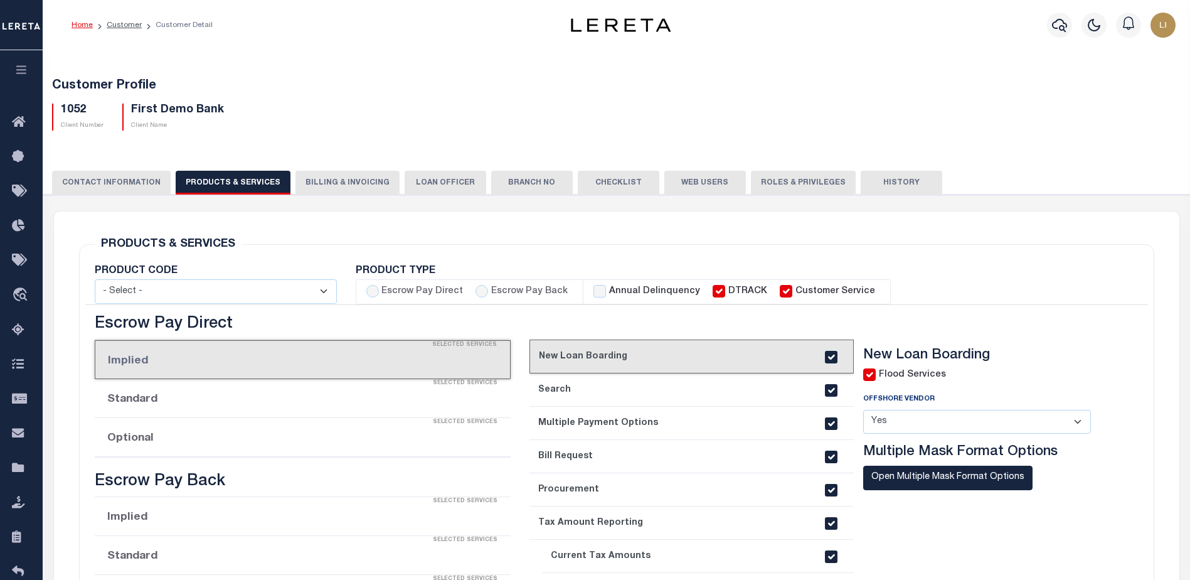
checkbox input "true"
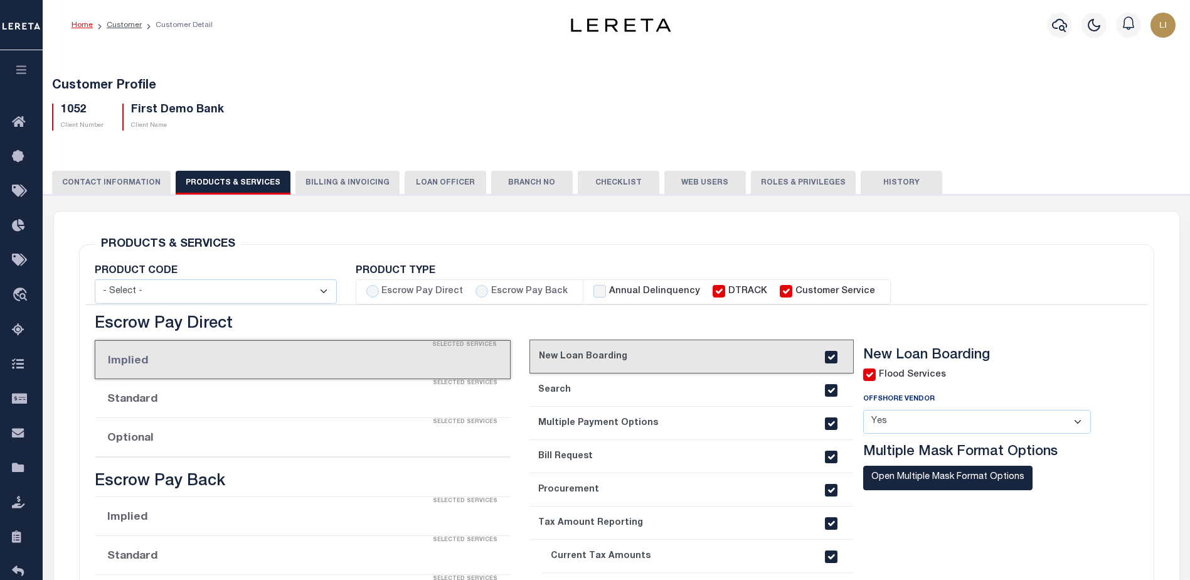
checkbox input "true"
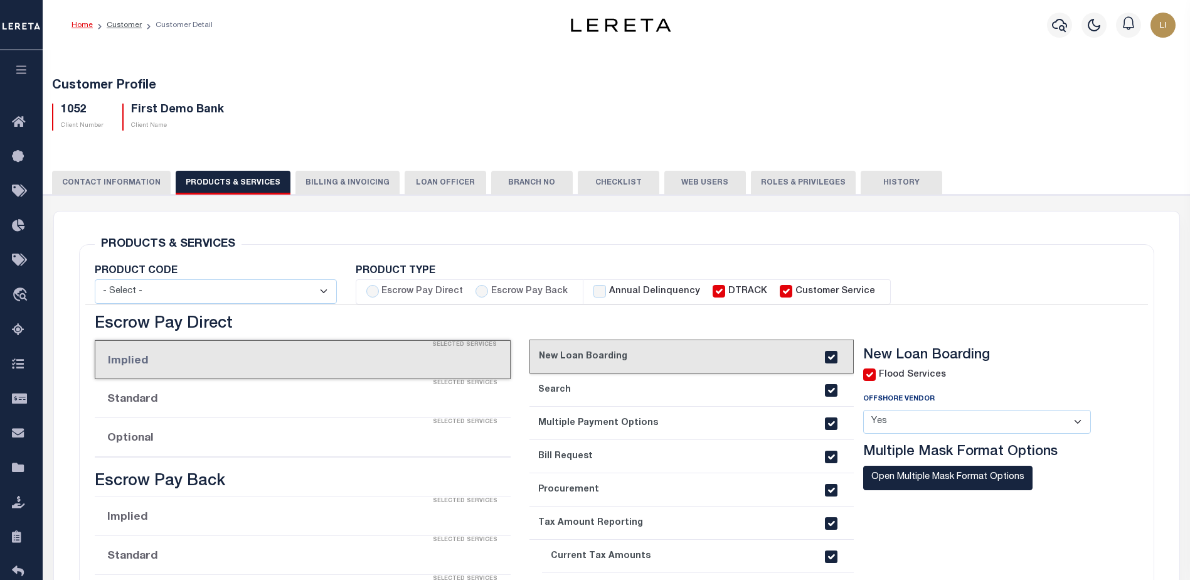
checkbox input "true"
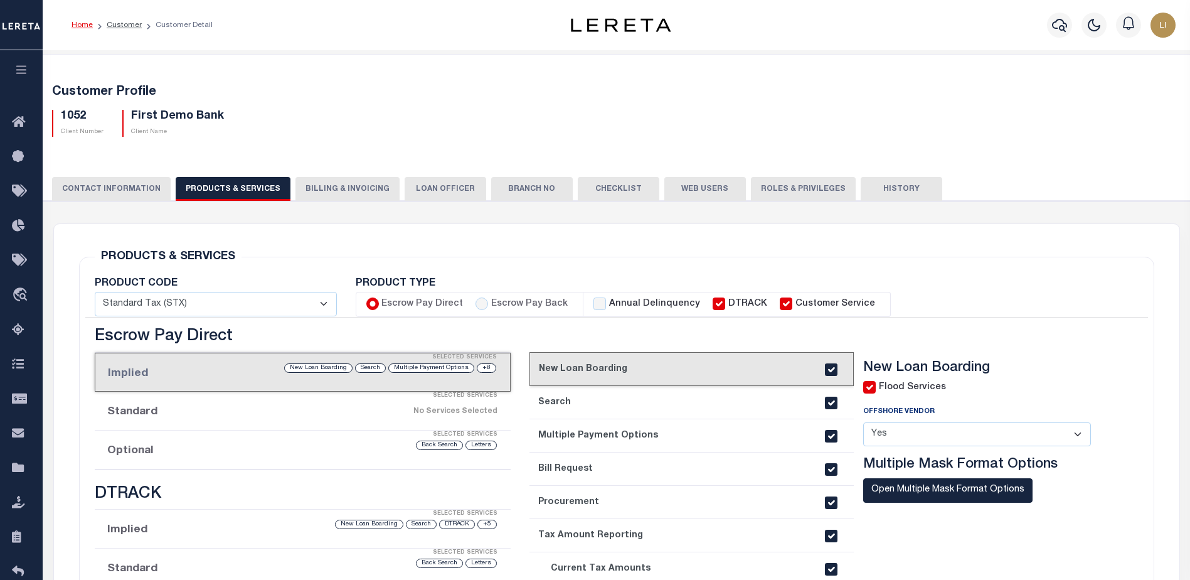
click at [652, 399] on link "2. Search" at bounding box center [691, 402] width 324 height 33
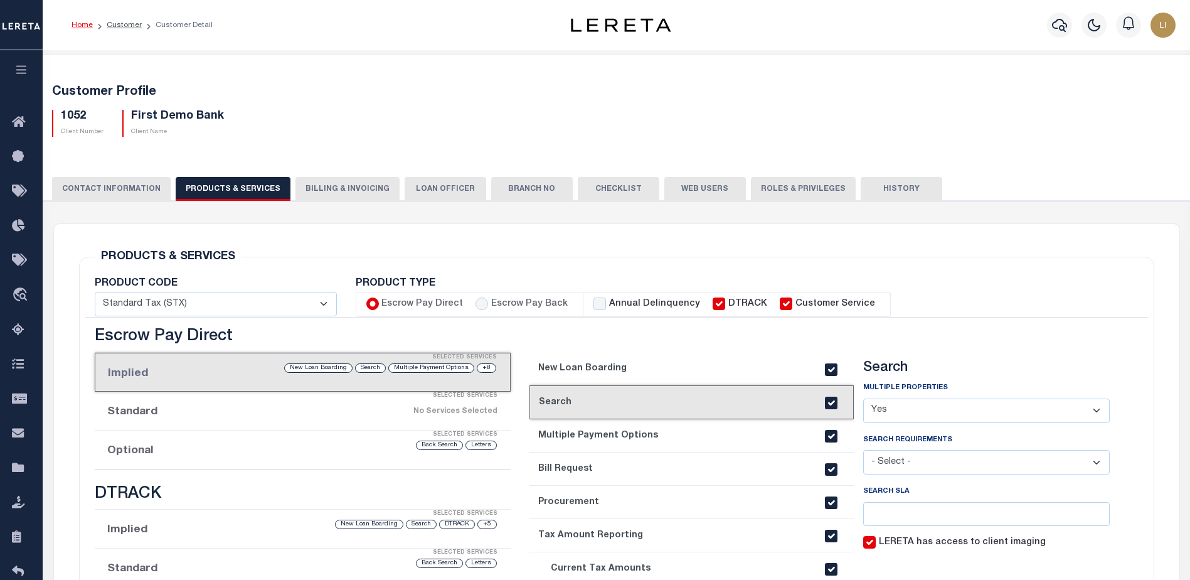
scroll to position [125, 0]
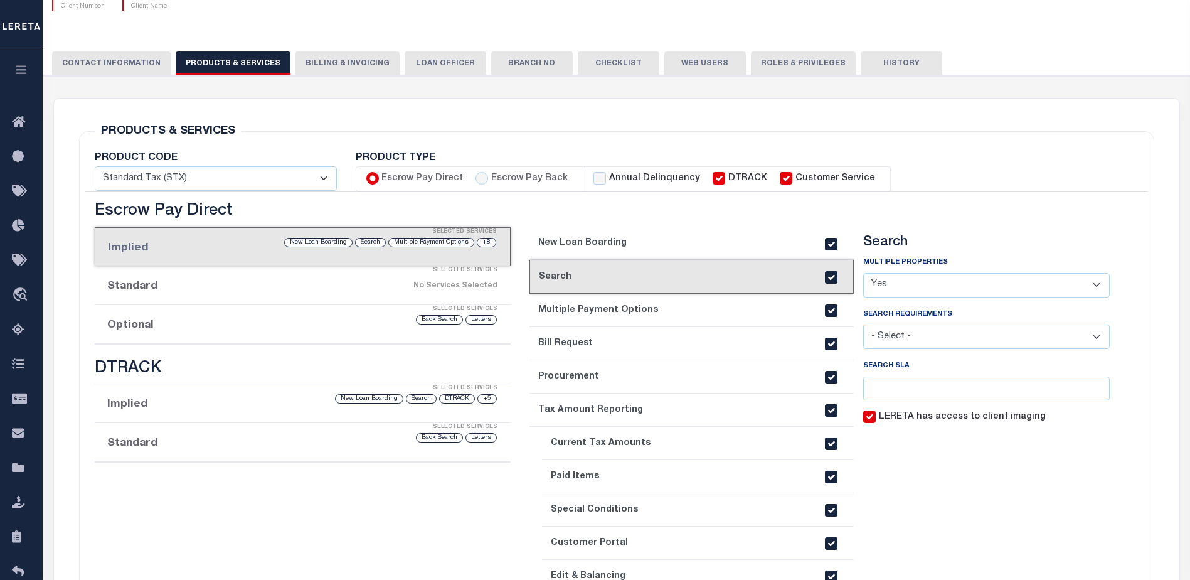
click at [940, 423] on label "LERETA has access to client imaging" at bounding box center [962, 417] width 167 height 14
click at [876, 423] on input "LERETA has access to client imaging" at bounding box center [869, 416] width 13 height 13
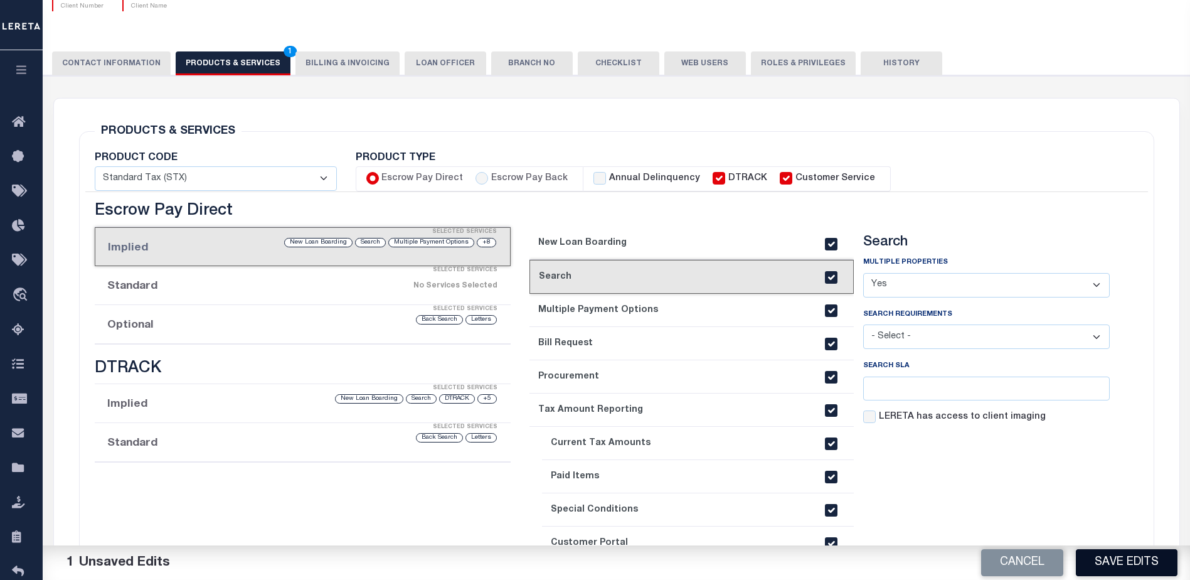
click at [1099, 566] on button "Save Edits" at bounding box center [1127, 562] width 102 height 27
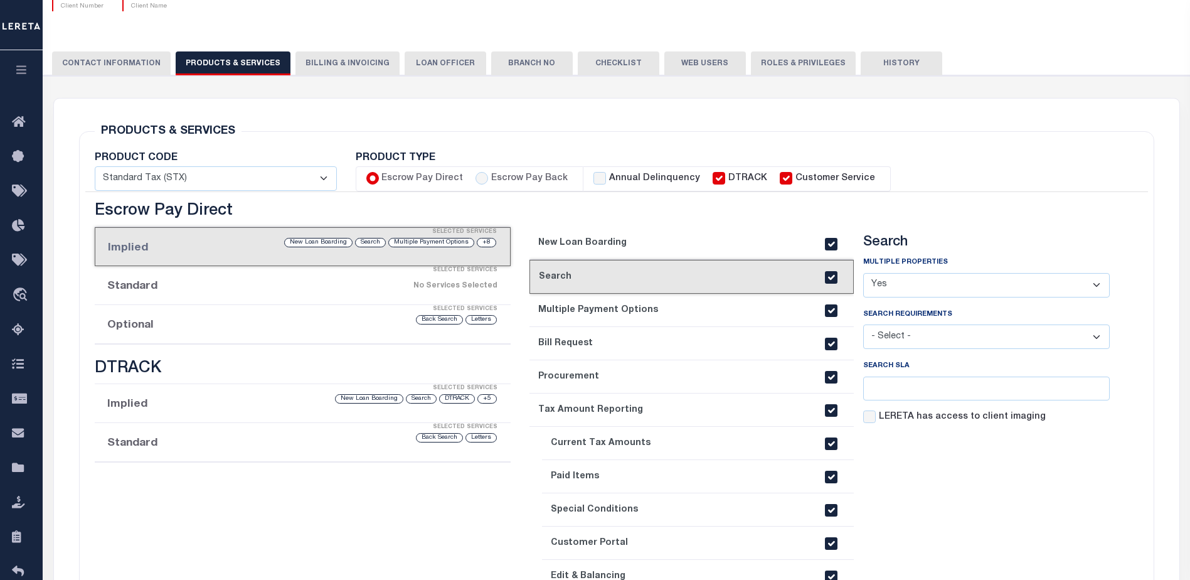
click at [892, 420] on label "LERETA has access to client imaging" at bounding box center [962, 417] width 167 height 14
click at [876, 420] on input "LERETA has access to client imaging" at bounding box center [869, 416] width 13 height 13
checkbox input "true"
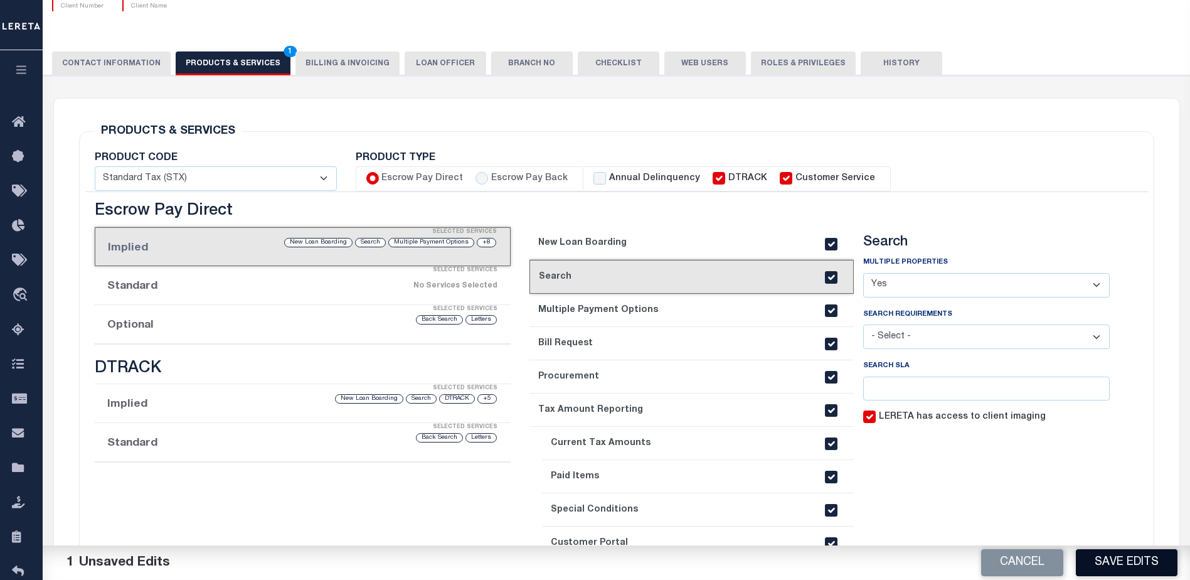
click at [1123, 551] on button "Save Edits" at bounding box center [1127, 562] width 102 height 27
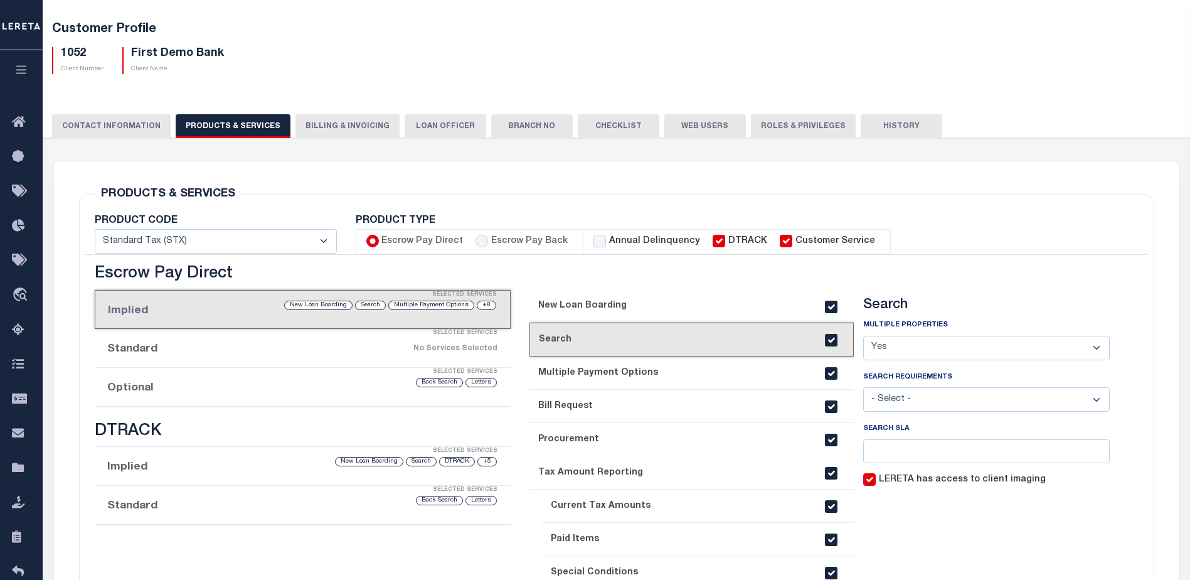
scroll to position [0, 0]
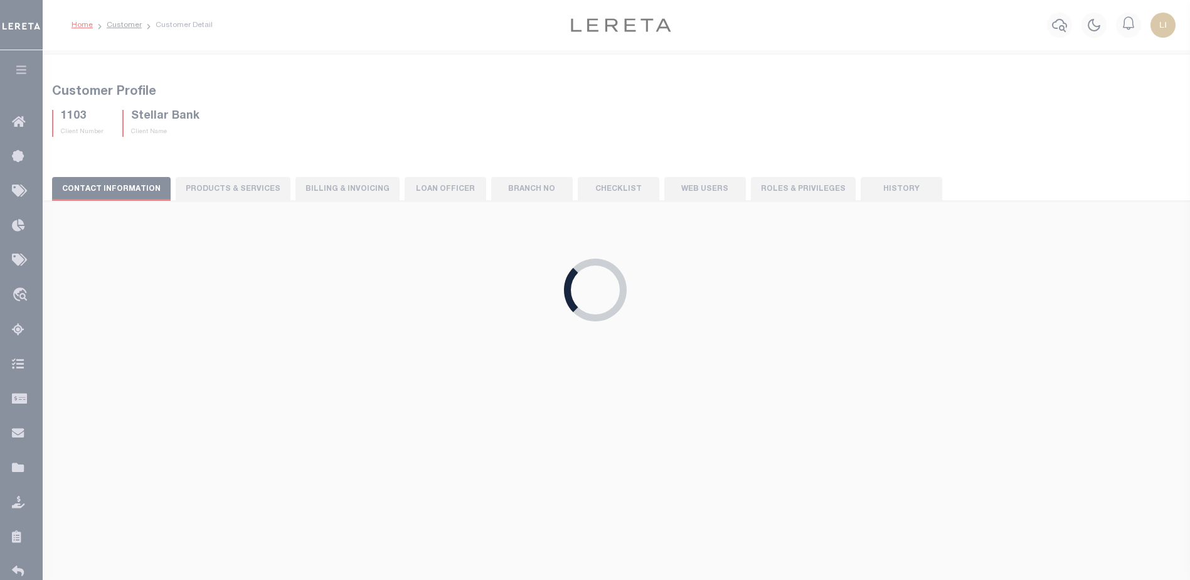
select select "1103"
type input "Stellar Bank"
type input "1103"
type input "Stellar Bank"
type input "Terecca"
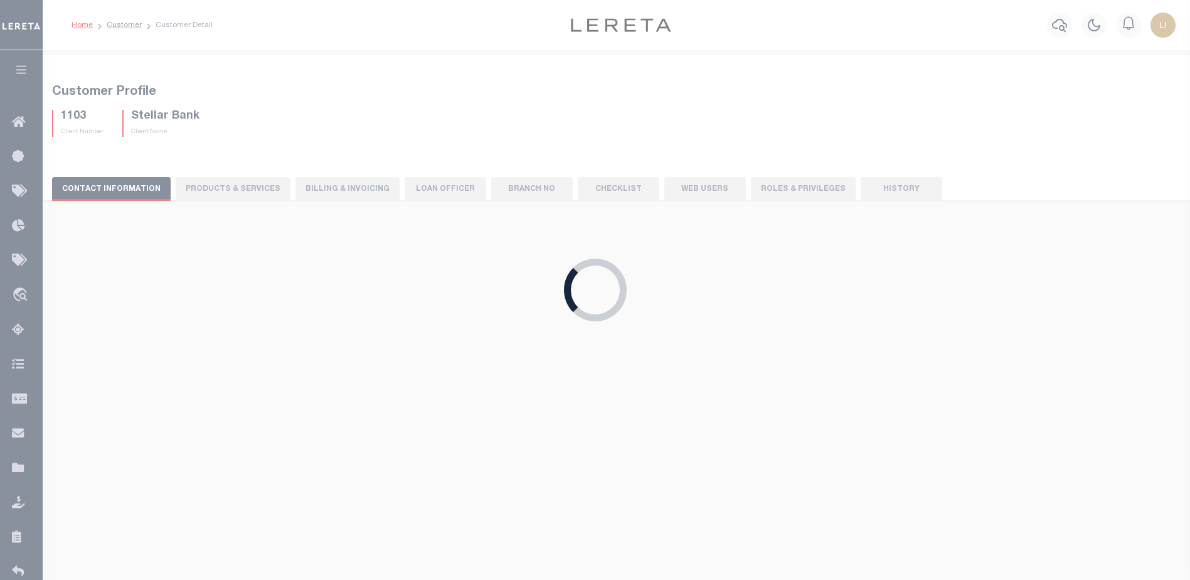
type input "Jenkins"
type input "Barbara Kendrick"
type input "Debbie Vecellio"
select select
select select "JHS"
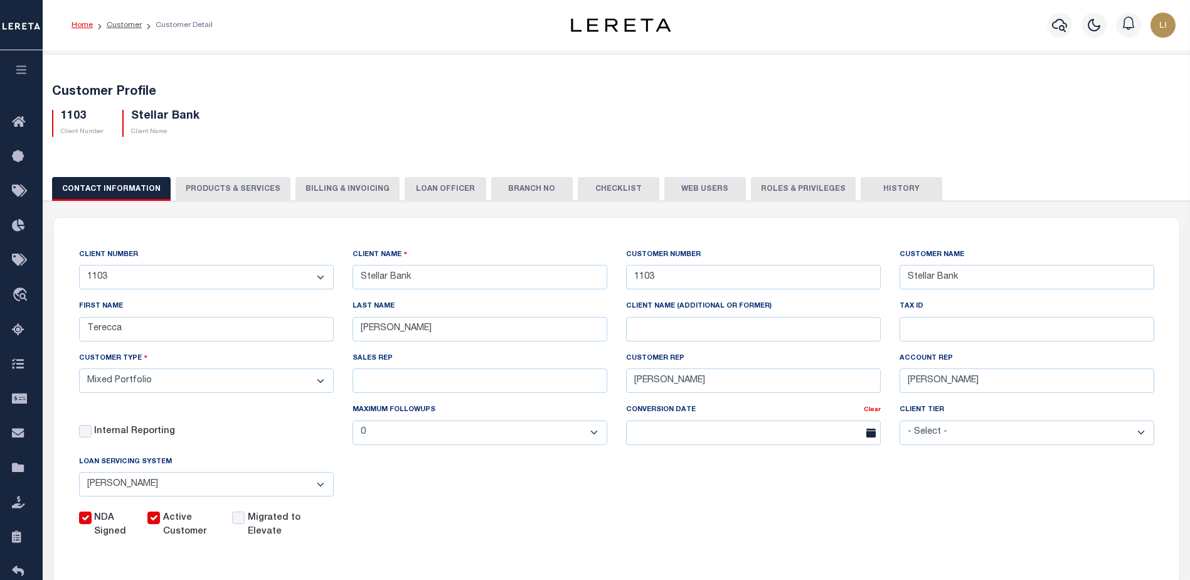
click at [240, 198] on button "PRODUCTS & SERVICES" at bounding box center [233, 189] width 115 height 24
select select "STX"
radio input "false"
radio input "true"
checkbox input "true"
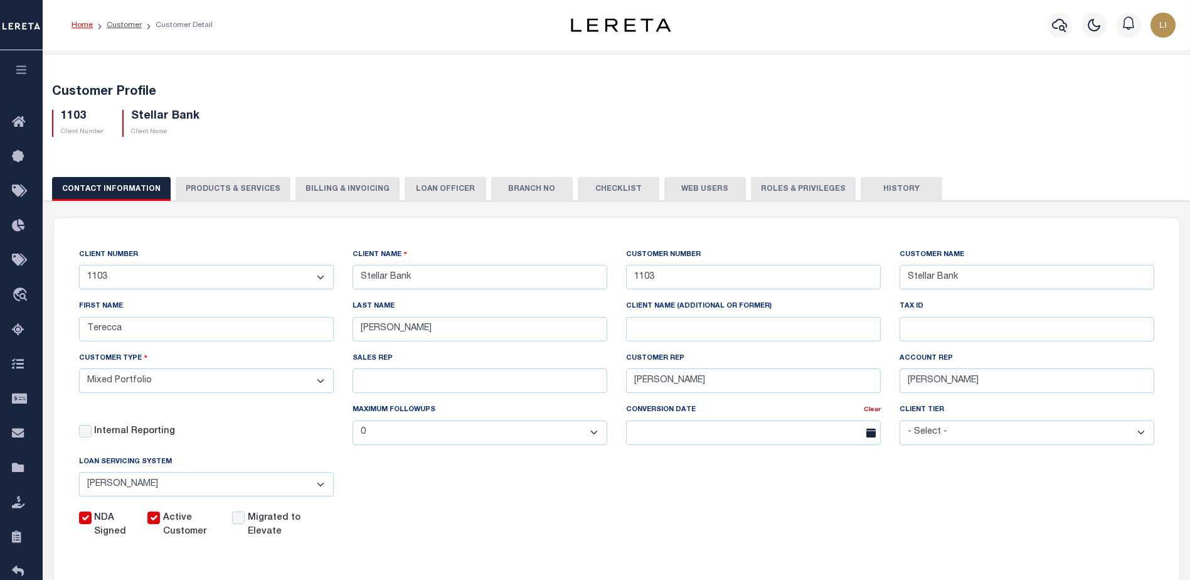
checkbox input "true"
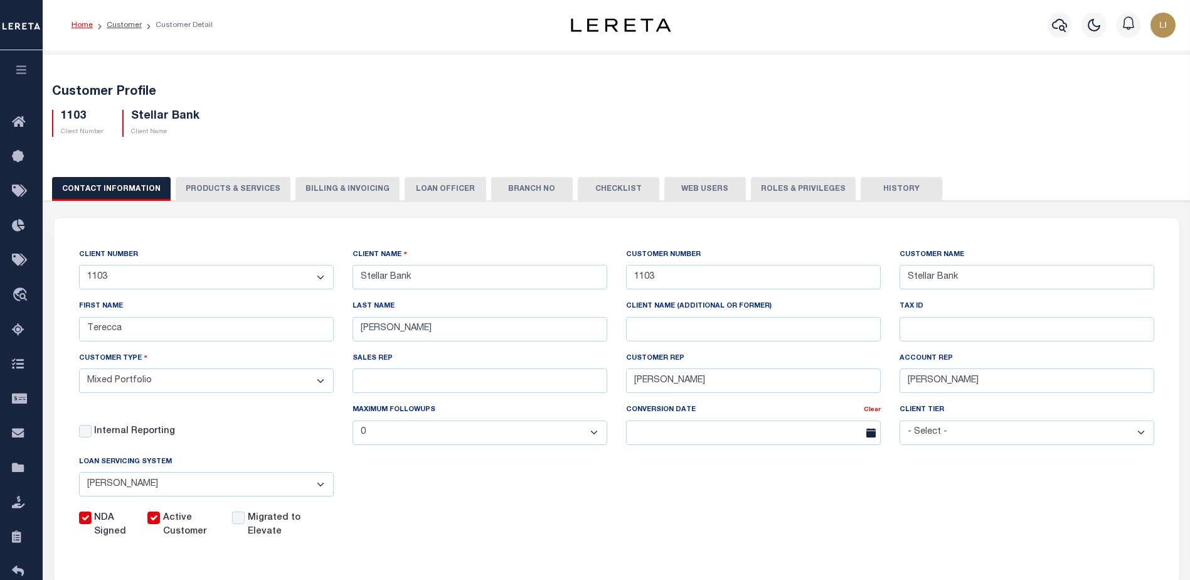
checkbox input "true"
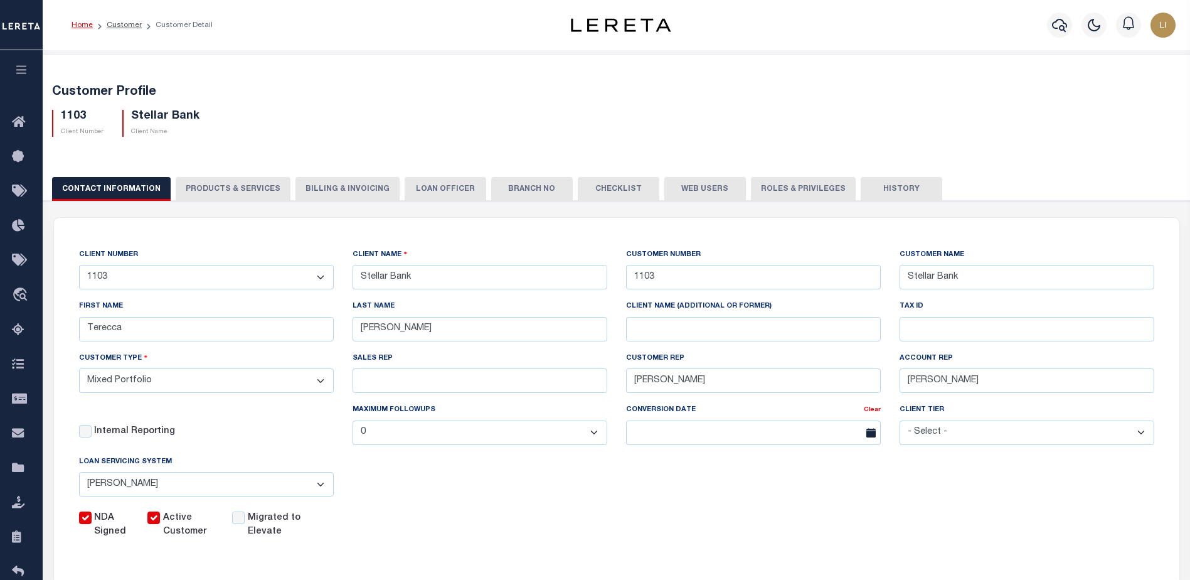
checkbox input "true"
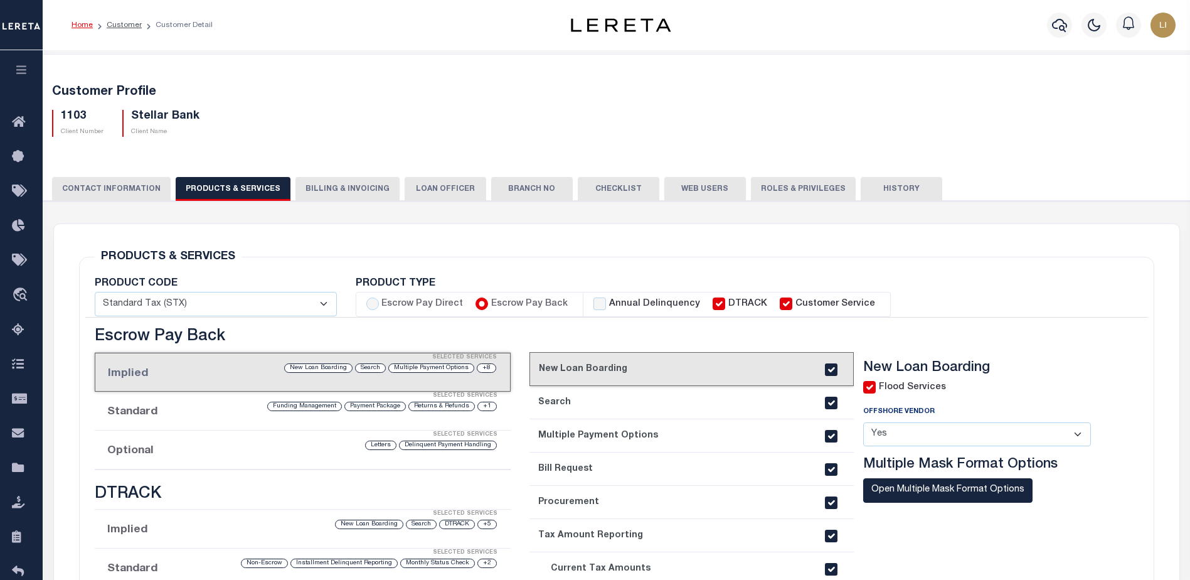
scroll to position [63, 0]
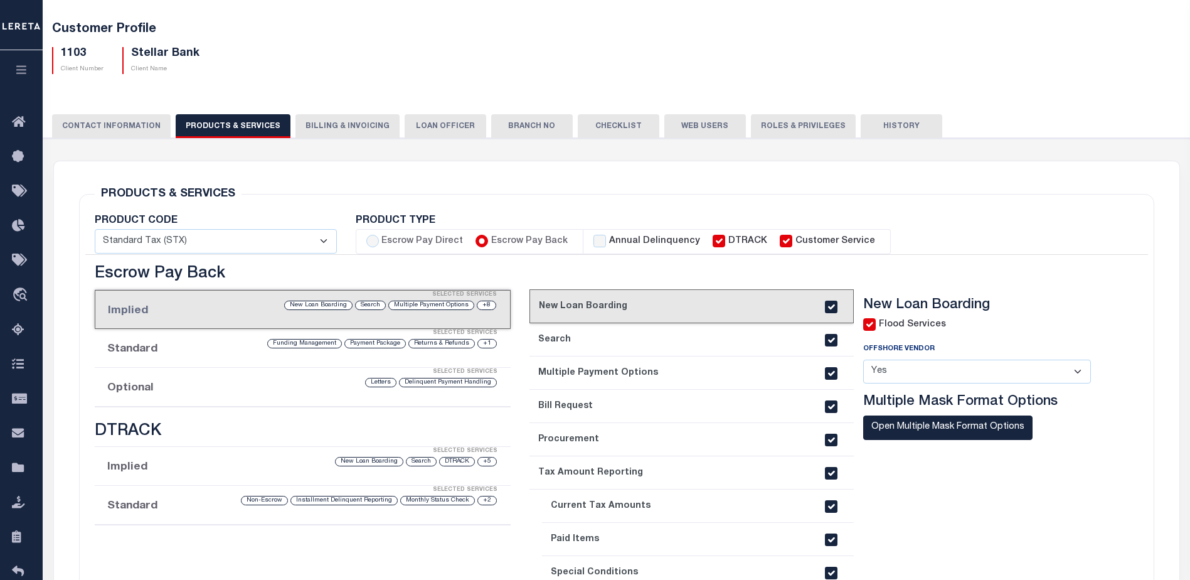
drag, startPoint x: 580, startPoint y: 336, endPoint x: 601, endPoint y: 343, distance: 22.0
click at [580, 336] on link "2. Search" at bounding box center [691, 339] width 324 height 33
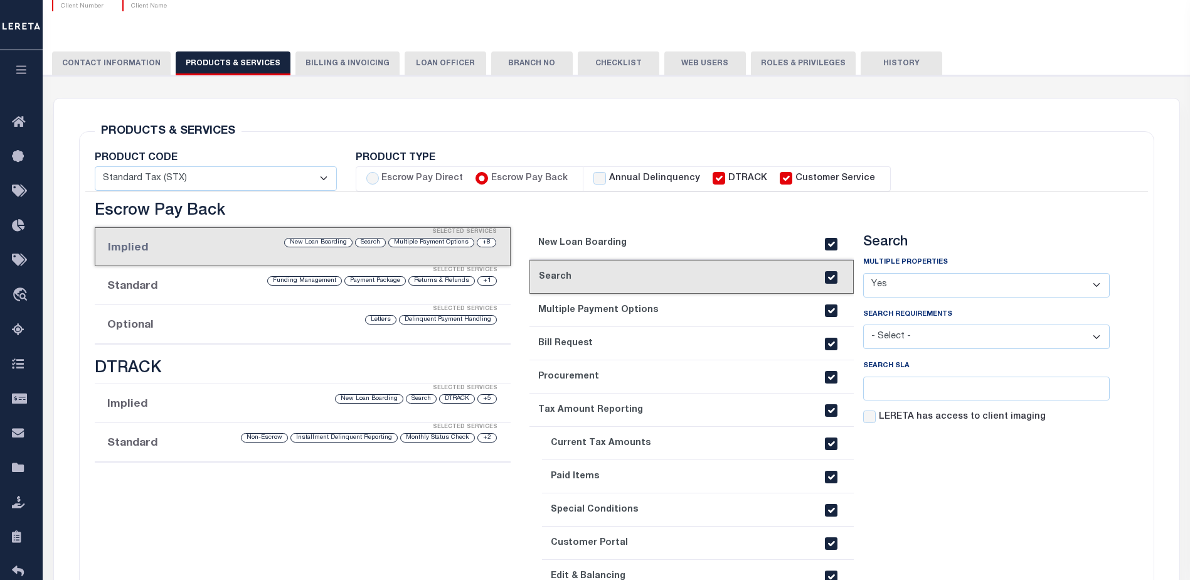
scroll to position [251, 0]
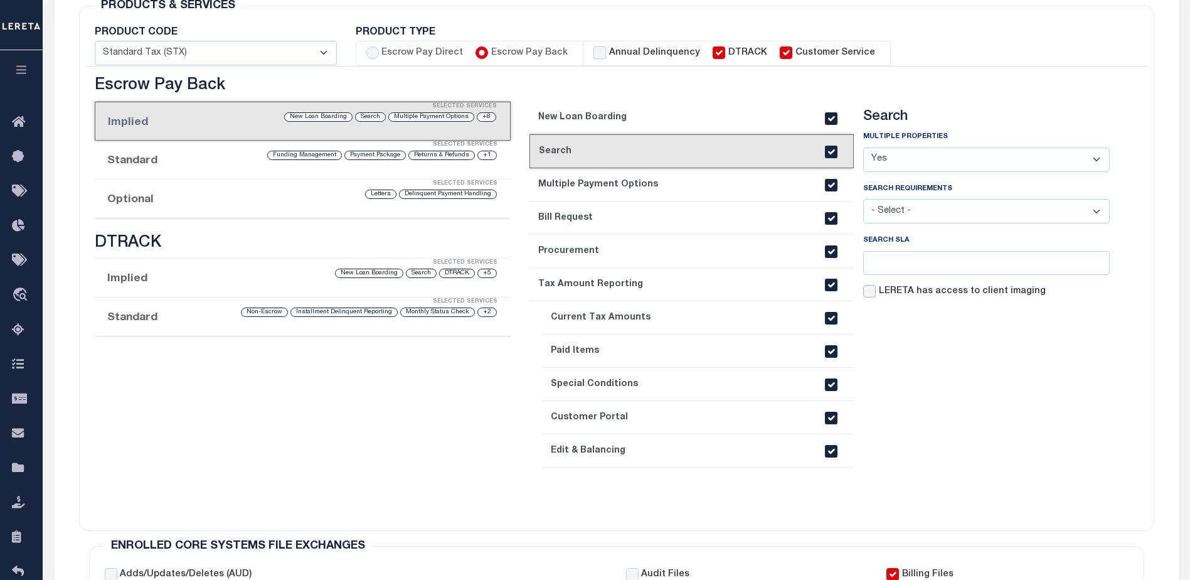
click at [871, 292] on input "LERETA has access to client imaging" at bounding box center [869, 291] width 13 height 13
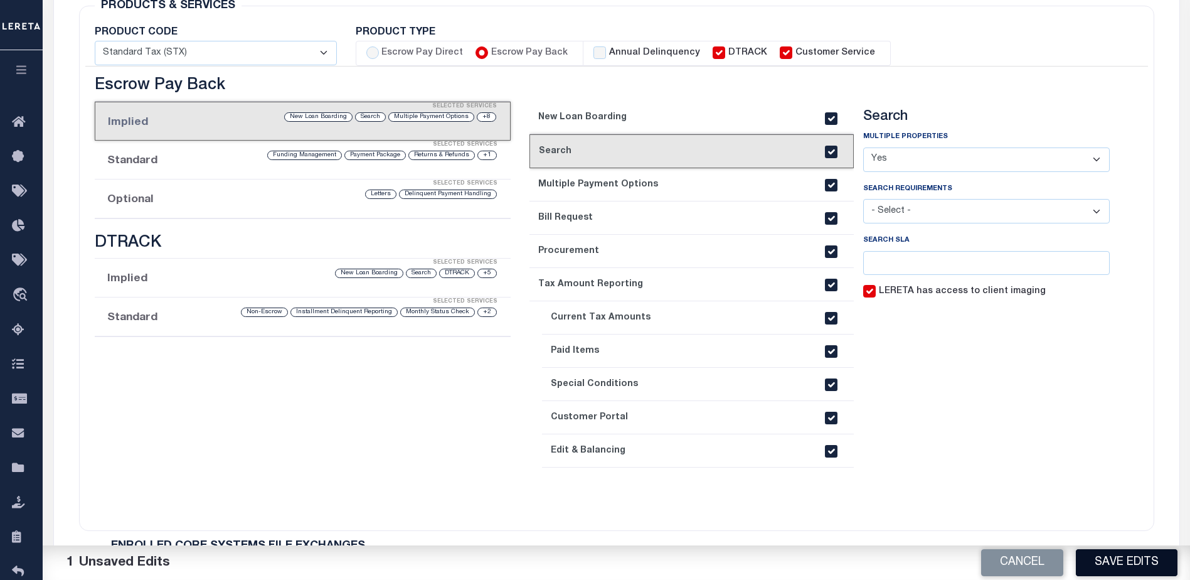
click at [1109, 563] on button "Save Edits" at bounding box center [1127, 562] width 102 height 27
click at [867, 292] on input "LERETA has access to client imaging" at bounding box center [869, 291] width 13 height 13
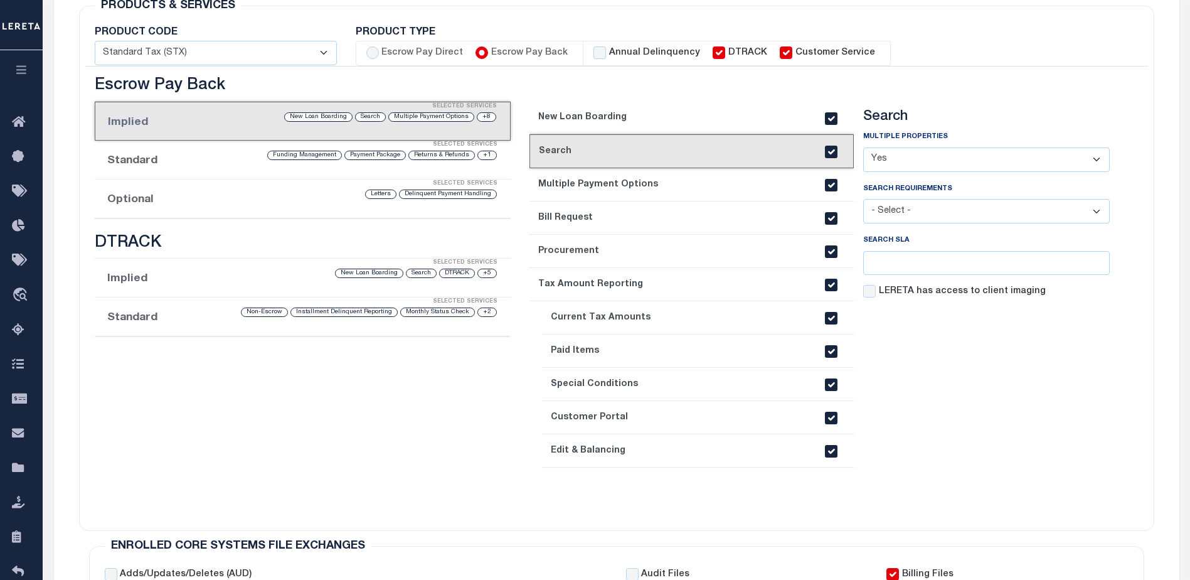
click at [941, 378] on section "Search Multiple Properties - Select - Yes No - Select -" at bounding box center [986, 308] width 246 height 399
click at [874, 294] on input "LERETA has access to client imaging" at bounding box center [869, 291] width 13 height 13
click at [871, 294] on input "LERETA has access to client imaging" at bounding box center [869, 291] width 13 height 13
checkbox input "false"
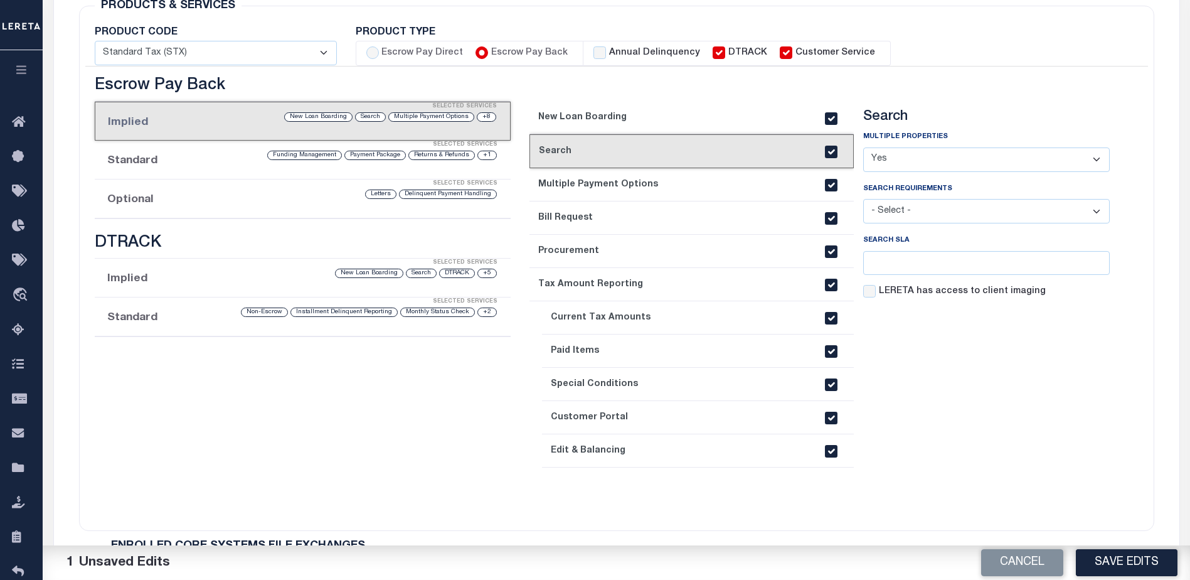
click at [894, 377] on section "Search Multiple Properties - Select - Yes No - Select -" at bounding box center [986, 308] width 246 height 399
click at [1104, 557] on button "Save Edits" at bounding box center [1127, 562] width 102 height 27
click at [896, 256] on input "number" at bounding box center [986, 263] width 246 height 24
click at [1096, 263] on input "1" at bounding box center [986, 263] width 246 height 24
click at [1088, 258] on input "2" at bounding box center [986, 263] width 246 height 24
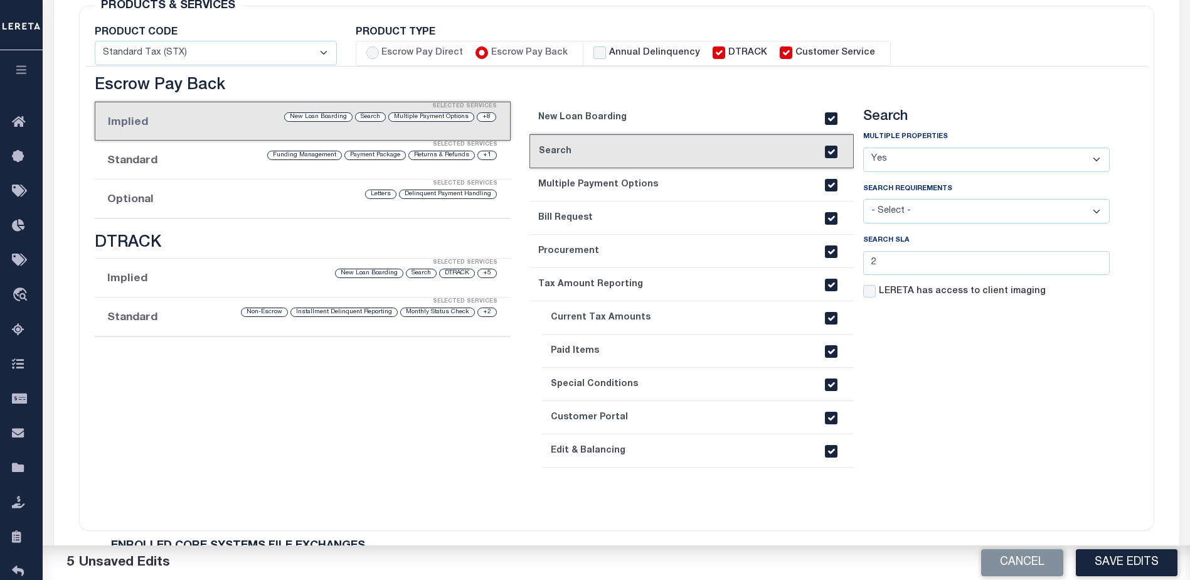
click at [1036, 365] on section "Search Multiple Properties - Select - Yes No - Select - 2" at bounding box center [986, 308] width 246 height 399
click at [1094, 561] on button "Save Edits" at bounding box center [1127, 562] width 102 height 27
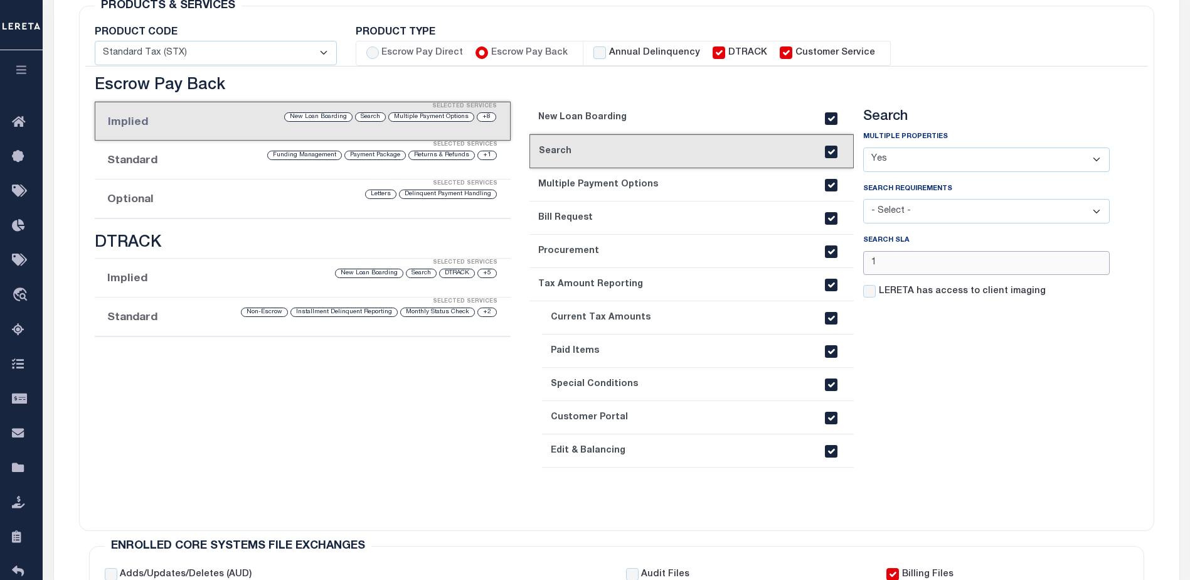
click at [1089, 267] on input "1" at bounding box center [986, 263] width 246 height 24
type input "0"
click at [1089, 267] on input "0" at bounding box center [986, 263] width 246 height 24
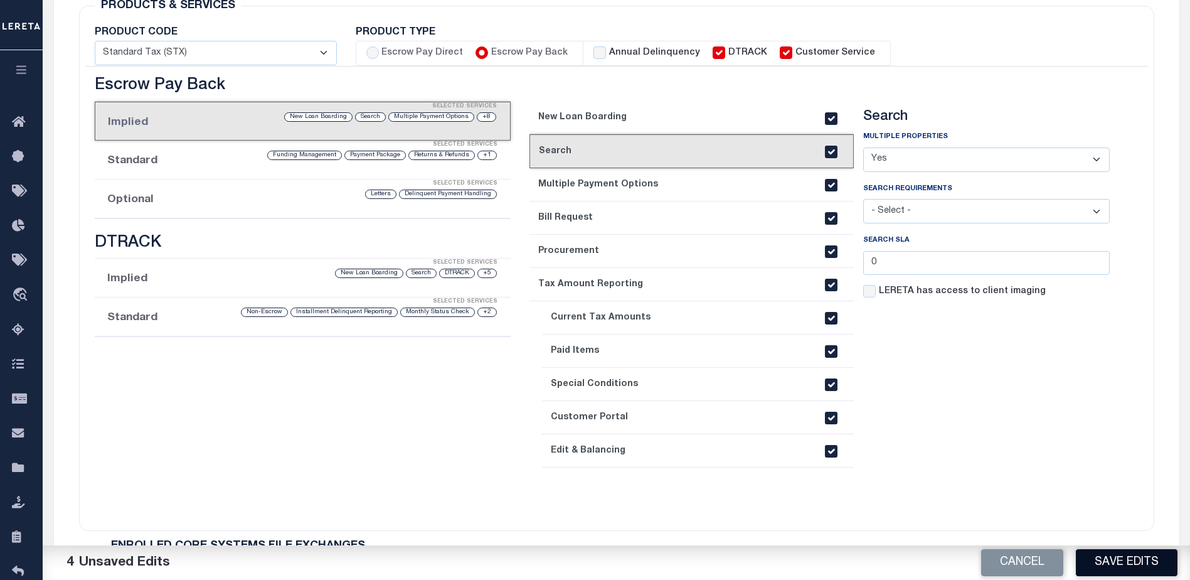
click at [1106, 573] on button "Save Edits" at bounding box center [1127, 562] width 102 height 27
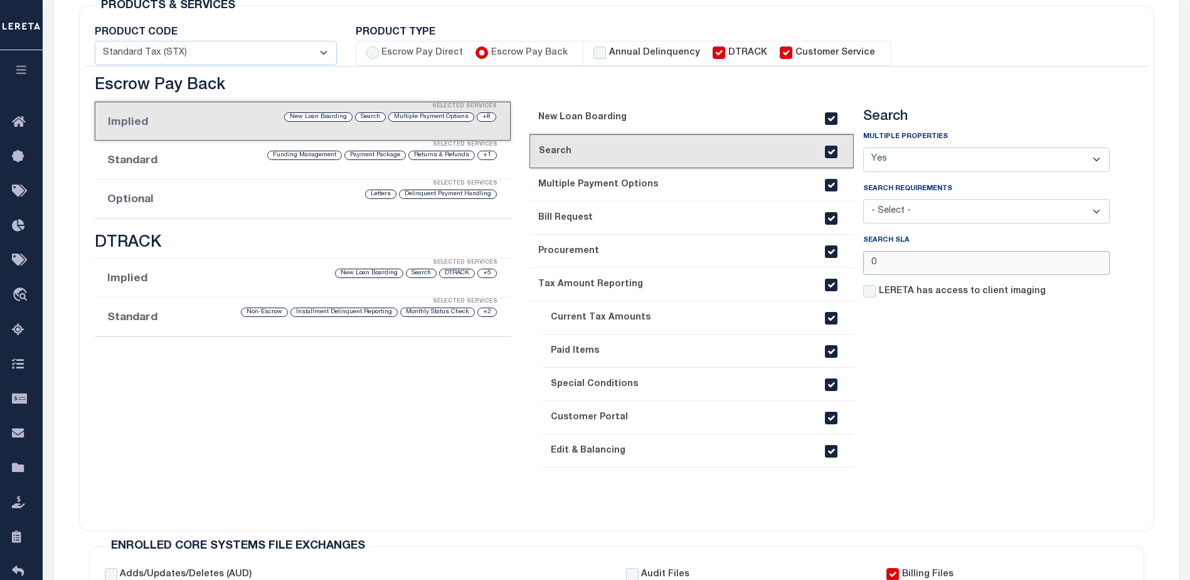
click at [920, 256] on input "0" at bounding box center [986, 263] width 246 height 24
click at [921, 357] on section "Search Multiple Properties - Select - Yes No - Select -" at bounding box center [986, 308] width 246 height 399
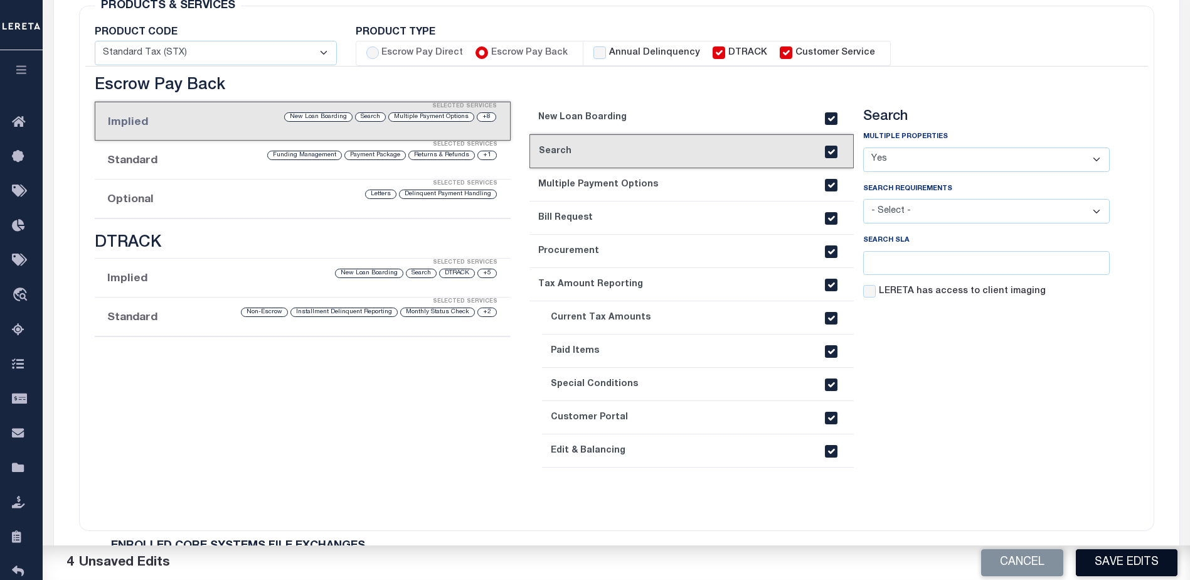
click at [1153, 562] on button "Save Edits" at bounding box center [1127, 562] width 102 height 27
